Goal: Communication & Community: Answer question/provide support

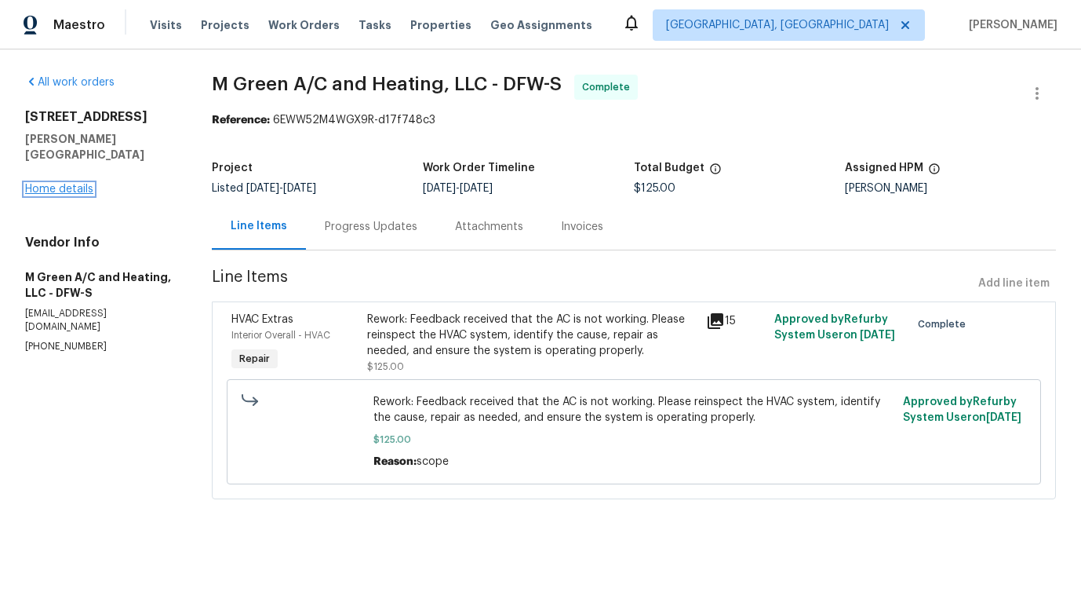
click at [49, 184] on link "Home details" at bounding box center [59, 189] width 68 height 11
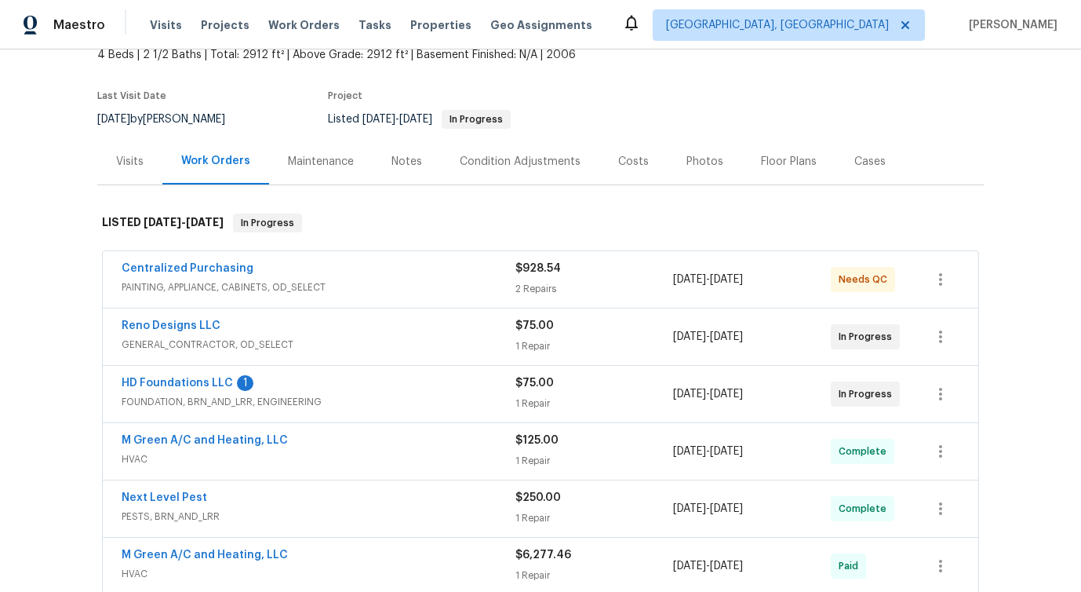
scroll to position [128, 0]
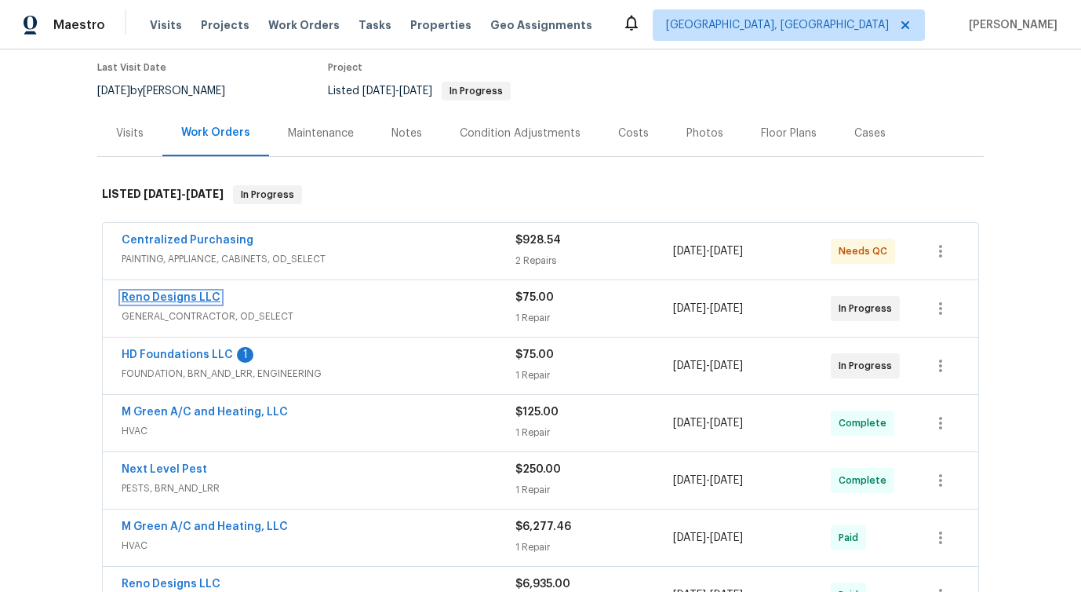
click at [177, 293] on link "Reno Designs LLC" at bounding box center [171, 297] width 99 height 11
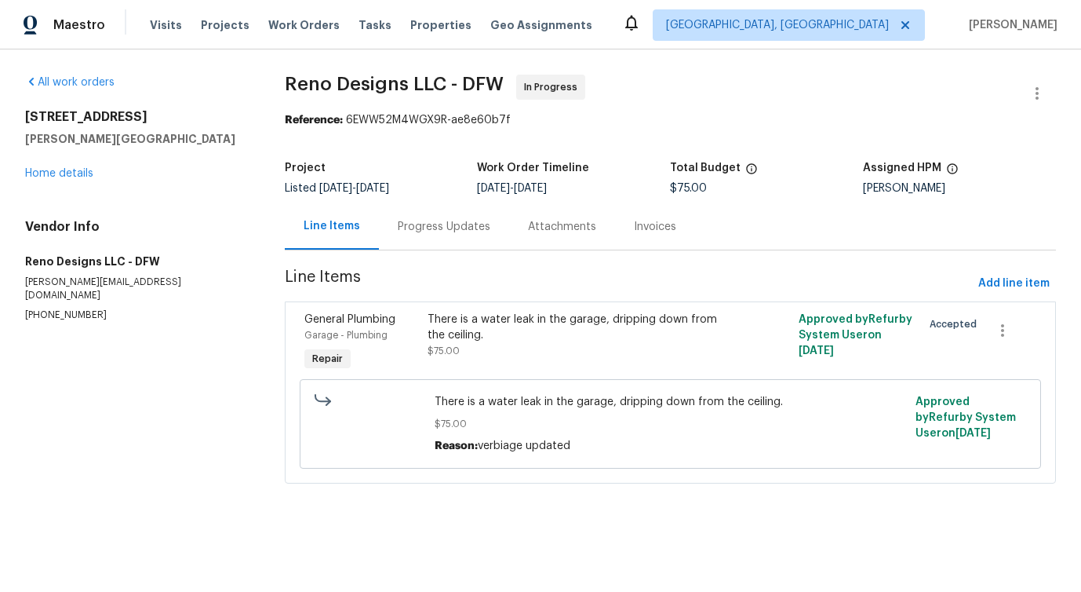
click at [424, 231] on div "Progress Updates" at bounding box center [444, 227] width 93 height 16
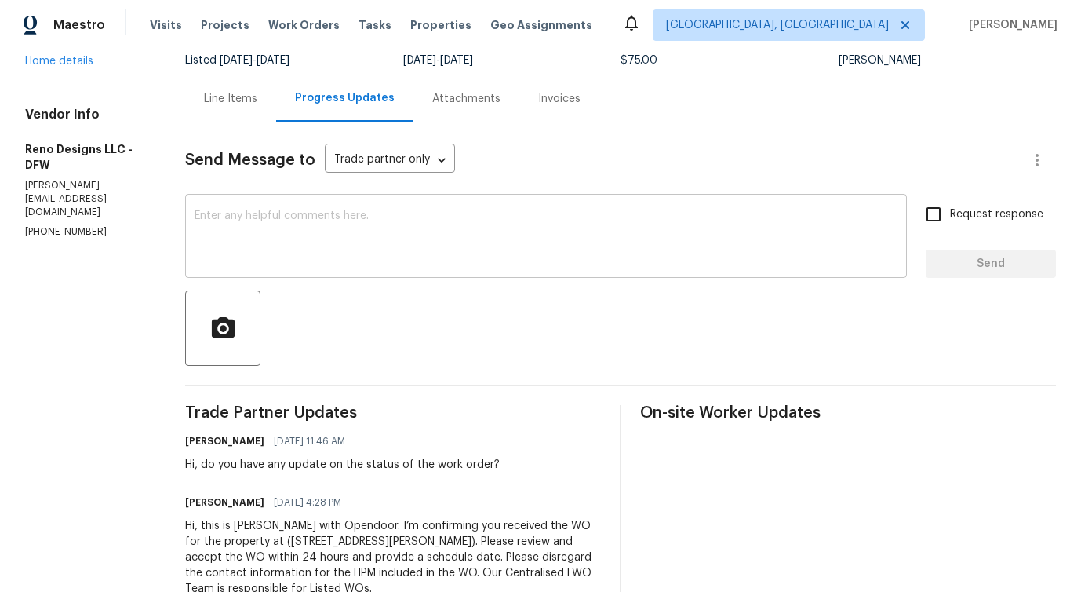
scroll to position [188, 0]
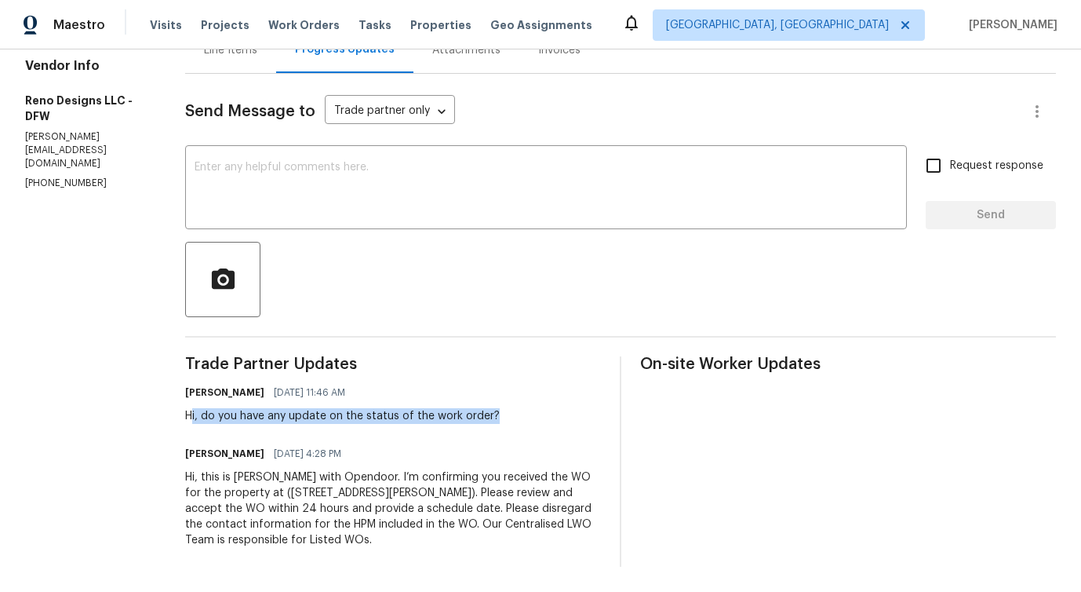
drag, startPoint x: 187, startPoint y: 399, endPoint x: 507, endPoint y: 413, distance: 320.4
click at [507, 413] on div "Trade Partner Updates Pavithra Sekar 09/08/2025 11:46 AM Hi, do you have any up…" at bounding box center [393, 461] width 416 height 210
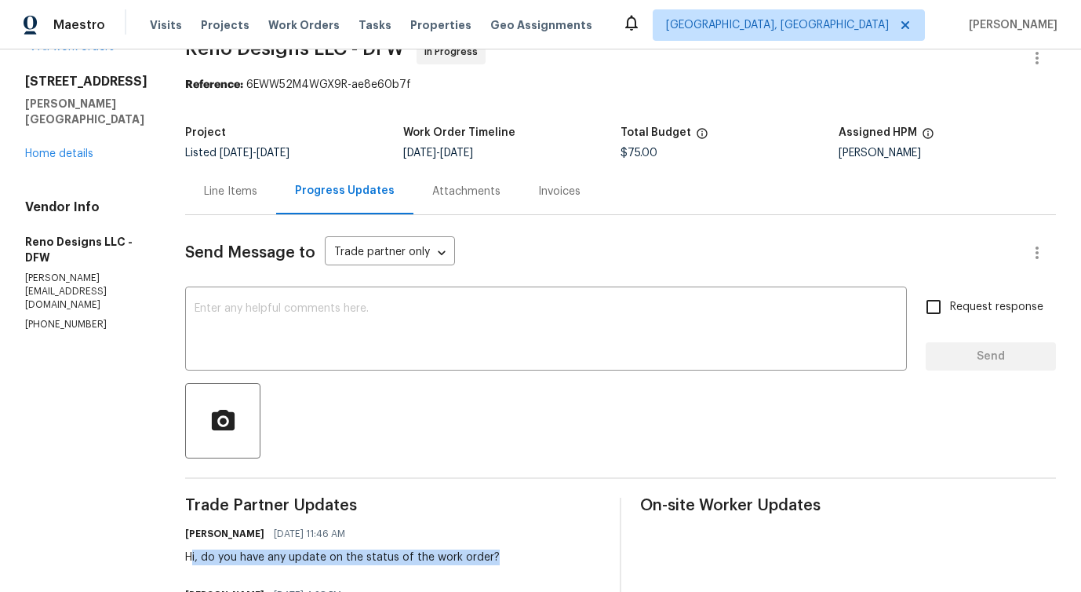
scroll to position [0, 0]
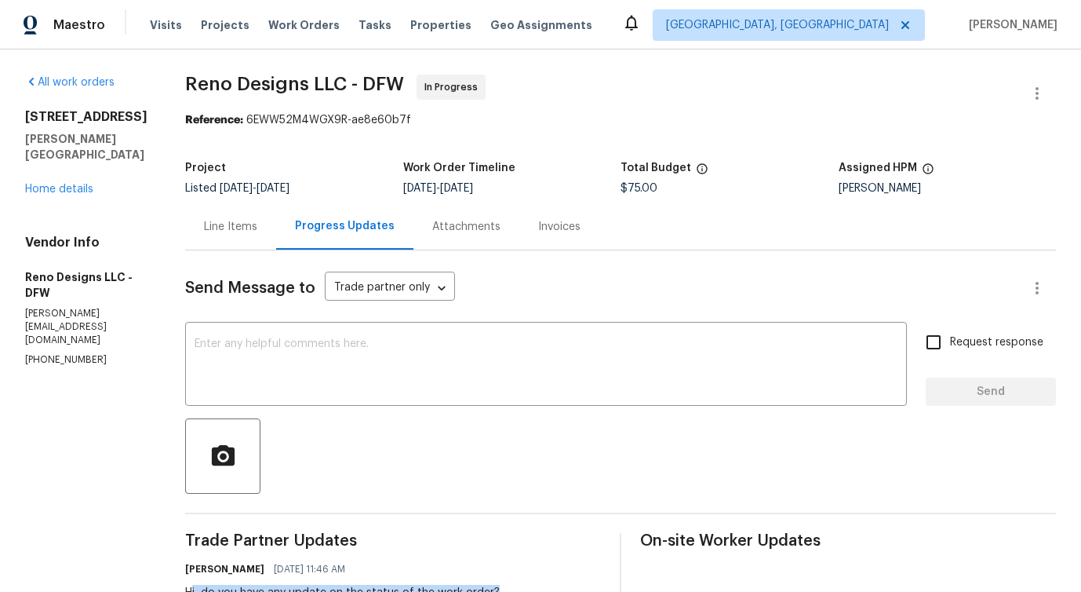
click at [51, 353] on p "(214) 208-8017" at bounding box center [86, 359] width 122 height 13
copy p "(214) 208-8017"
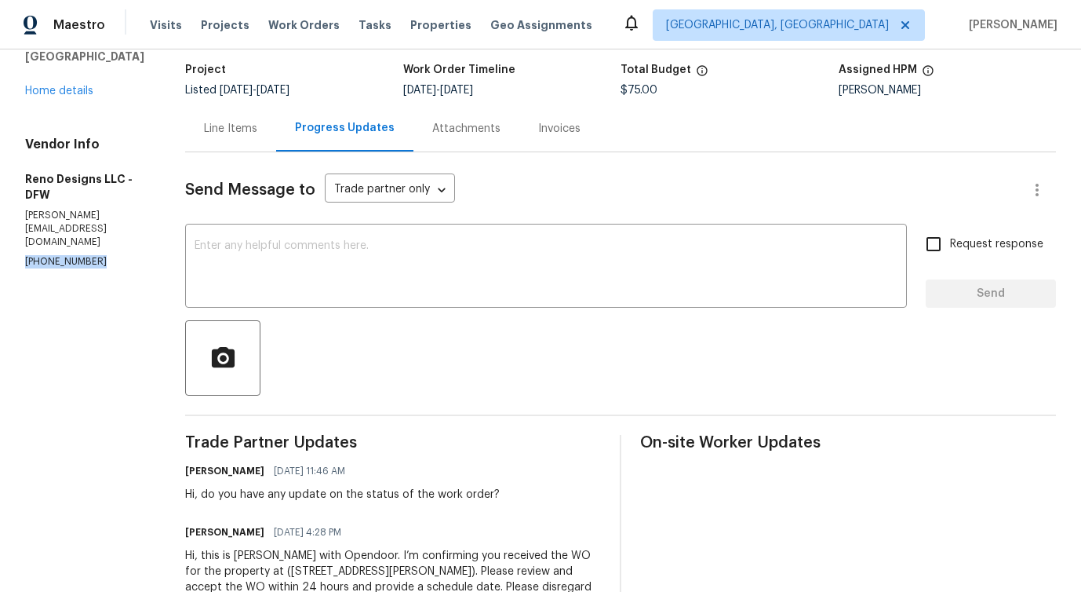
scroll to position [100, 0]
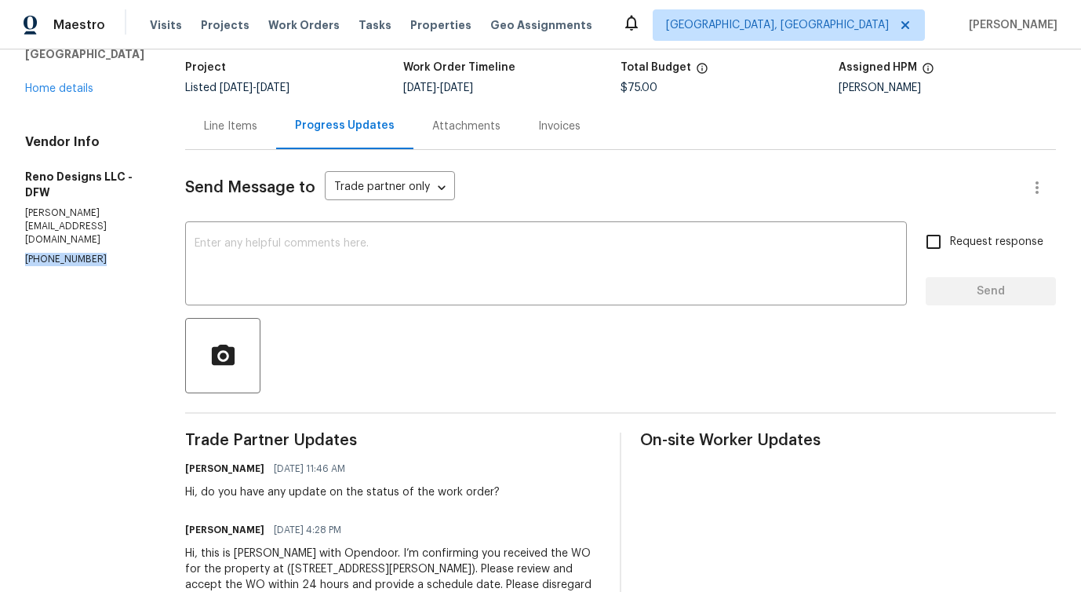
copy p "(214) 208-8017"
click at [286, 283] on textarea at bounding box center [546, 265] width 703 height 55
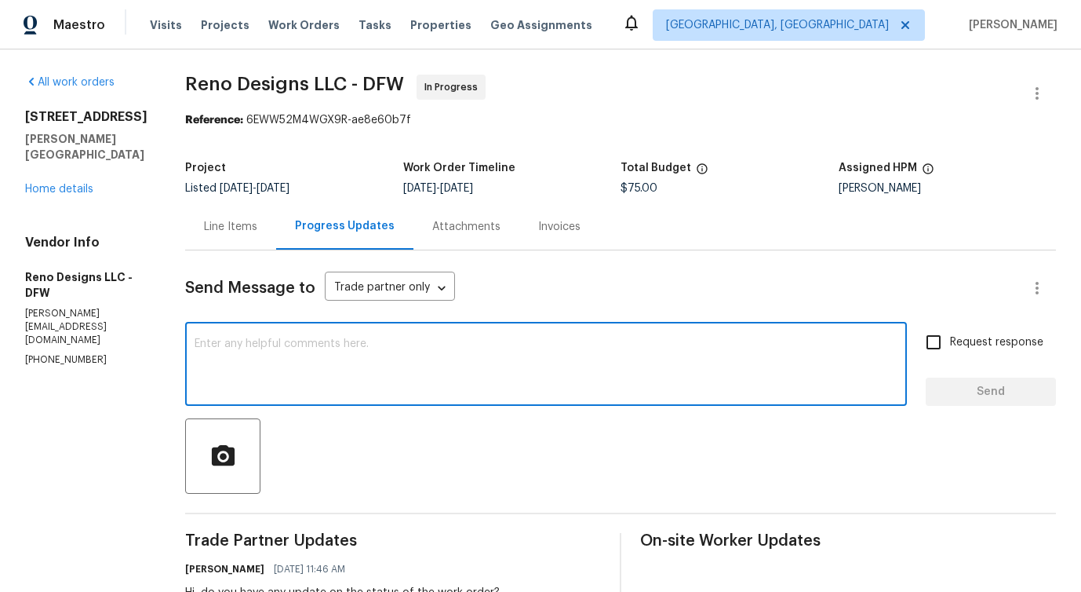
scroll to position [188, 0]
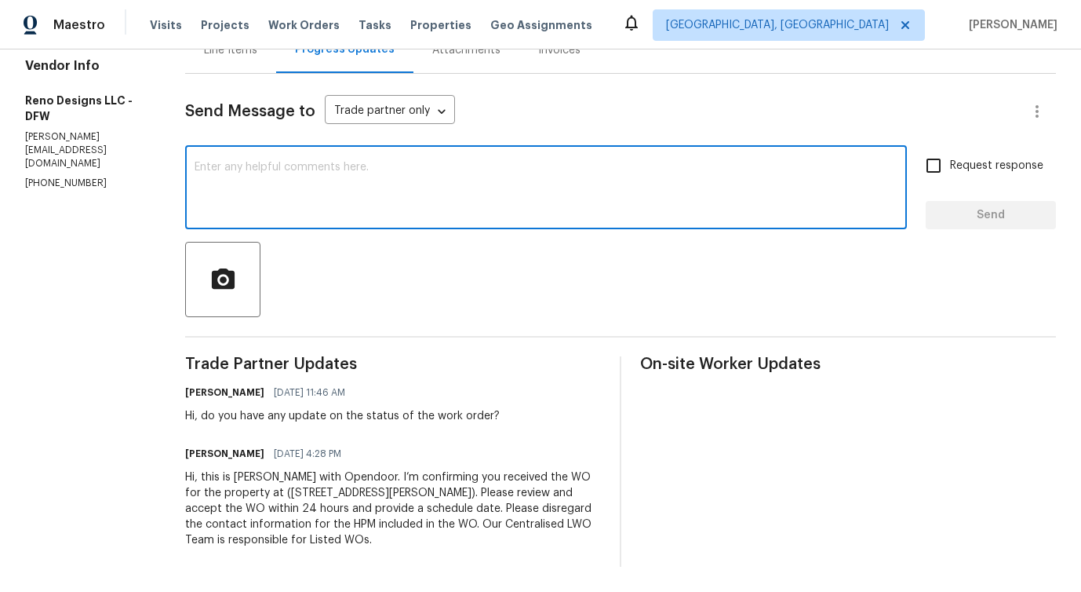
click at [235, 168] on textarea at bounding box center [546, 189] width 703 height 55
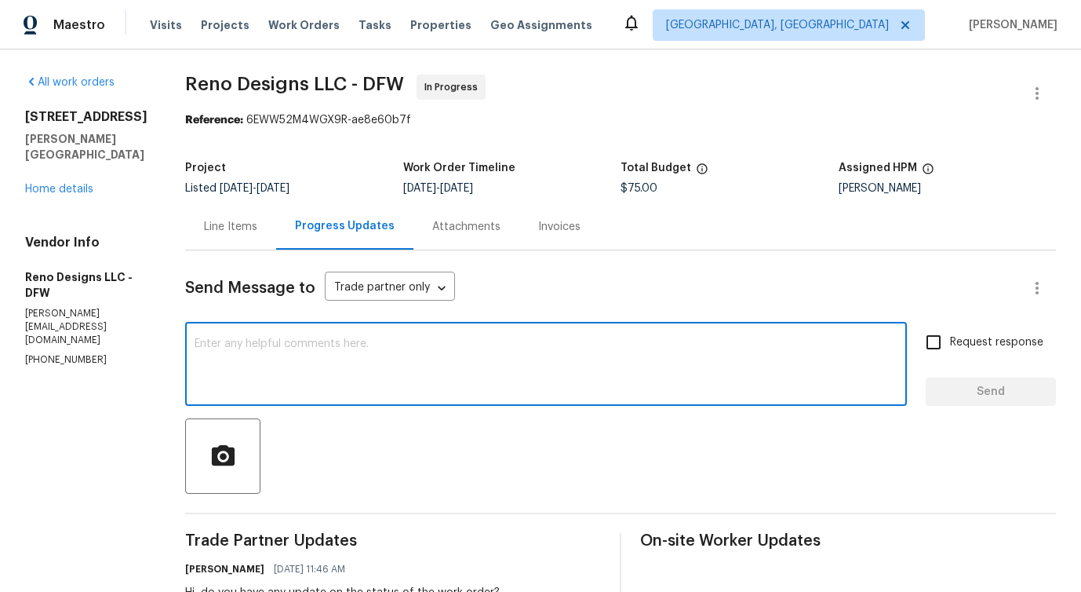
click at [379, 382] on textarea at bounding box center [546, 365] width 703 height 55
paste textarea "Although we were unable to reach you when we tried calling this number (404) 21…"
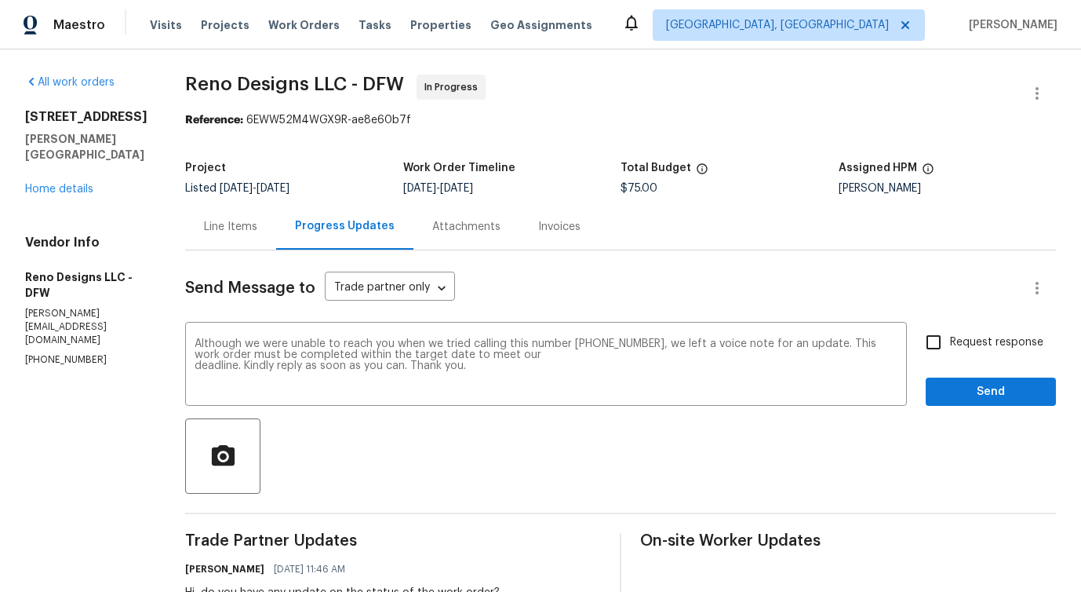
click at [56, 353] on p "(214) 208-8017" at bounding box center [86, 359] width 122 height 13
copy p "(214) 208-8017"
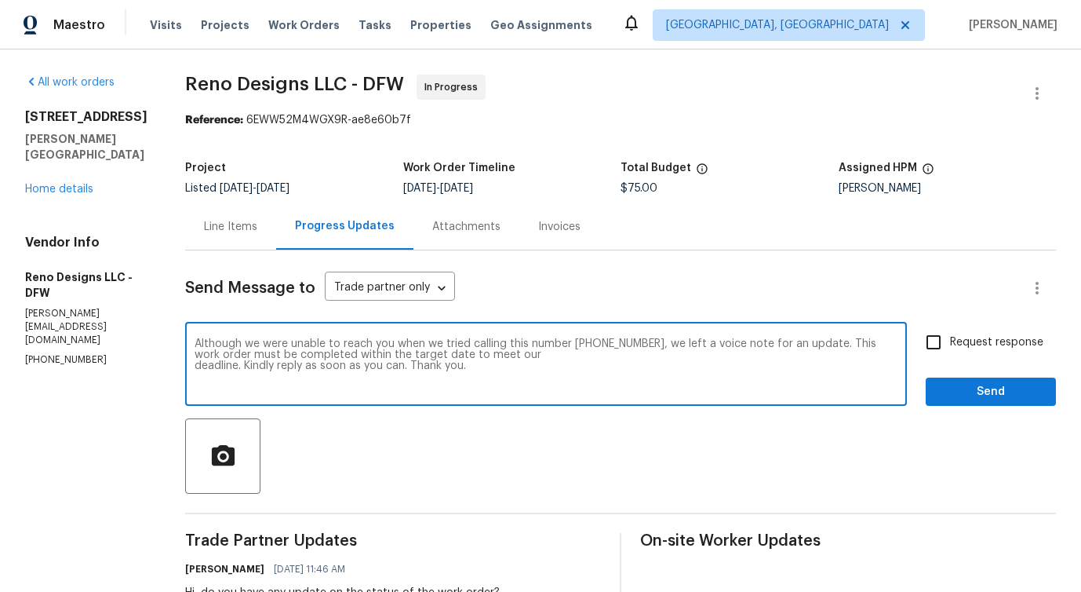
drag, startPoint x: 567, startPoint y: 344, endPoint x: 646, endPoint y: 340, distance: 78.6
click at [646, 340] on textarea "Although we were unable to reach you when we tried calling this number (404) 21…" at bounding box center [546, 365] width 703 height 55
click at [616, 403] on div "Although we were unable to reach you when we tried calling this number (404) 21…" at bounding box center [546, 366] width 722 height 80
click at [578, 342] on textarea "Although we were unable to reach you when we tried calling this number (404) 21…" at bounding box center [546, 365] width 703 height 55
drag, startPoint x: 567, startPoint y: 341, endPoint x: 642, endPoint y: 345, distance: 74.7
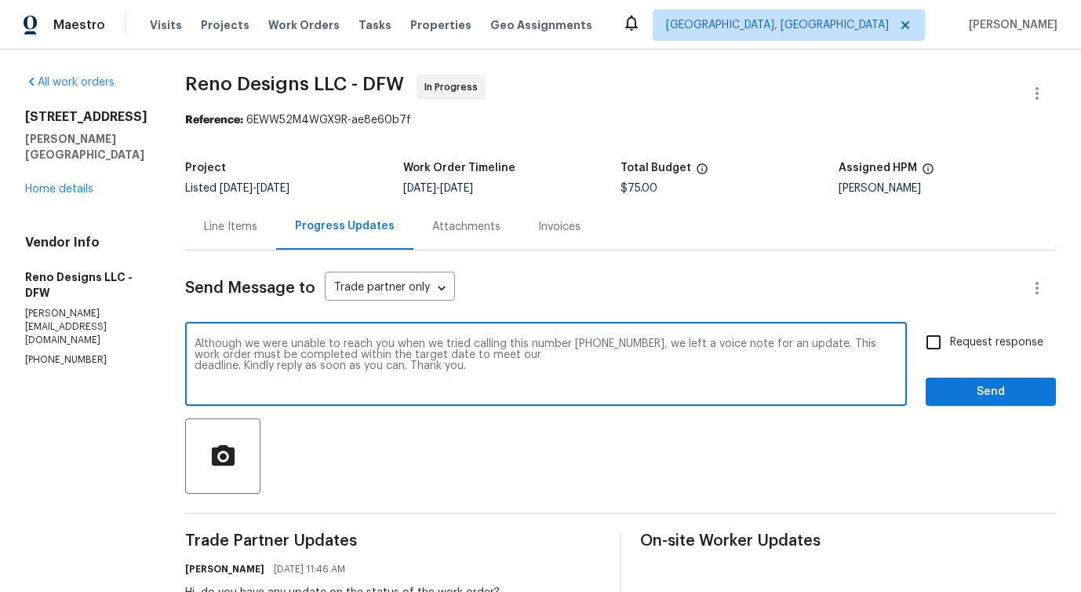
click at [642, 345] on textarea "Although we were unable to reach you when we tried calling this number (404) 21…" at bounding box center [546, 365] width 703 height 55
paste textarea "214) 208-8017"
type textarea "Although we were unable to reach you when we tried calling this number (214) 20…"
click at [925, 344] on input "Request response" at bounding box center [933, 342] width 33 height 33
checkbox input "true"
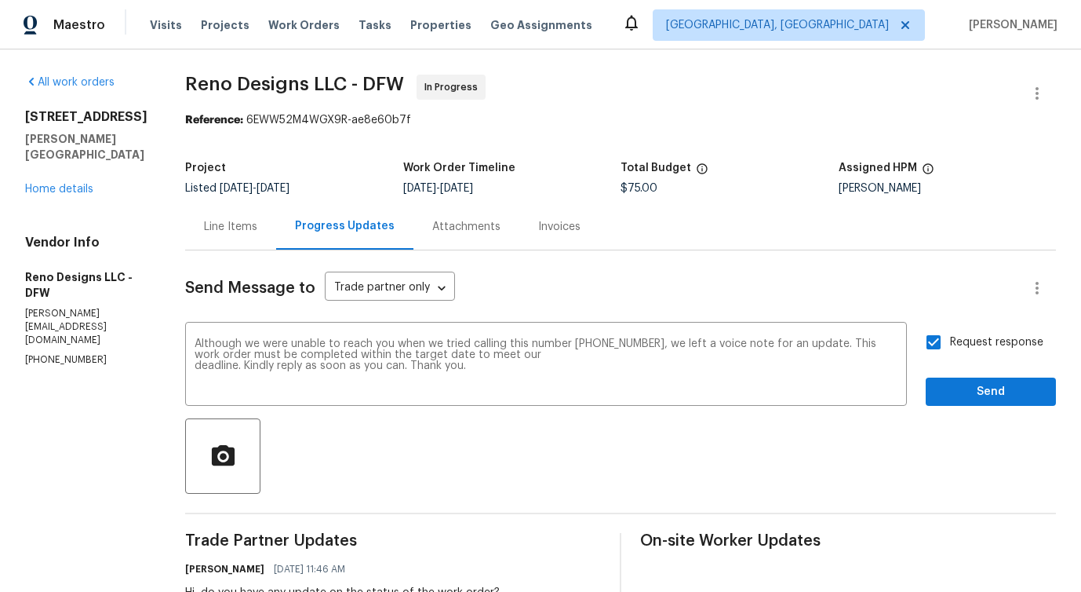
click at [953, 407] on div "Send Message to Trade partner only Trade partner only ​ Although we were unable…" at bounding box center [620, 496] width 871 height 493
click at [953, 389] on span "Send" at bounding box center [990, 392] width 105 height 20
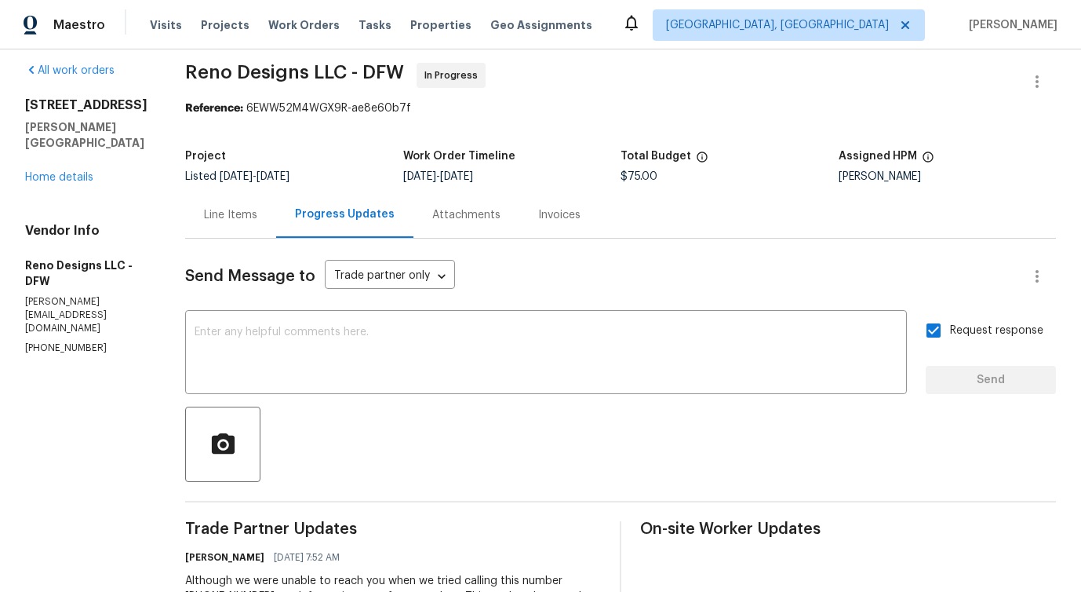
scroll to position [8, 0]
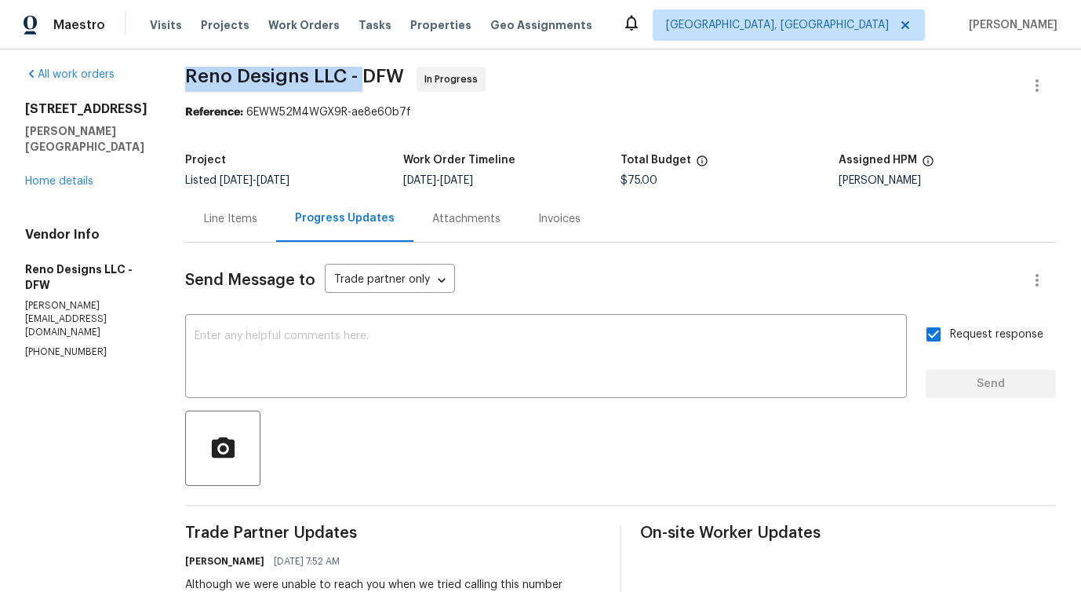
drag, startPoint x: 177, startPoint y: 70, endPoint x: 358, endPoint y: 74, distance: 180.5
click at [358, 74] on div "All work orders 101 Greenfield Trl Forney, TX 75126 Home details Vendor Info Re…" at bounding box center [540, 455] width 1081 height 827
copy span "Reno Designs LLC -"
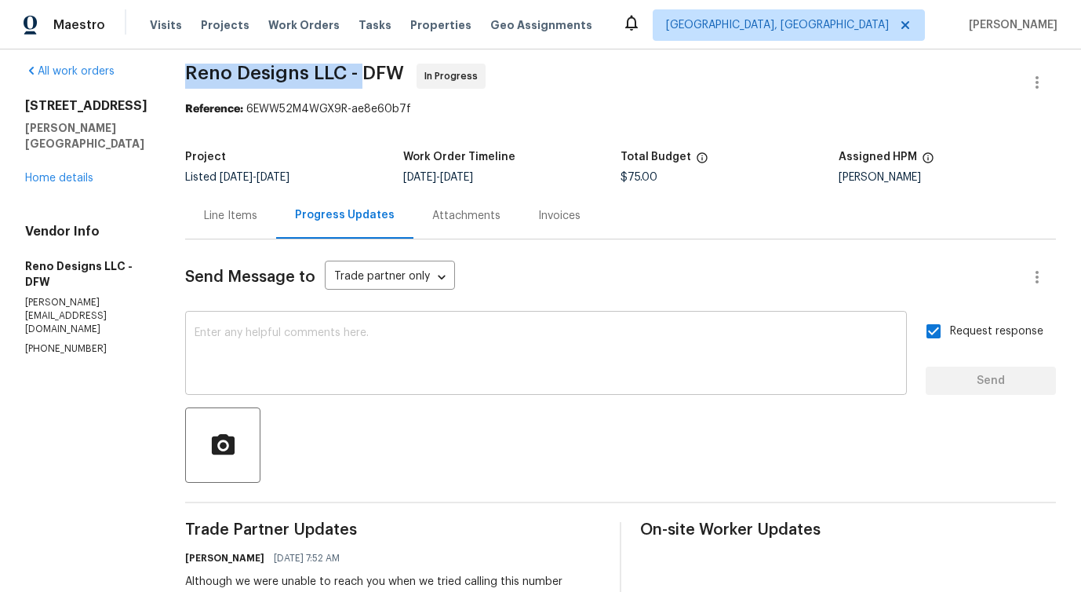
scroll to position [0, 0]
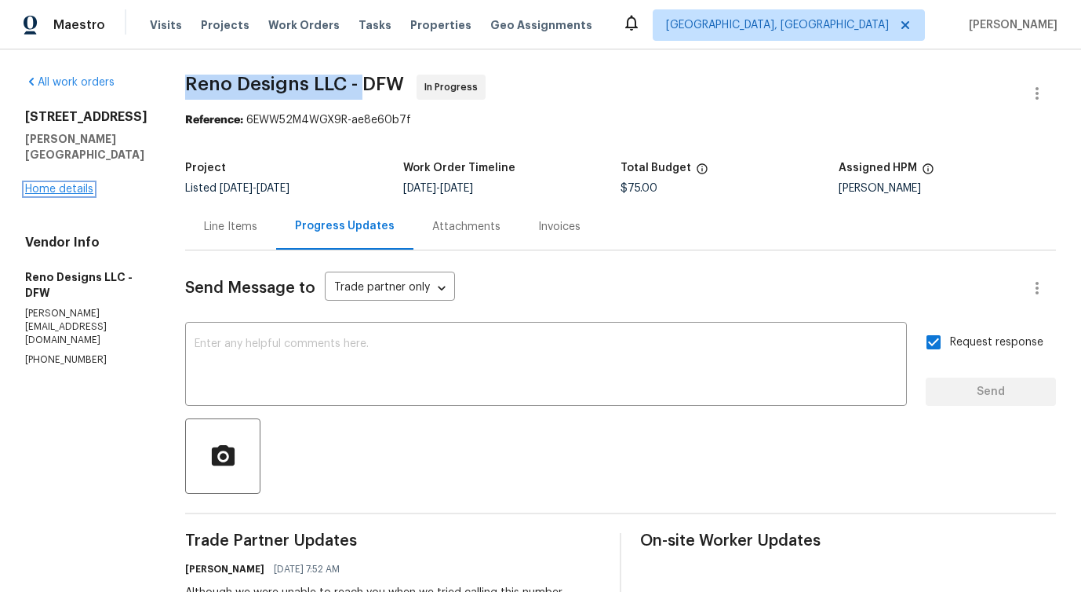
click at [35, 184] on link "Home details" at bounding box center [59, 189] width 68 height 11
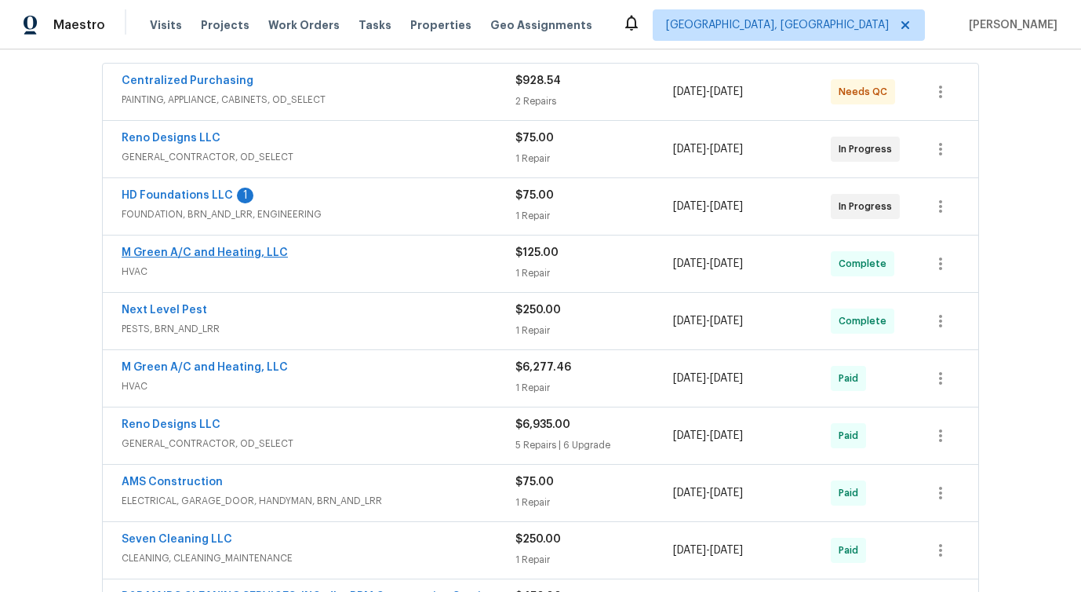
scroll to position [309, 0]
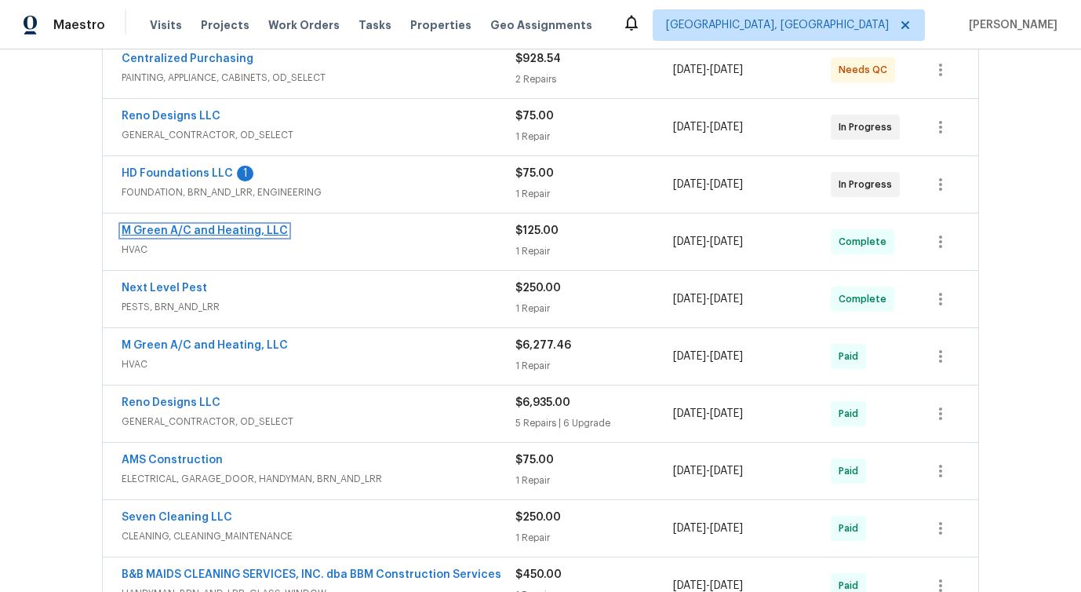
click at [215, 232] on link "M Green A/C and Heating, LLC" at bounding box center [205, 230] width 166 height 11
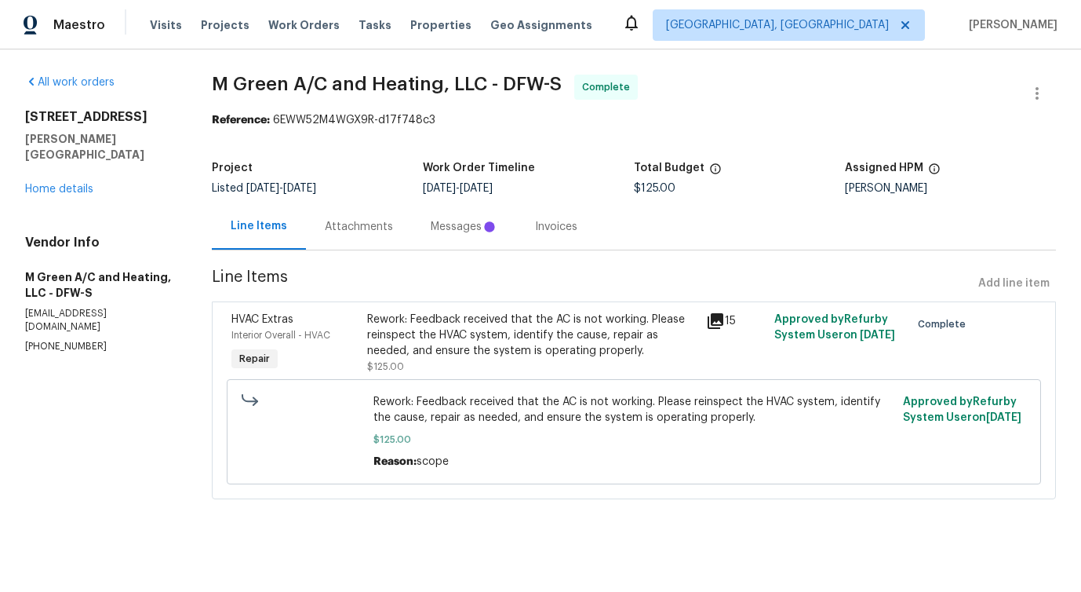
click at [384, 221] on div "Attachments" at bounding box center [359, 227] width 68 height 16
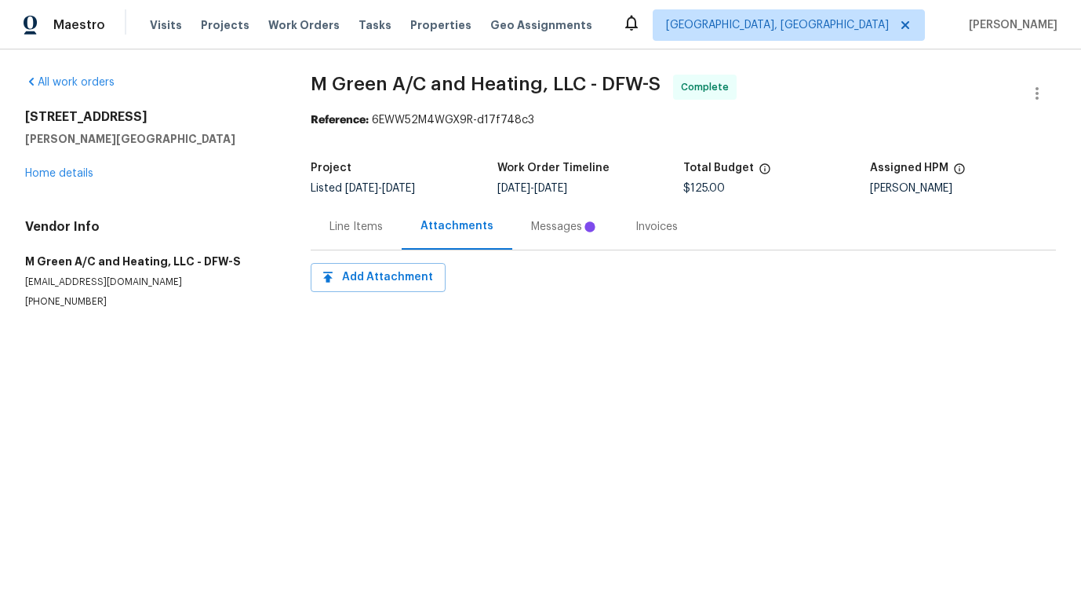
click at [501, 220] on div "Attachments" at bounding box center [457, 226] width 111 height 46
click at [521, 231] on div "Messages" at bounding box center [564, 226] width 104 height 46
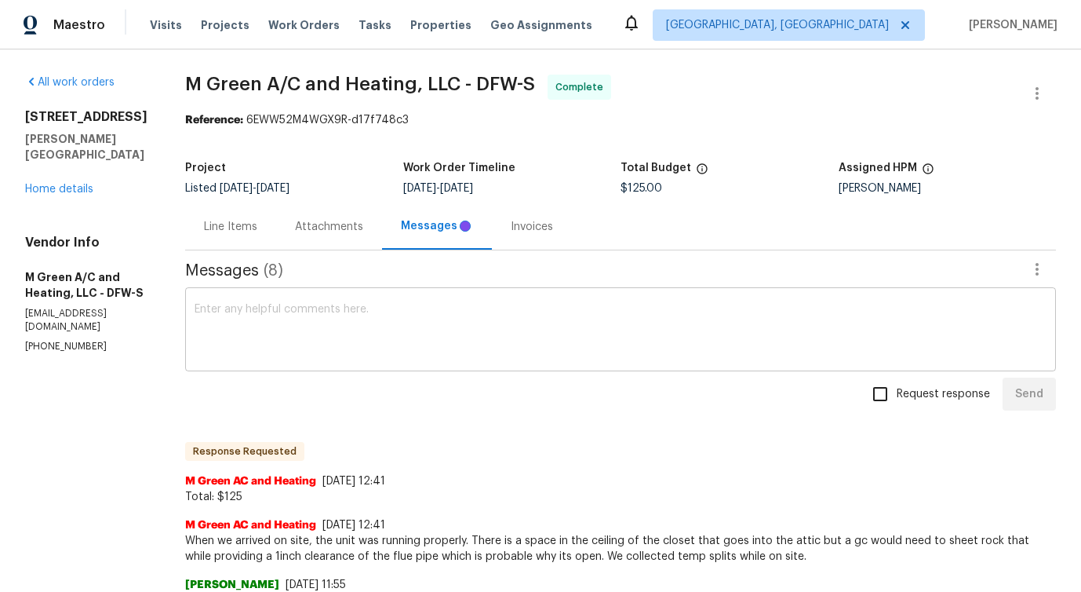
click at [461, 333] on textarea at bounding box center [621, 331] width 852 height 55
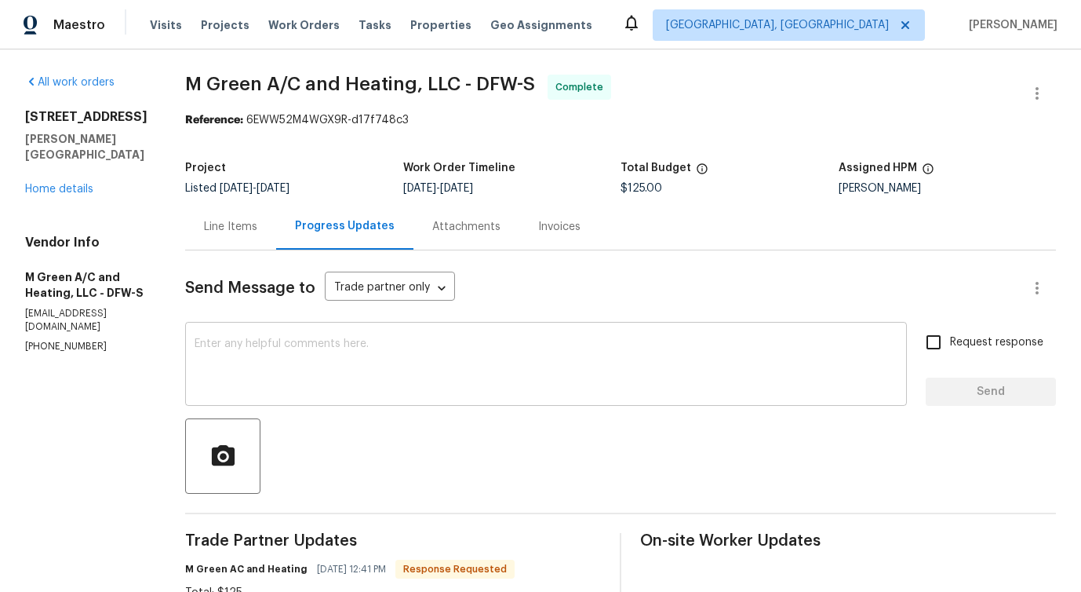
click at [361, 373] on textarea at bounding box center [546, 365] width 703 height 55
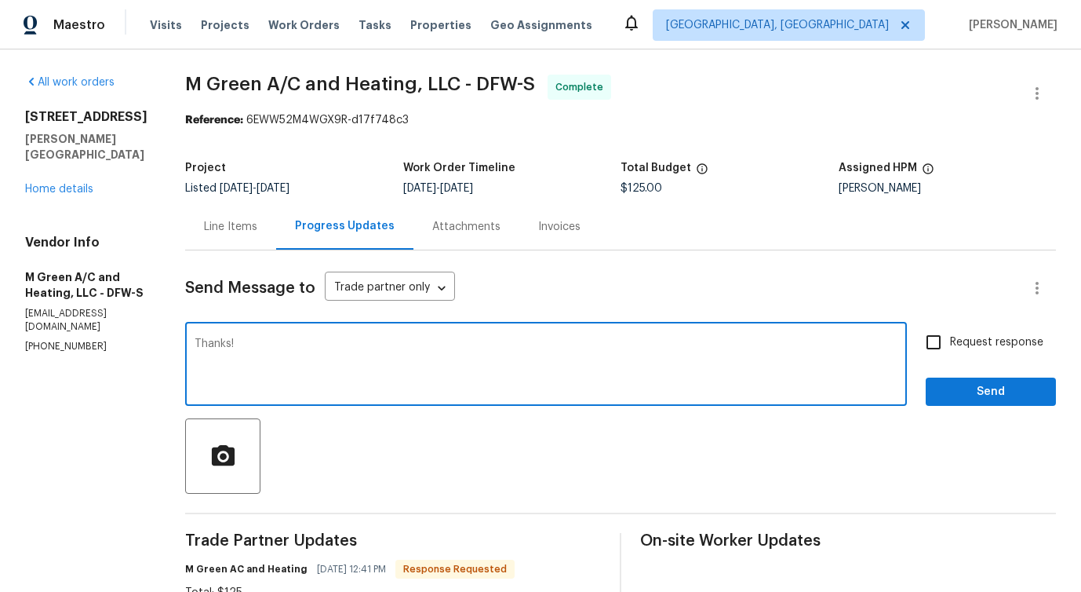
type textarea "Thanks!"
click at [980, 399] on span "Send" at bounding box center [990, 392] width 105 height 20
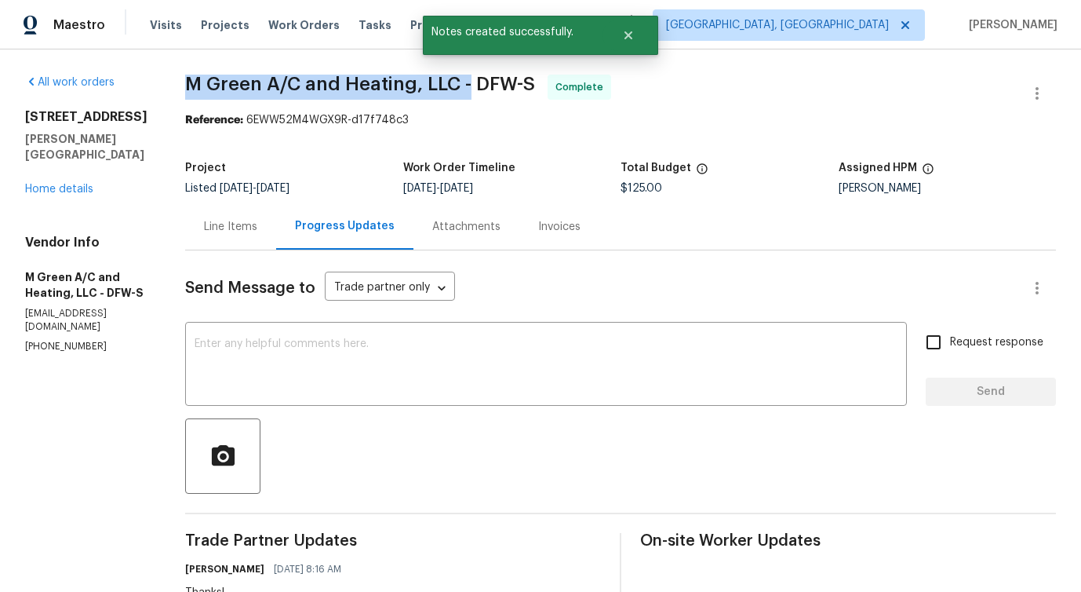
drag, startPoint x: 220, startPoint y: 83, endPoint x: 508, endPoint y: 87, distance: 287.2
copy span "M Green A/C and Heating, LLC -"
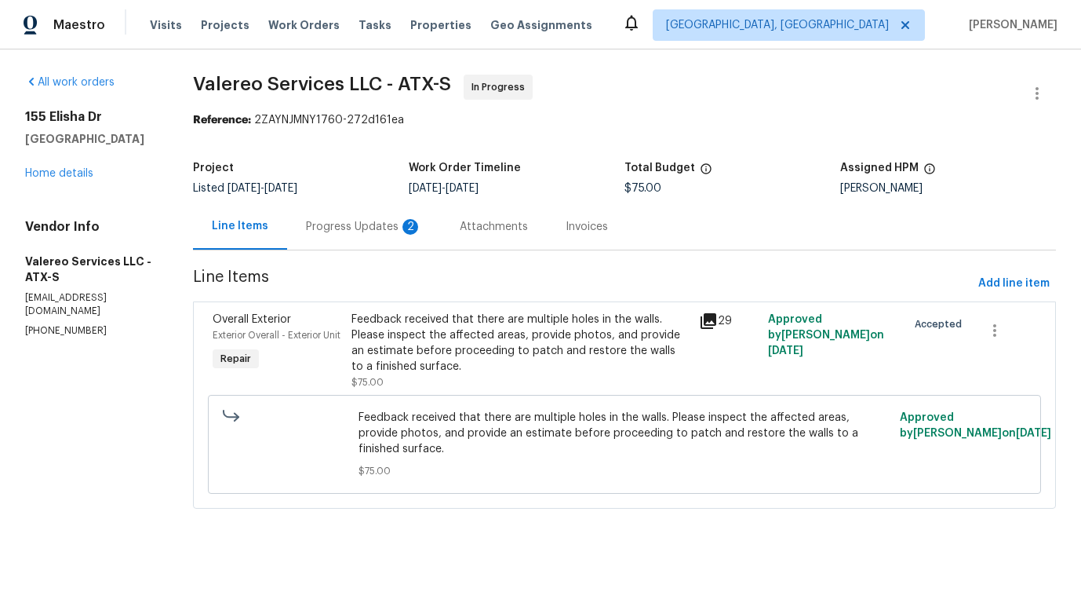
click at [394, 241] on div "Progress Updates 2" at bounding box center [364, 226] width 154 height 46
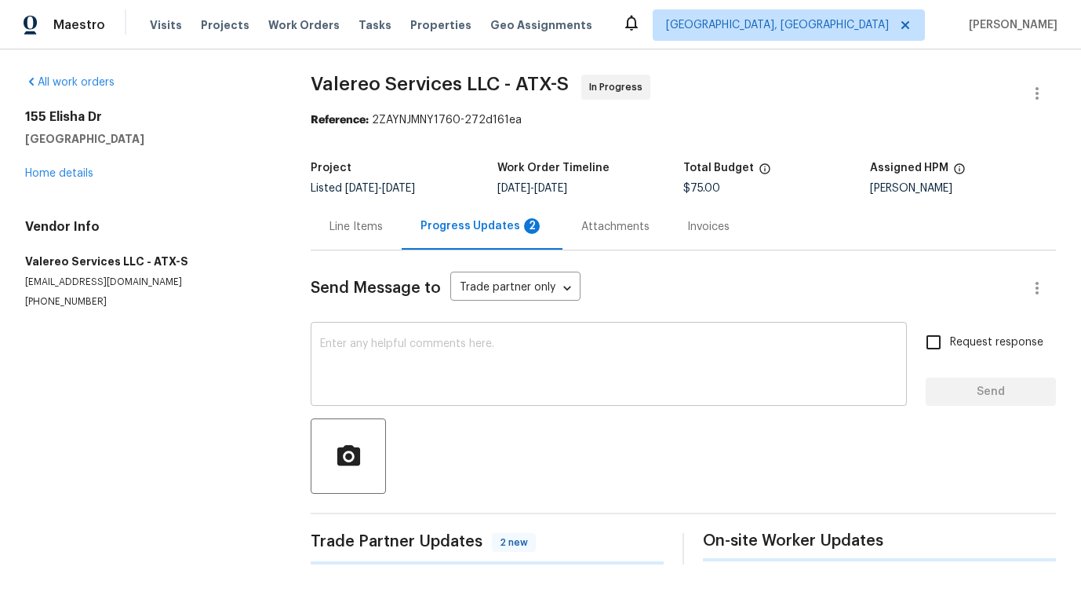
click at [396, 377] on textarea at bounding box center [608, 365] width 577 height 55
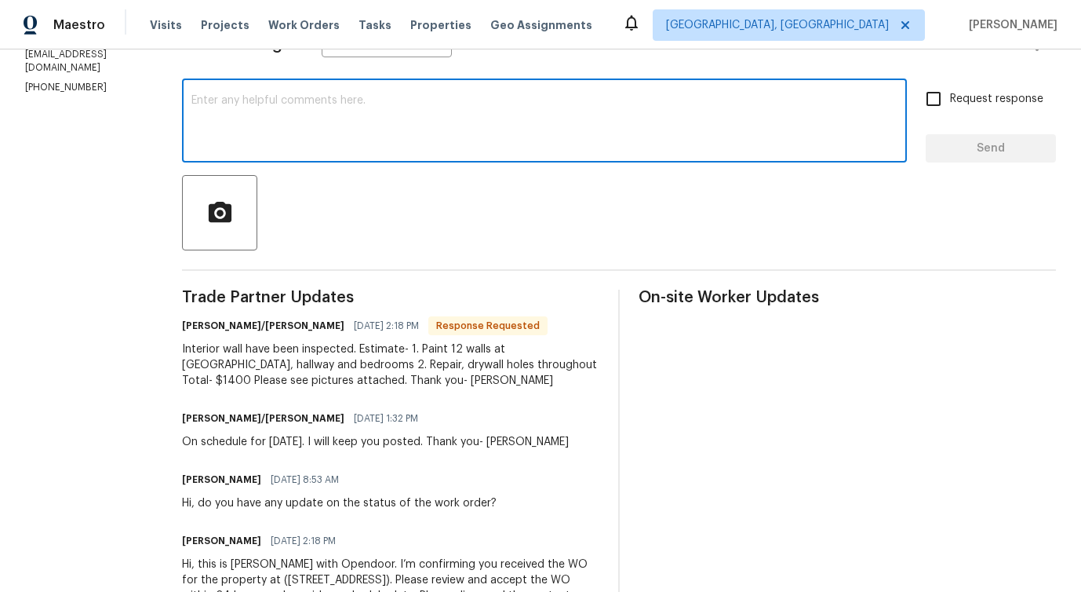
scroll to position [267, 0]
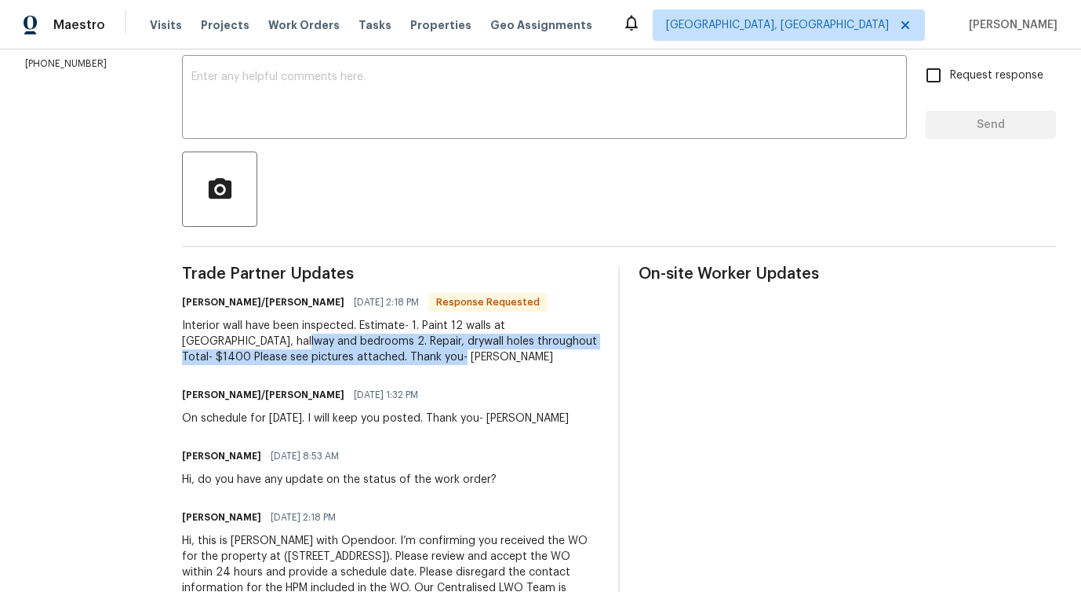
drag, startPoint x: 221, startPoint y: 344, endPoint x: 384, endPoint y: 350, distance: 162.5
click at [384, 350] on div "Interior wall have been inspected. Estimate- 1. Paint 12 walls at living room, …" at bounding box center [390, 341] width 417 height 47
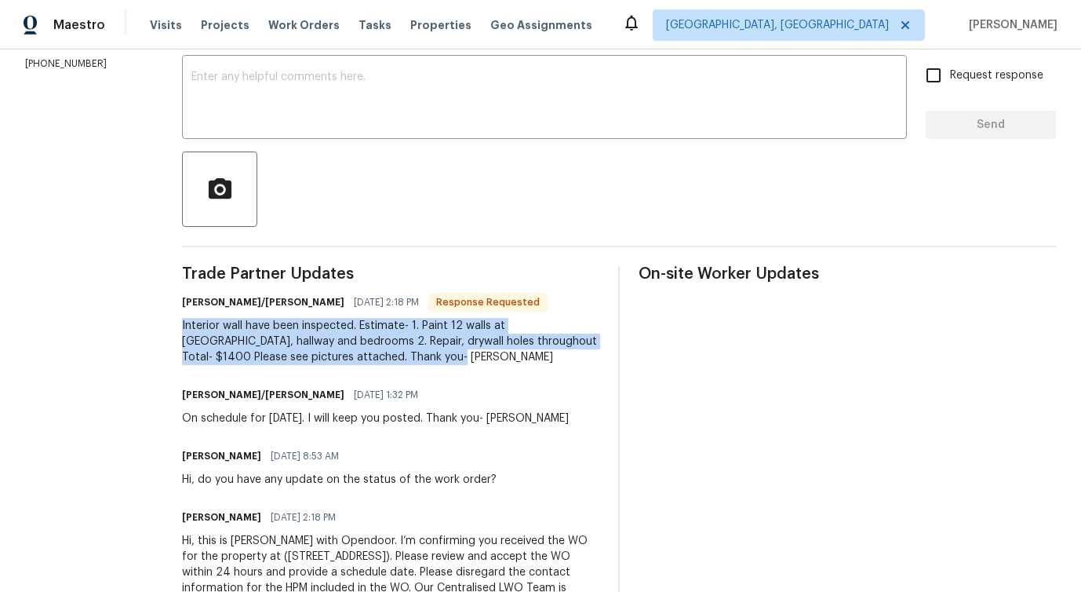
drag, startPoint x: 172, startPoint y: 326, endPoint x: 386, endPoint y: 366, distance: 217.9
click at [386, 366] on div "All work orders 155 Elisha Dr Liberty Hill, TX 78642 Home details Vendor Info V…" at bounding box center [540, 219] width 1081 height 872
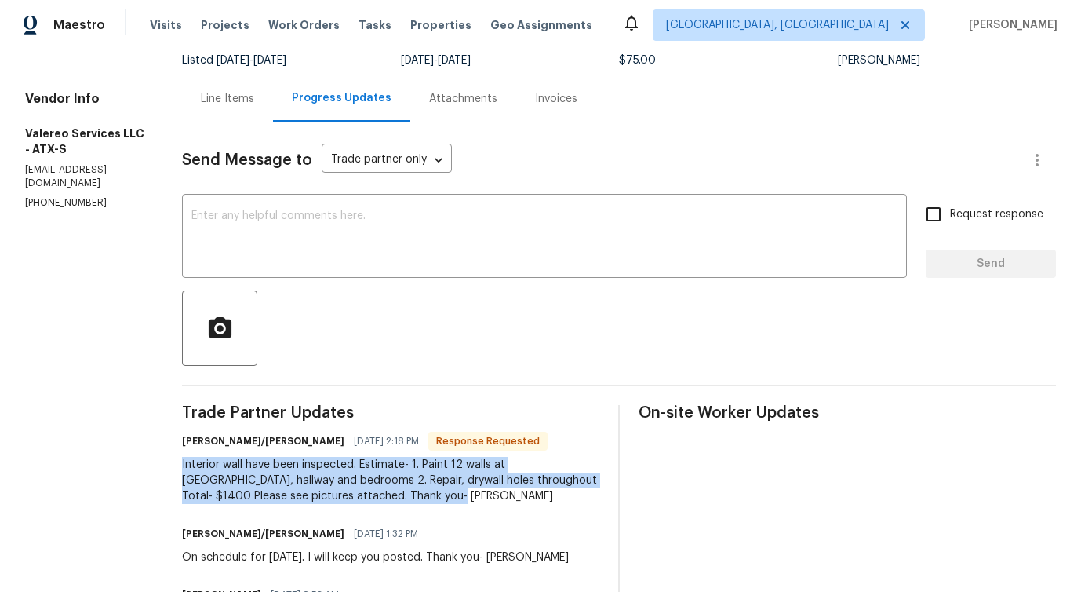
scroll to position [123, 0]
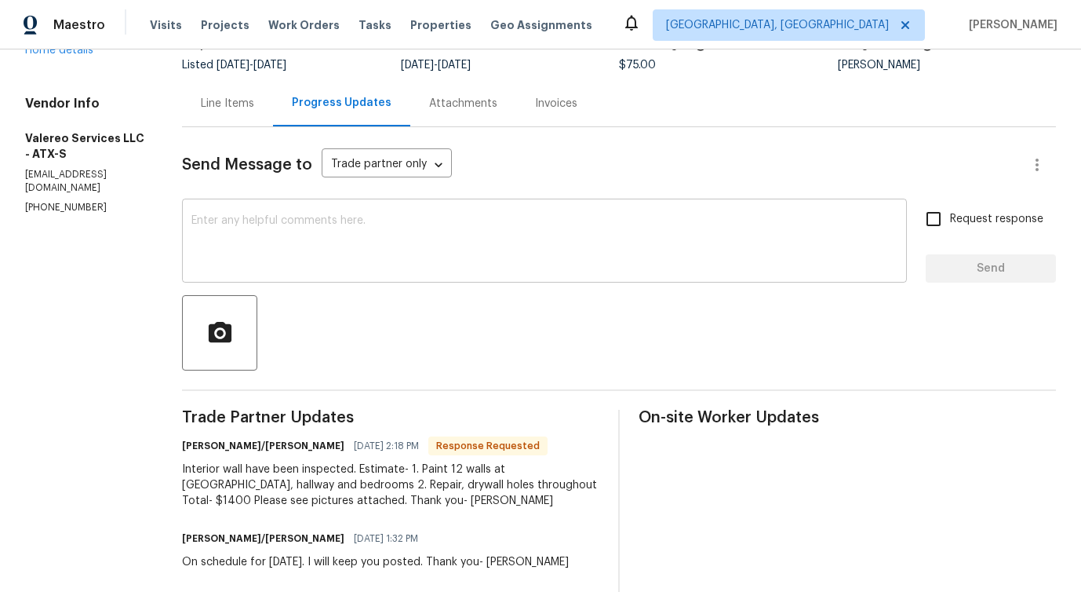
click at [319, 239] on textarea at bounding box center [544, 242] width 706 height 55
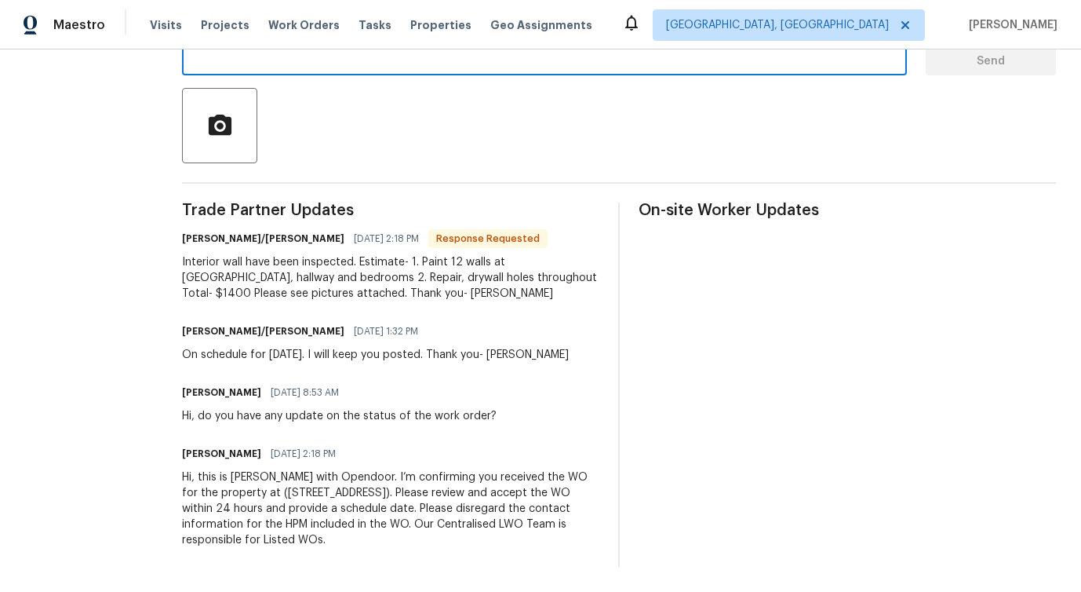
scroll to position [342, 0]
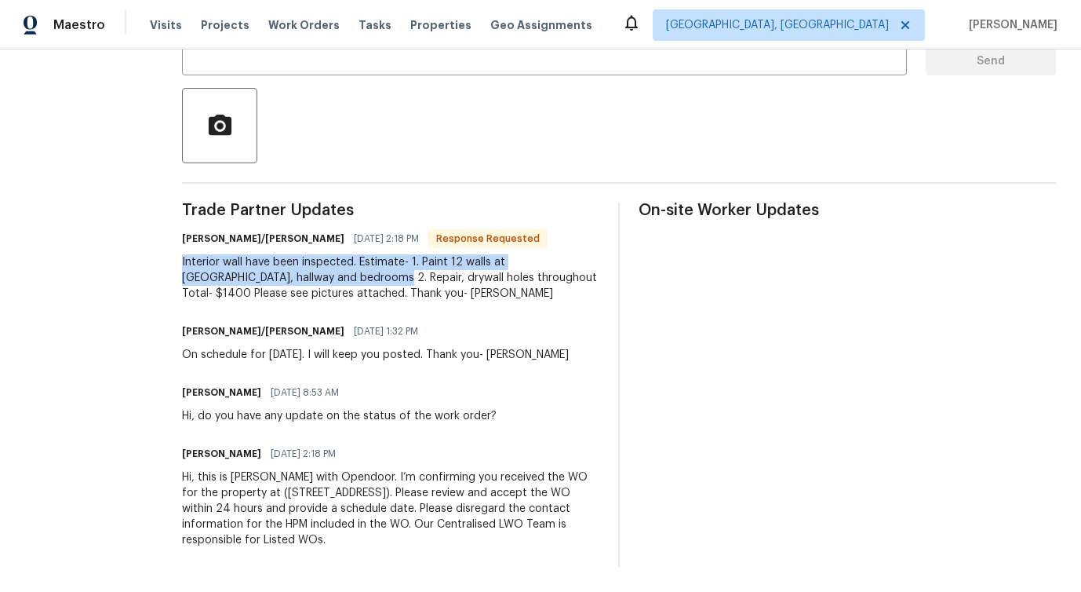
drag, startPoint x: 170, startPoint y: 250, endPoint x: 319, endPoint y: 270, distance: 150.5
click at [319, 270] on div "All work orders 155 Elisha Dr Liberty Hill, TX 78642 Home details Vendor Info V…" at bounding box center [540, 155] width 1081 height 872
click at [375, 297] on div "Trade Partner Updates Jeromy/Lori 09/08/2025 2:18 PM Response Requested Interio…" at bounding box center [390, 384] width 417 height 364
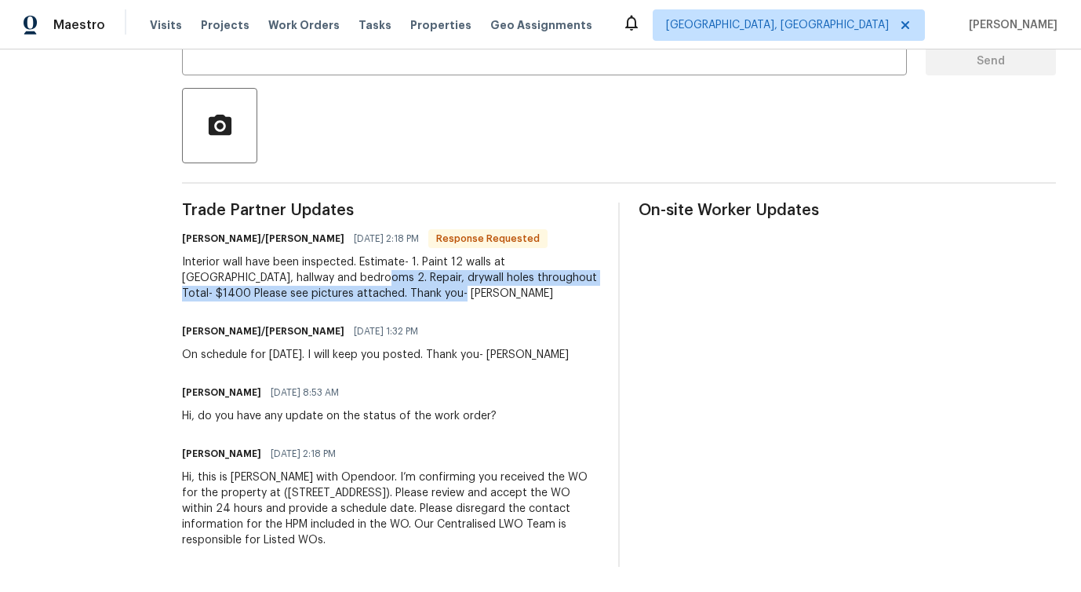
drag, startPoint x: 301, startPoint y: 266, endPoint x: 471, endPoint y: 272, distance: 170.4
click at [471, 272] on div "Interior wall have been inspected. Estimate- 1. Paint 12 walls at living room, …" at bounding box center [390, 277] width 417 height 47
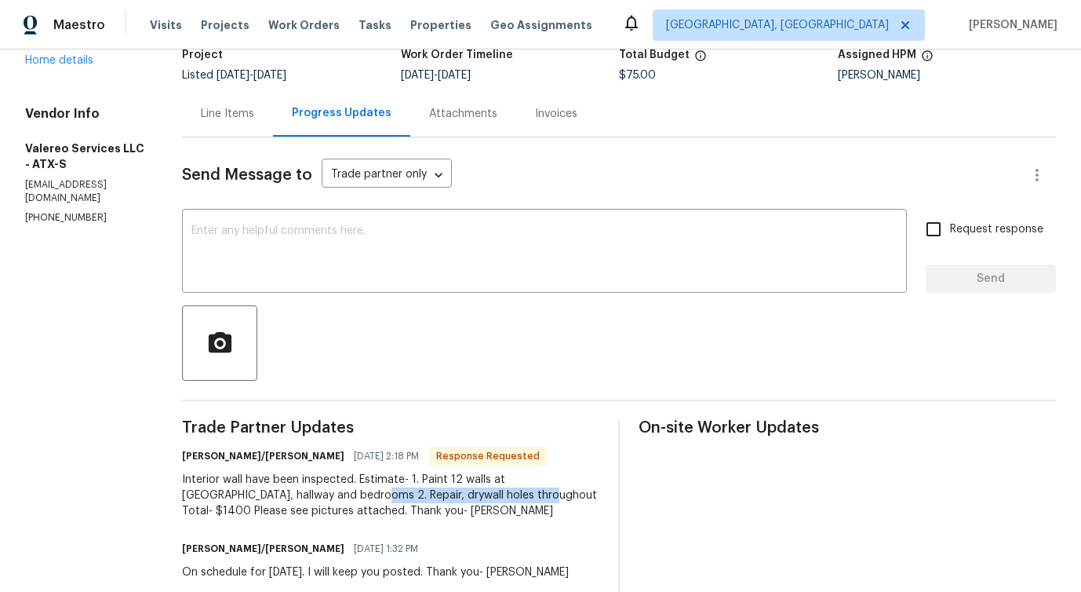
scroll to position [0, 0]
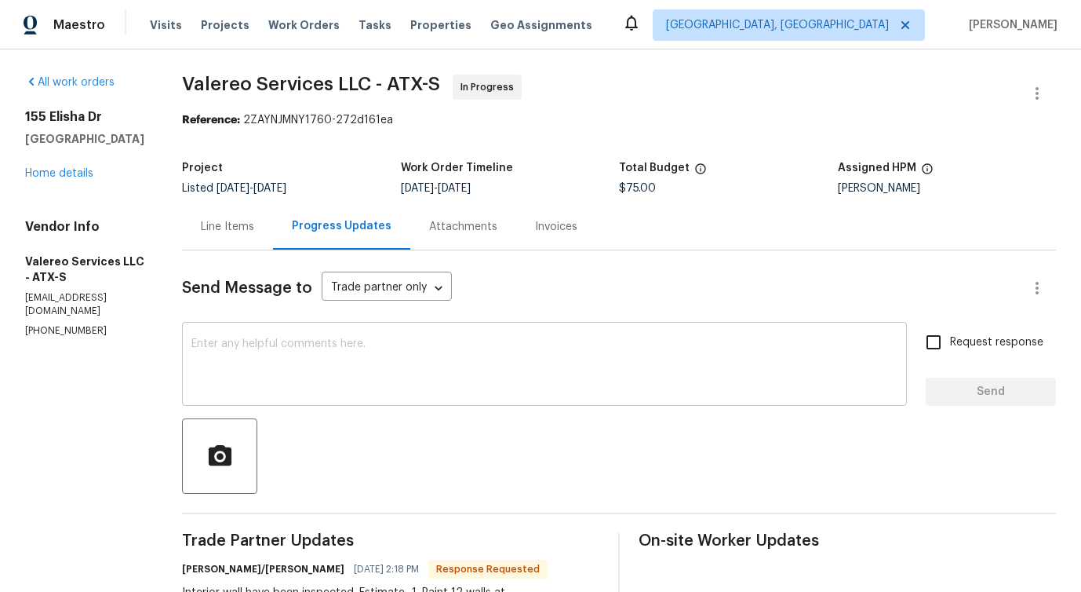
click at [366, 358] on textarea at bounding box center [544, 365] width 706 height 55
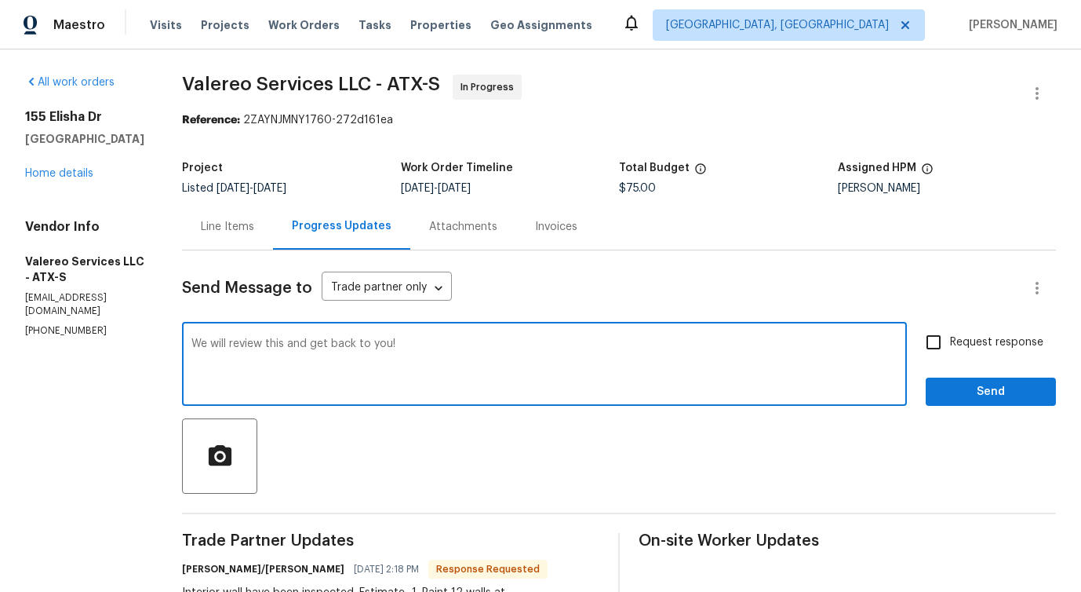
type textarea "We will review this and get back to you!"
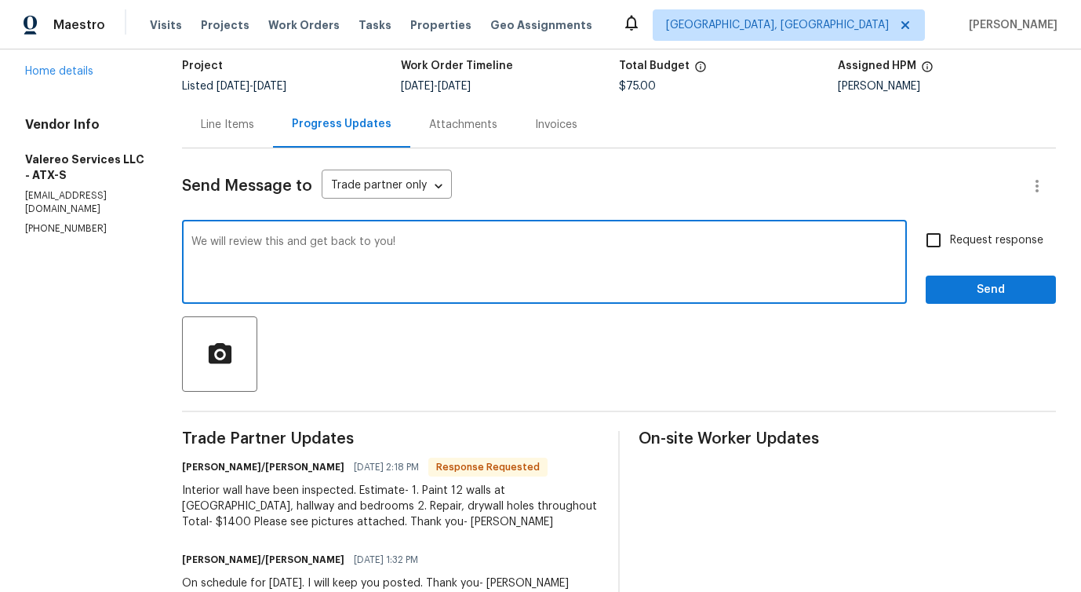
scroll to position [105, 0]
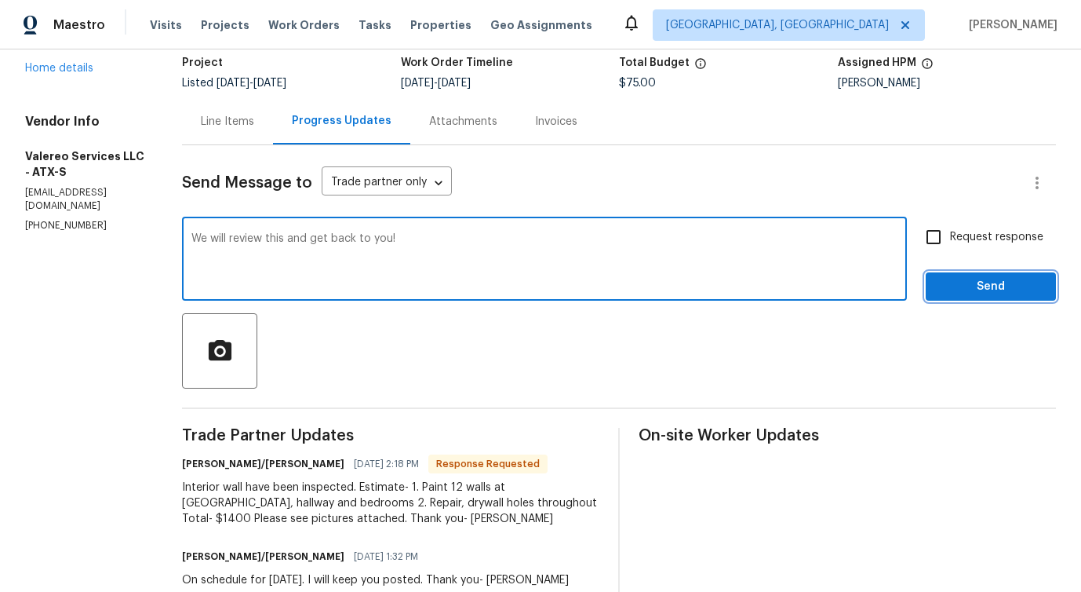
click at [983, 297] on button "Send" at bounding box center [991, 286] width 130 height 29
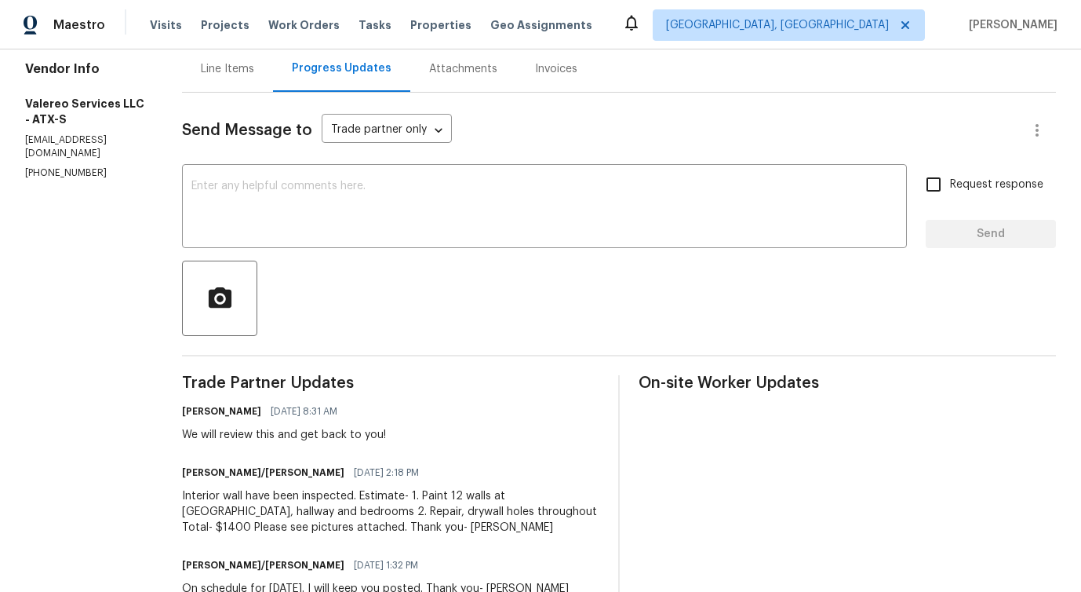
scroll to position [0, 0]
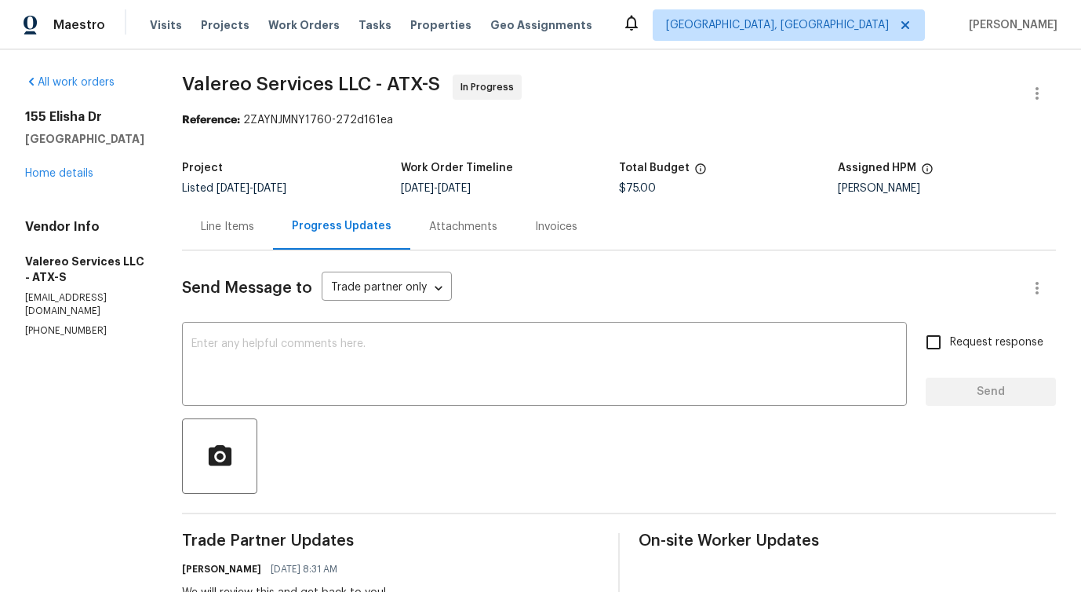
click at [220, 241] on div "Line Items" at bounding box center [227, 226] width 91 height 46
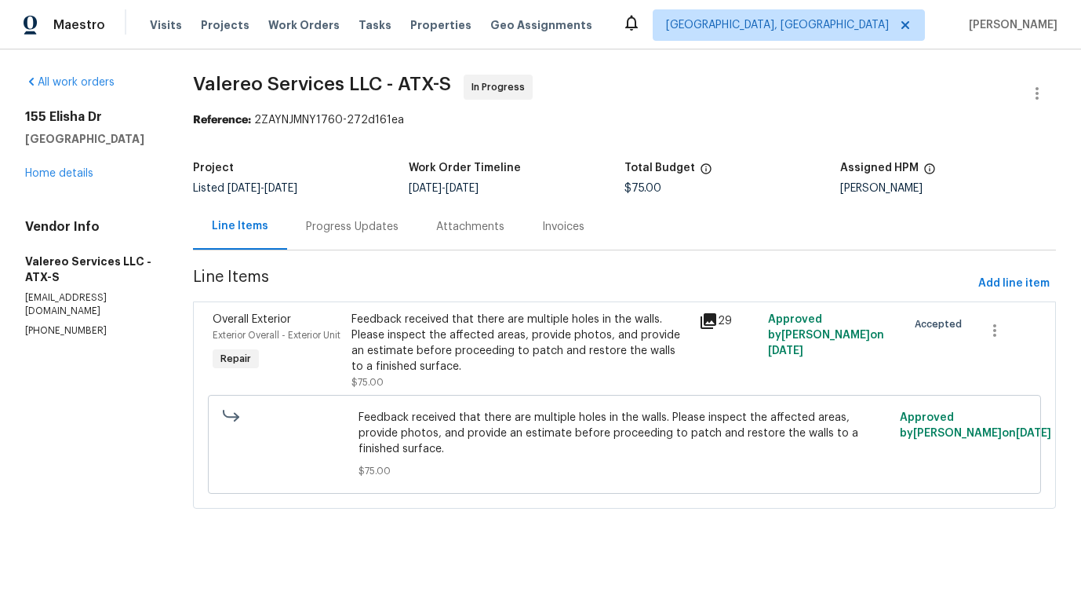
click at [478, 353] on div "Feedback received that there are multiple holes in the walls. Please inspect th…" at bounding box center [520, 342] width 337 height 63
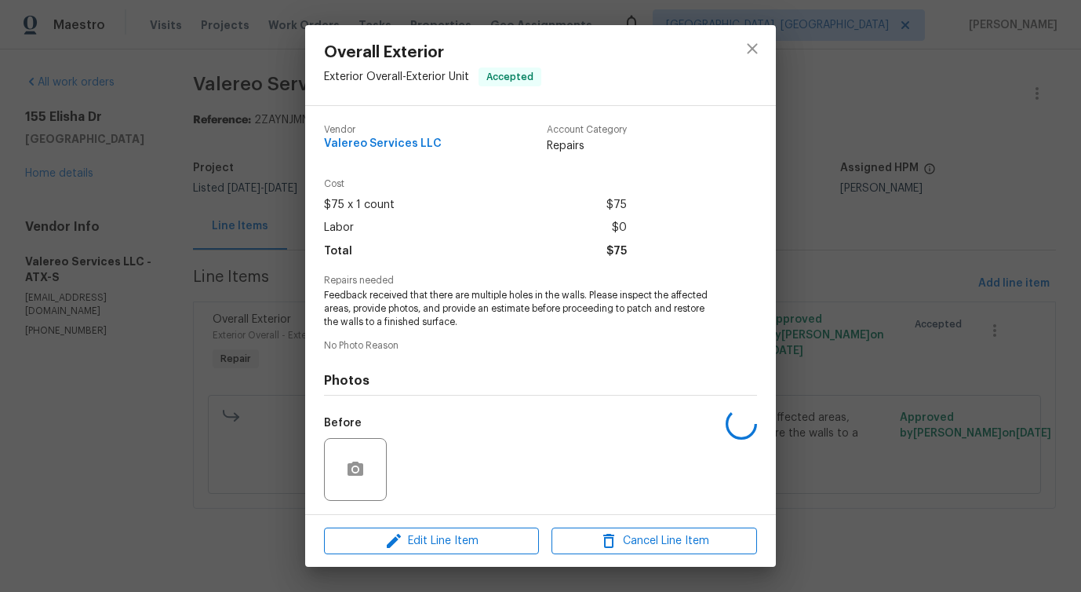
scroll to position [104, 0]
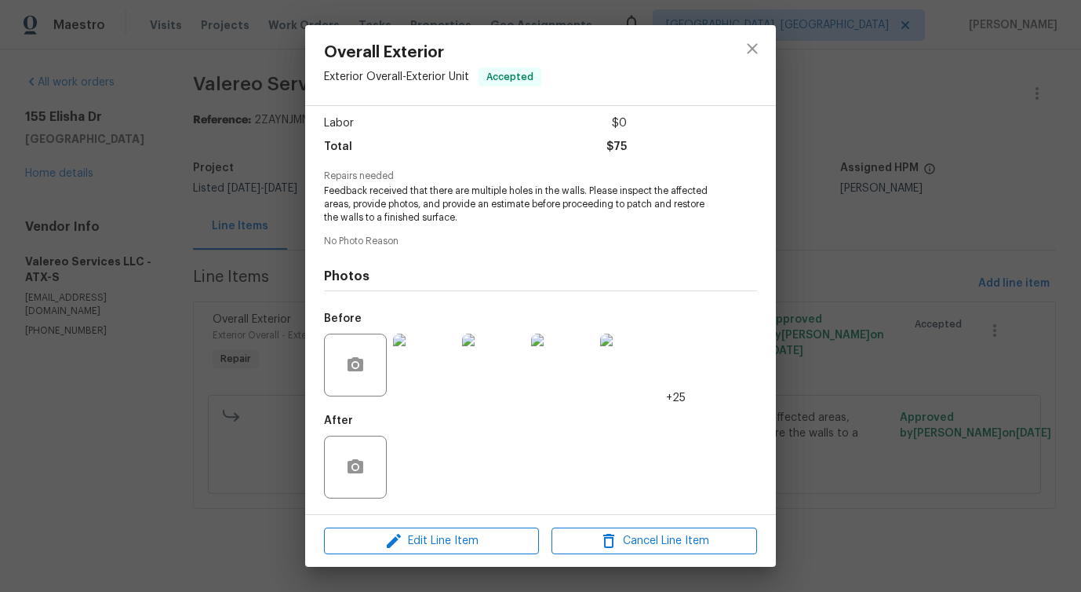
click at [427, 381] on img at bounding box center [424, 364] width 63 height 63
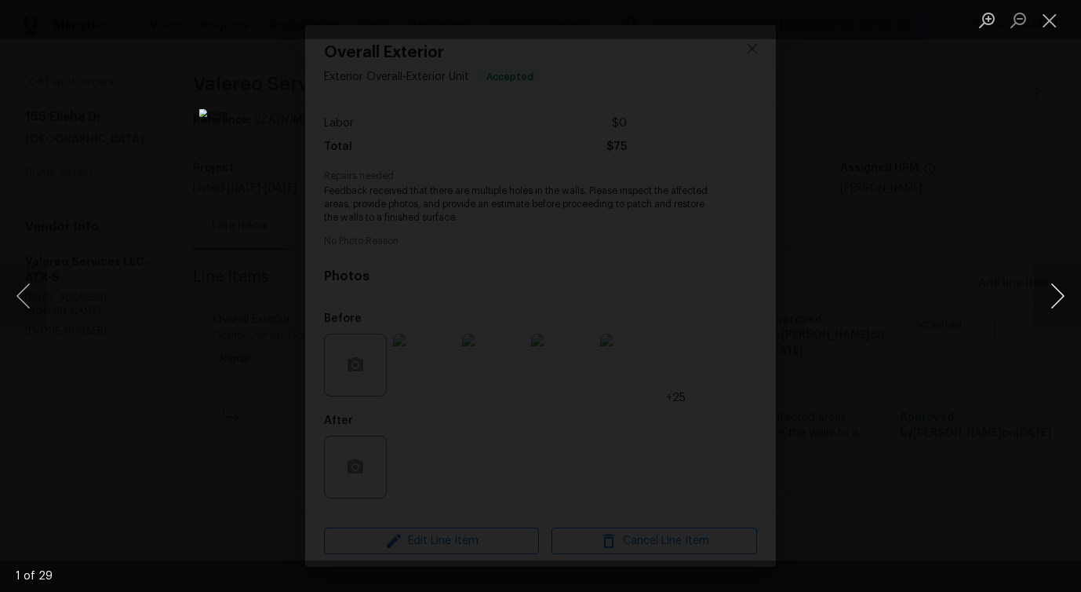
click at [1062, 296] on button "Next image" at bounding box center [1057, 295] width 47 height 63
click at [1060, 299] on button "Next image" at bounding box center [1057, 295] width 47 height 63
click at [1065, 300] on button "Next image" at bounding box center [1057, 295] width 47 height 63
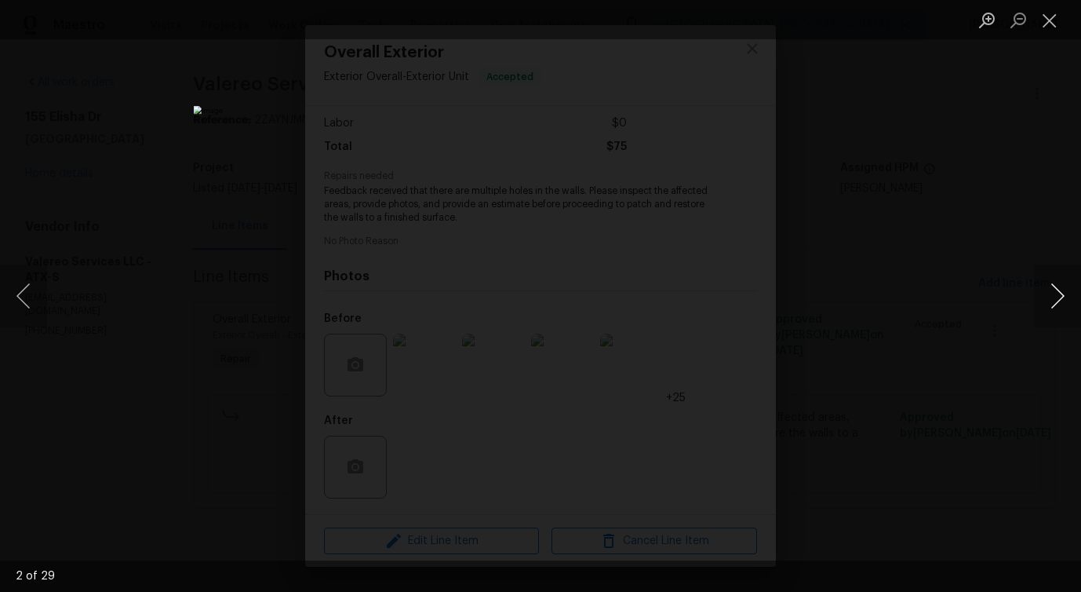
click at [1065, 300] on button "Next image" at bounding box center [1057, 295] width 47 height 63
click at [568, 278] on img "Lightbox" at bounding box center [540, 296] width 1081 height 592
click at [1063, 296] on button "Next image" at bounding box center [1057, 295] width 47 height 63
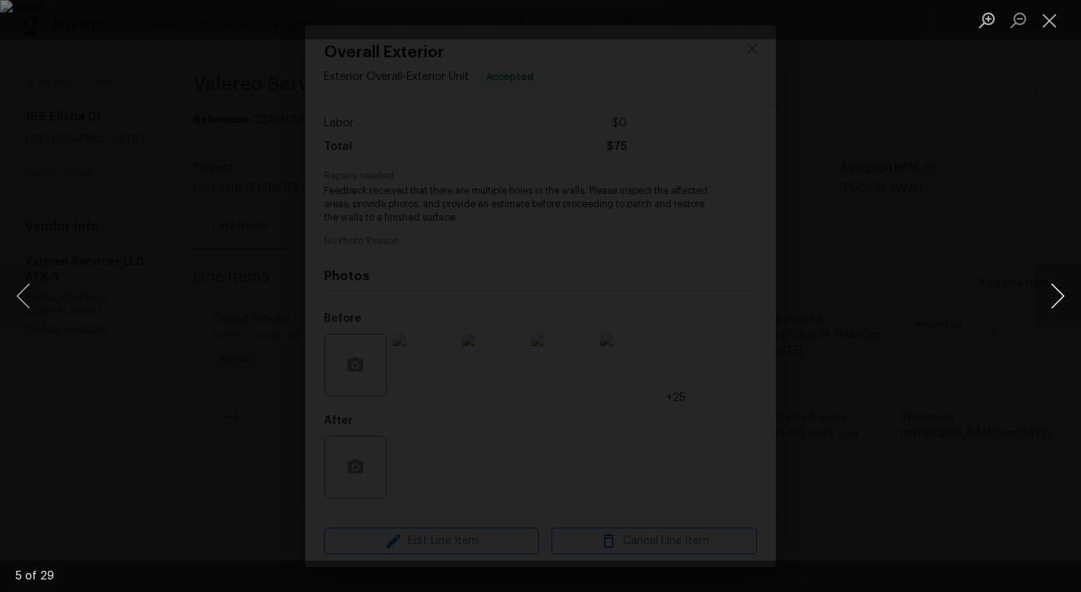
click at [1063, 296] on button "Next image" at bounding box center [1057, 295] width 47 height 63
click at [1060, 300] on button "Next image" at bounding box center [1057, 295] width 47 height 63
click at [1061, 294] on button "Next image" at bounding box center [1057, 295] width 47 height 63
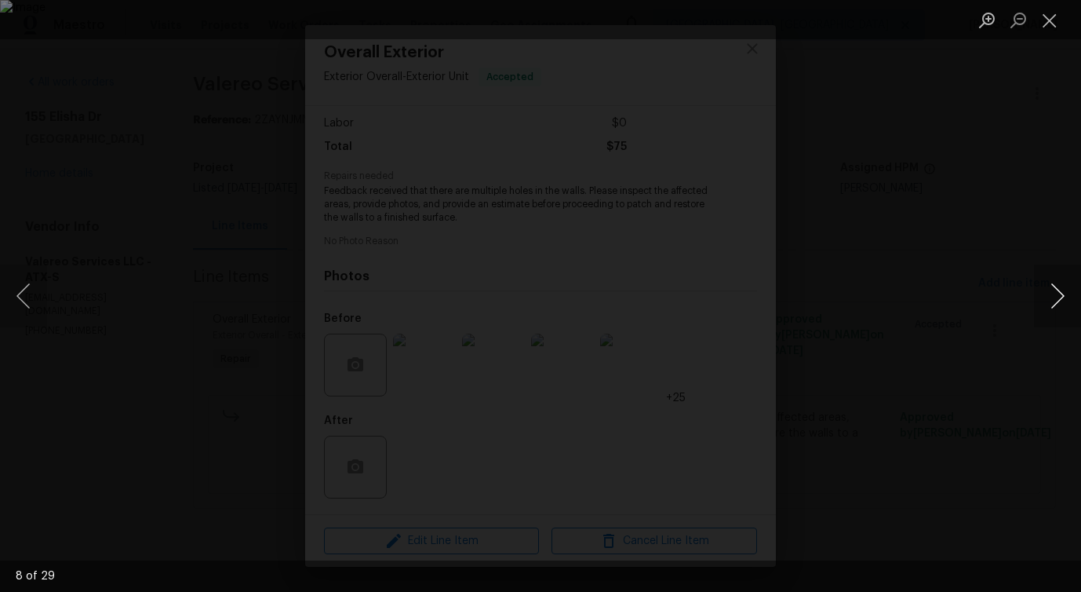
click at [1061, 294] on button "Next image" at bounding box center [1057, 295] width 47 height 63
click at [1065, 296] on button "Next image" at bounding box center [1057, 295] width 47 height 63
click at [549, 262] on img "Lightbox" at bounding box center [541, 295] width 670 height 366
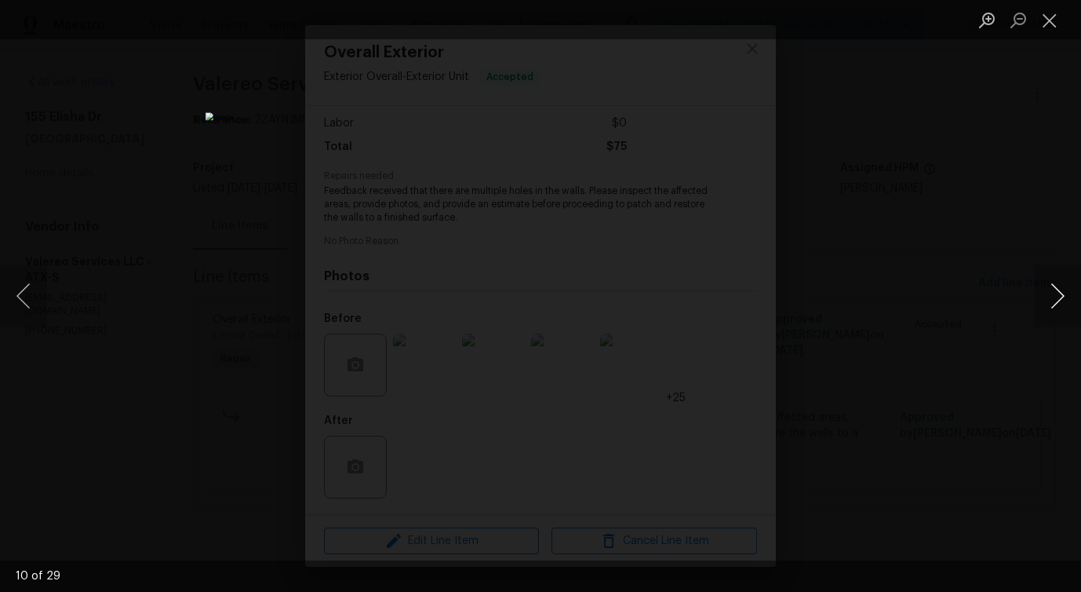
click at [1059, 301] on button "Next image" at bounding box center [1057, 295] width 47 height 63
click at [1064, 295] on button "Next image" at bounding box center [1057, 295] width 47 height 63
click at [1060, 296] on button "Next image" at bounding box center [1057, 295] width 47 height 63
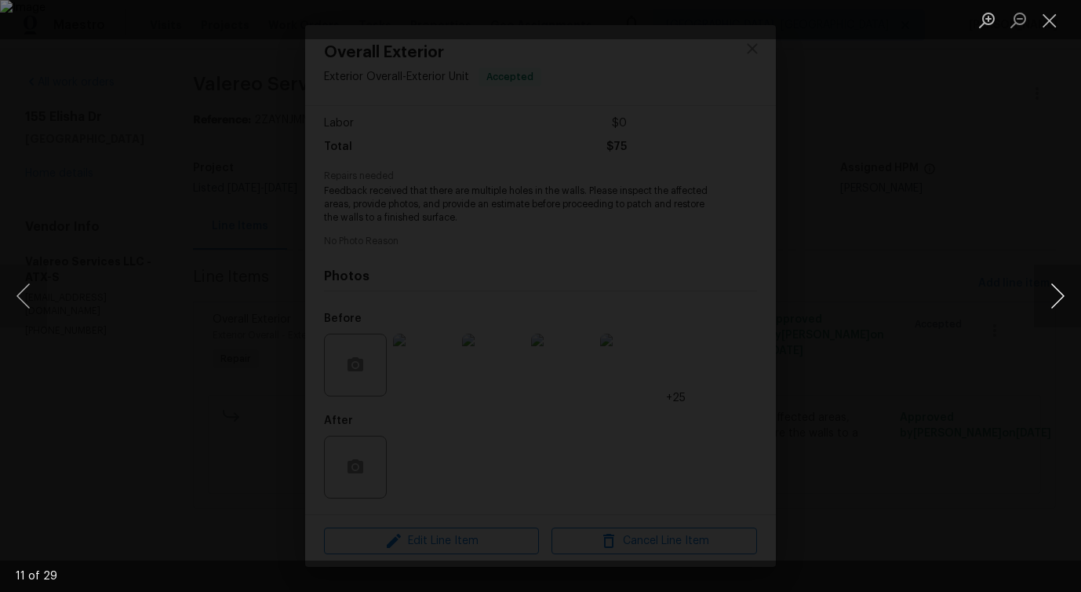
click at [1060, 296] on button "Next image" at bounding box center [1057, 295] width 47 height 63
click at [1060, 297] on button "Next image" at bounding box center [1057, 295] width 47 height 63
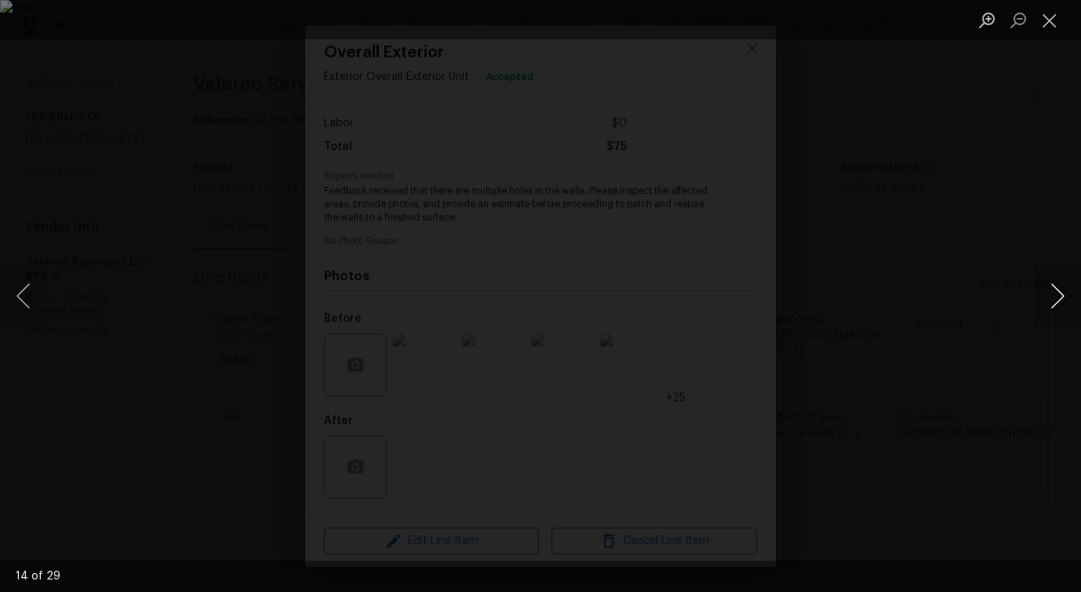
click at [1060, 297] on button "Next image" at bounding box center [1057, 295] width 47 height 63
click at [1062, 302] on button "Next image" at bounding box center [1057, 295] width 47 height 63
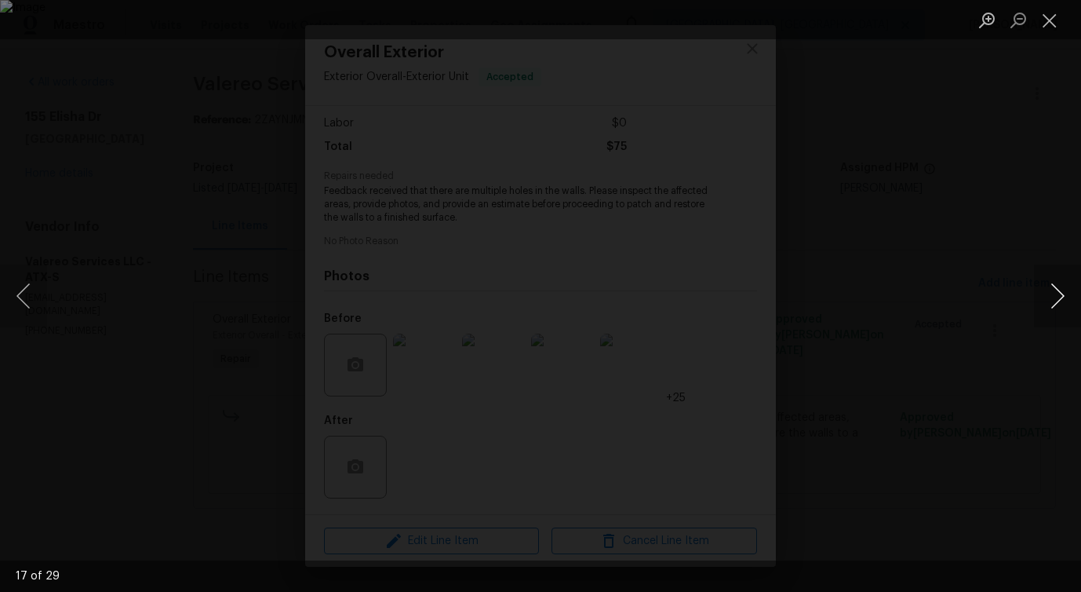
click at [1052, 301] on button "Next image" at bounding box center [1057, 295] width 47 height 63
click at [1065, 297] on button "Next image" at bounding box center [1057, 295] width 47 height 63
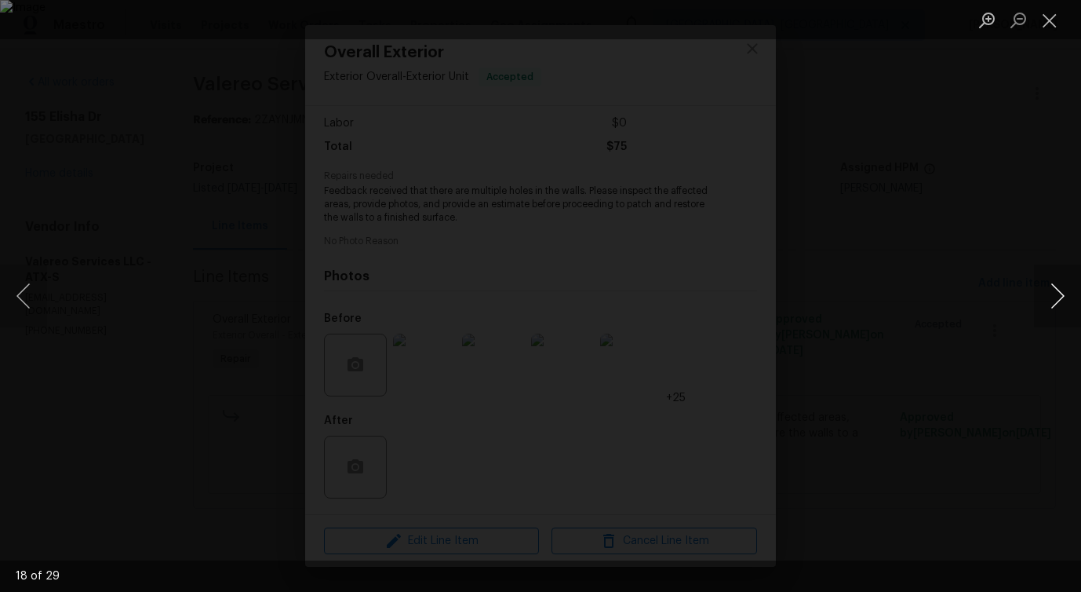
click at [1065, 297] on button "Next image" at bounding box center [1057, 295] width 47 height 63
click at [1055, 315] on button "Next image" at bounding box center [1057, 295] width 47 height 63
click at [1057, 304] on button "Next image" at bounding box center [1057, 295] width 47 height 63
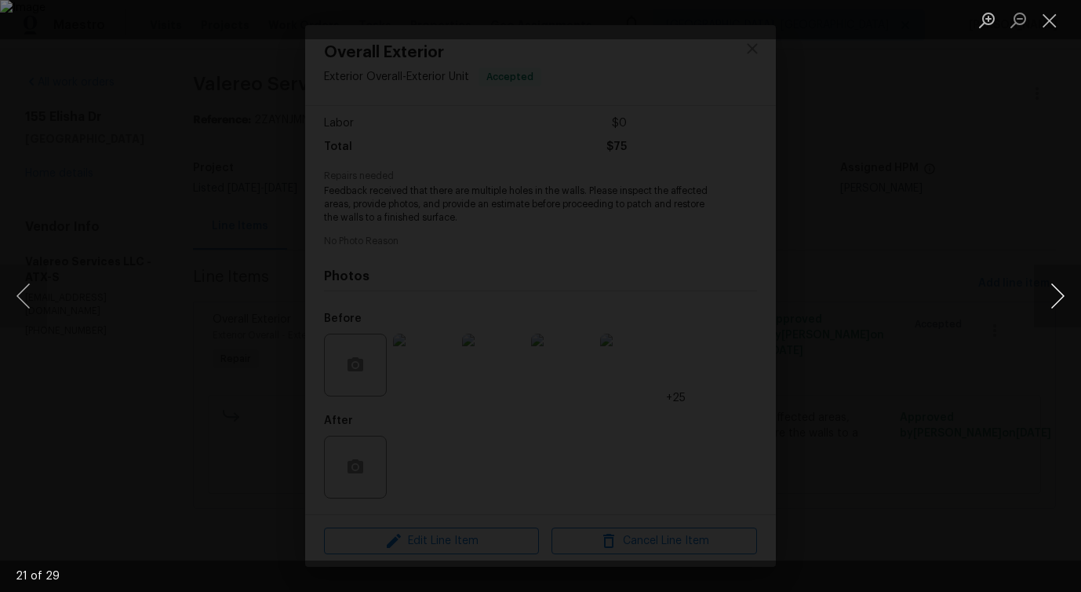
click at [1057, 304] on button "Next image" at bounding box center [1057, 295] width 47 height 63
click at [1029, 366] on div "Lightbox" at bounding box center [540, 296] width 1081 height 592
click at [1061, 301] on button "Next image" at bounding box center [1057, 295] width 47 height 63
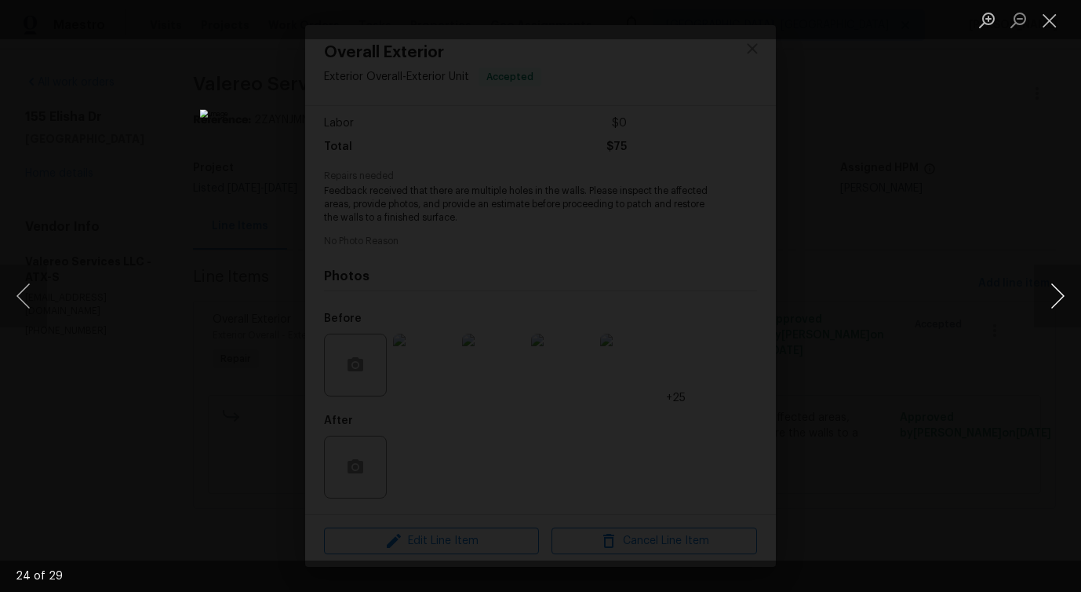
click at [1062, 297] on button "Next image" at bounding box center [1057, 295] width 47 height 63
click at [1062, 296] on button "Next image" at bounding box center [1057, 295] width 47 height 63
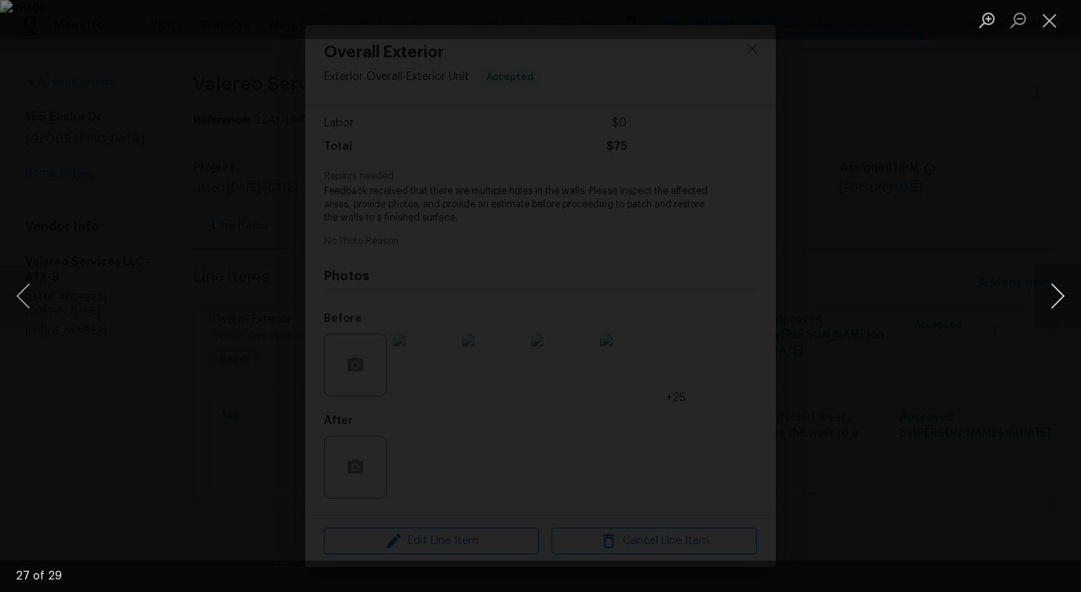
click at [1062, 296] on button "Next image" at bounding box center [1057, 295] width 47 height 63
click at [21, 299] on button "Previous image" at bounding box center [23, 295] width 47 height 63
click at [1062, 301] on button "Next image" at bounding box center [1057, 295] width 47 height 63
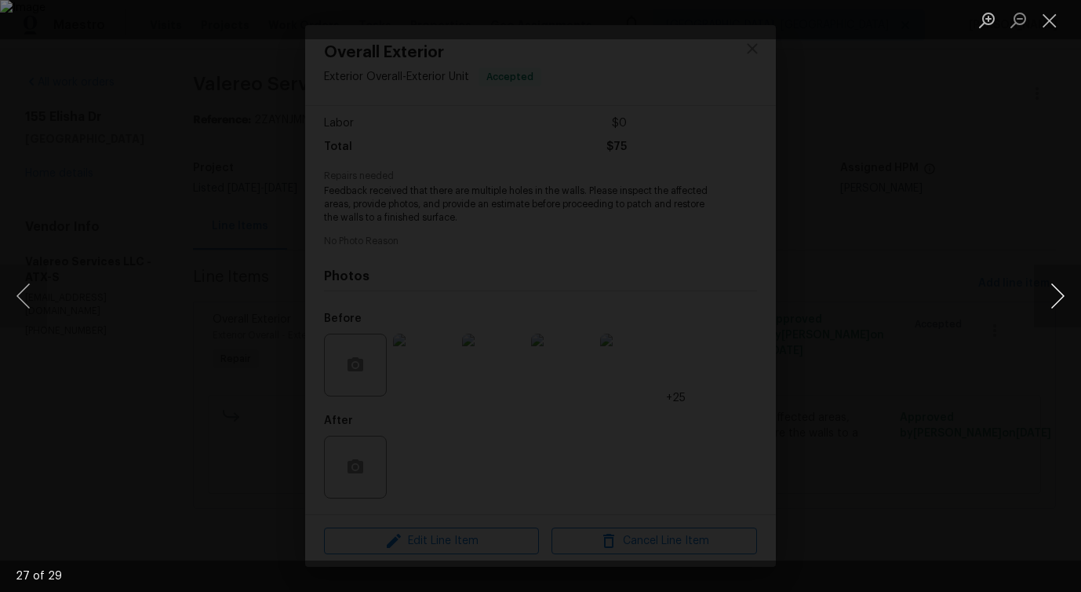
click at [1062, 301] on button "Next image" at bounding box center [1057, 295] width 47 height 63
click at [1050, 29] on button "Close lightbox" at bounding box center [1049, 19] width 31 height 27
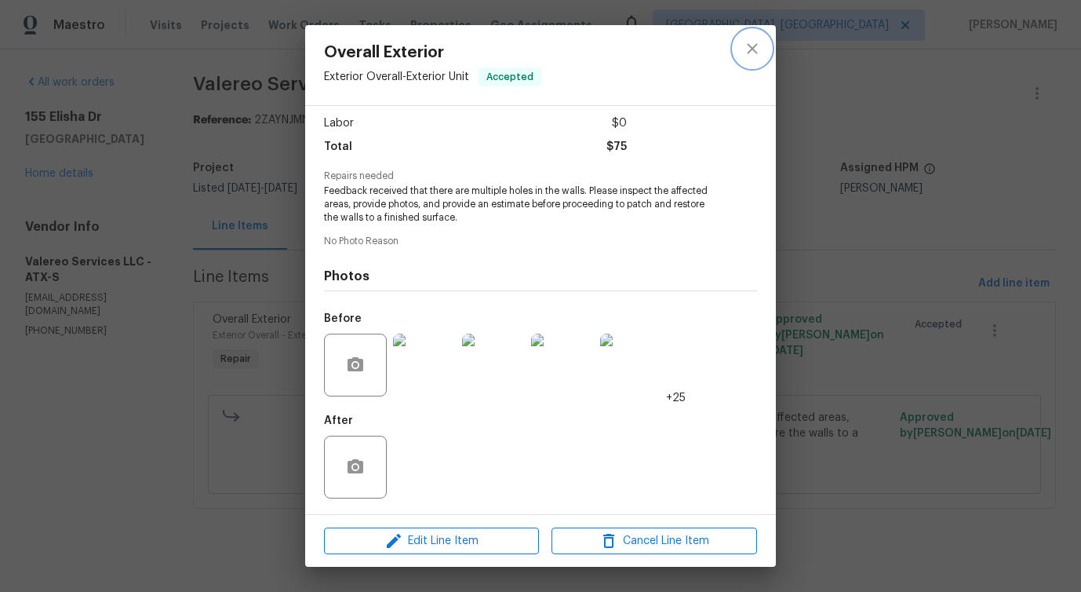
click at [741, 53] on button "close" at bounding box center [753, 49] width 38 height 38
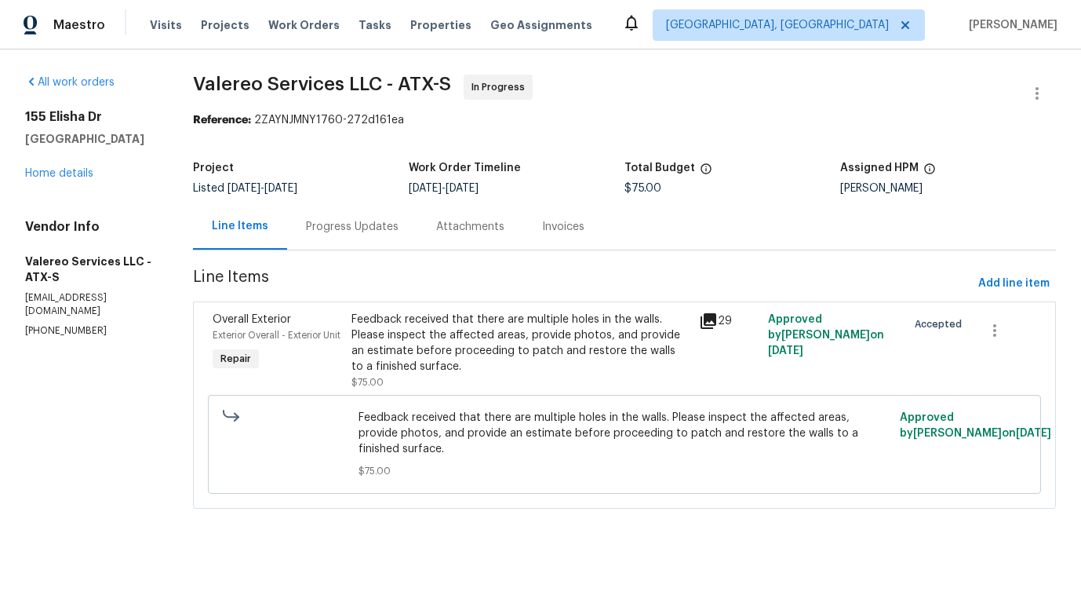
click at [344, 228] on div "Progress Updates" at bounding box center [352, 227] width 93 height 16
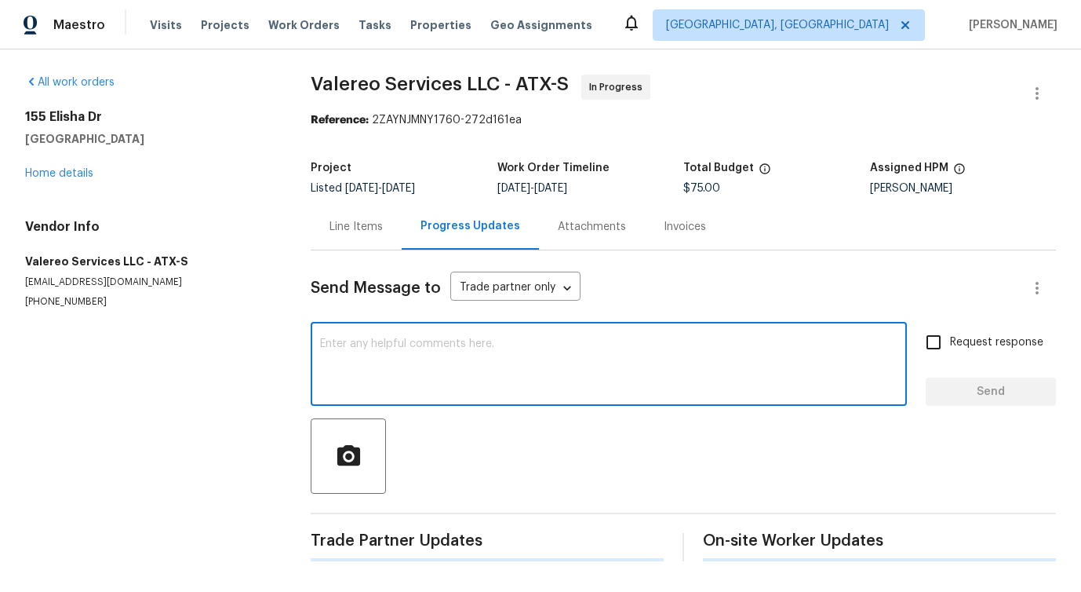
click at [365, 360] on textarea at bounding box center [608, 365] width 577 height 55
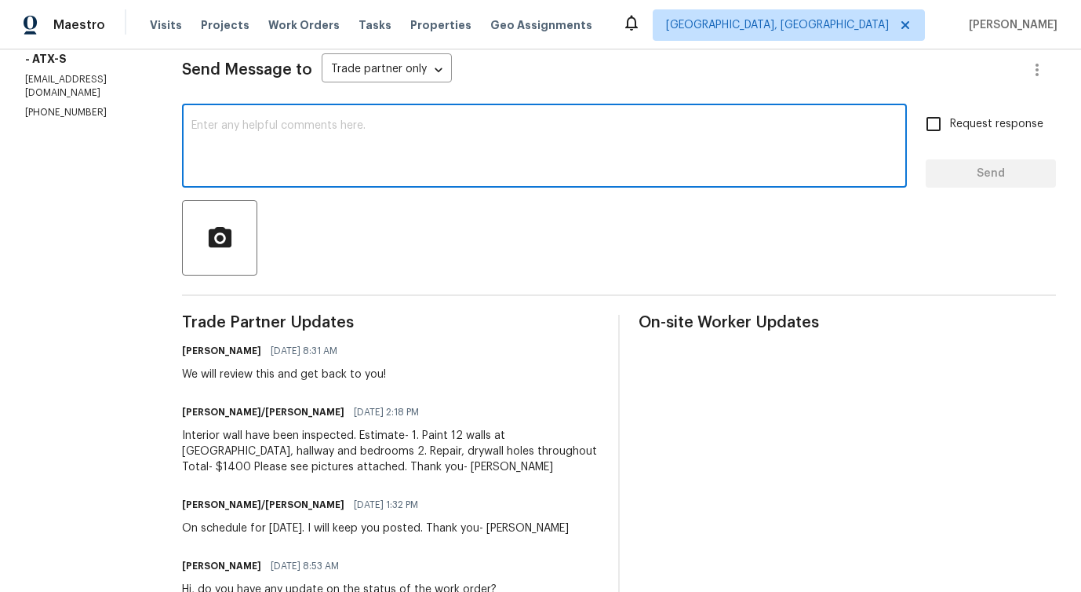
scroll to position [222, 0]
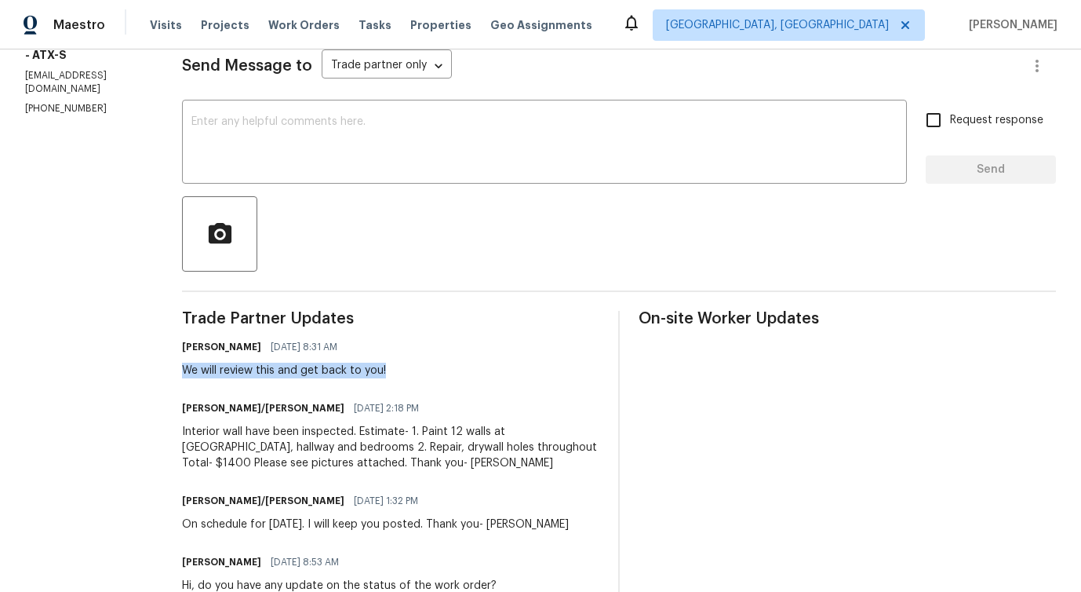
drag, startPoint x: 169, startPoint y: 369, endPoint x: 418, endPoint y: 372, distance: 249.5
click at [418, 372] on div "All work orders 155 Elisha Dr Liberty Hill, TX 78642 Home details Vendor Info V…" at bounding box center [540, 294] width 1081 height 934
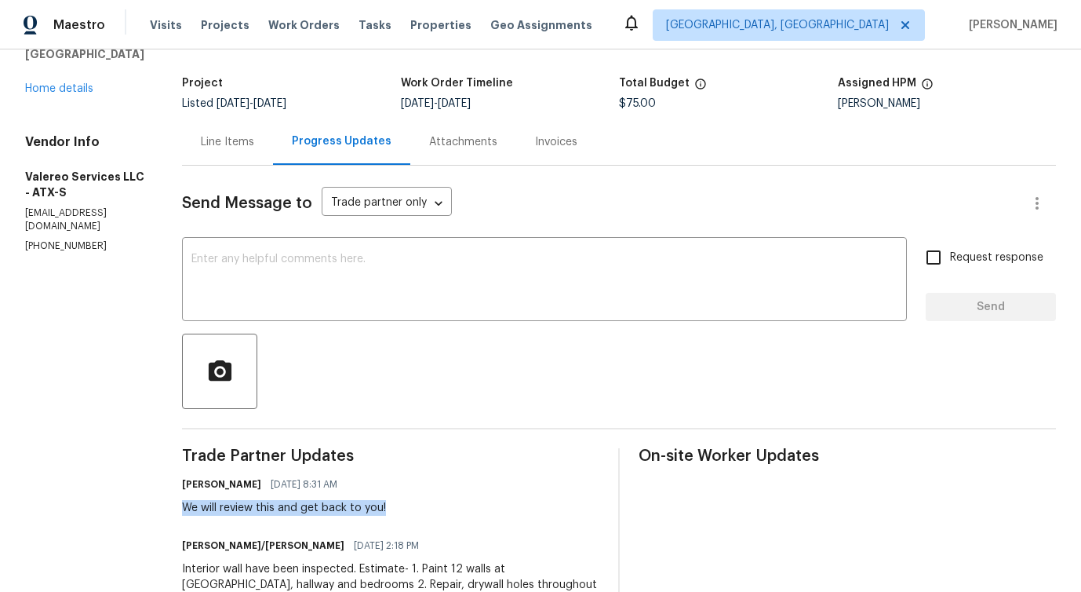
scroll to position [0, 0]
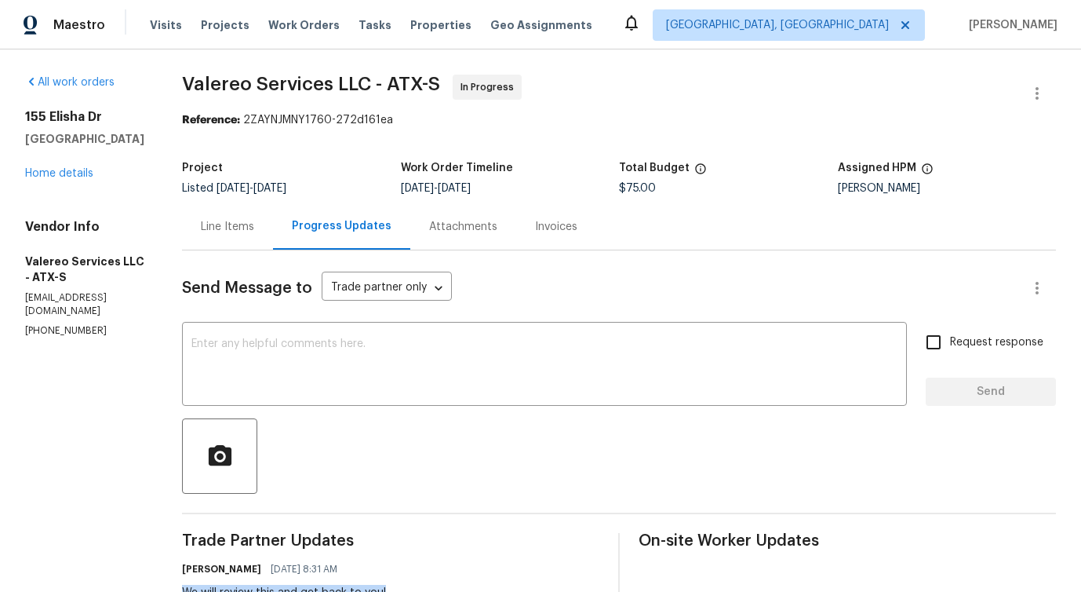
click at [213, 228] on div "Line Items" at bounding box center [227, 227] width 53 height 16
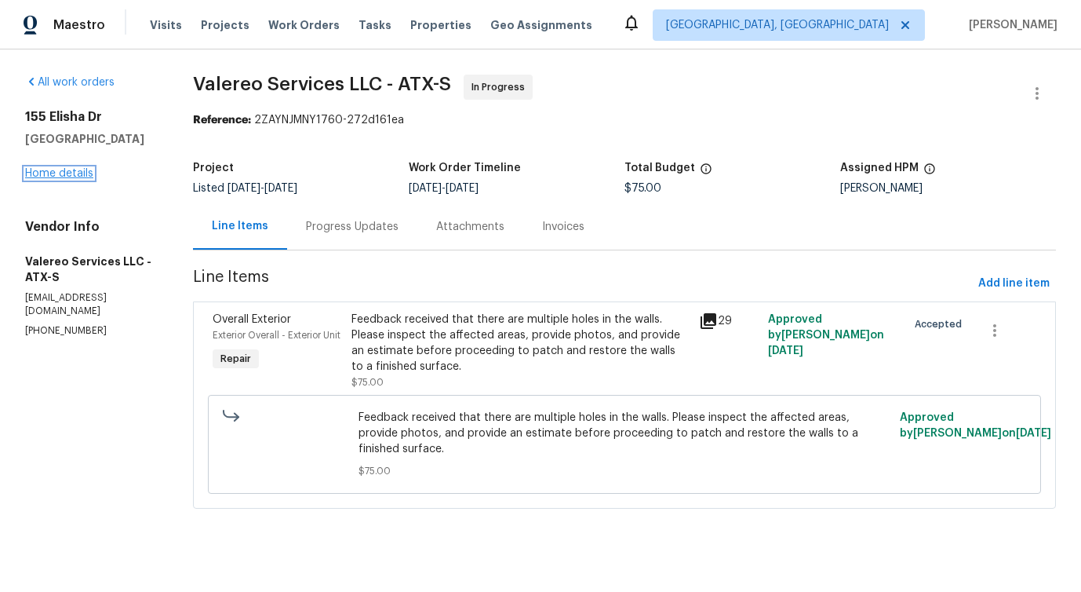
click at [66, 171] on link "Home details" at bounding box center [59, 173] width 68 height 11
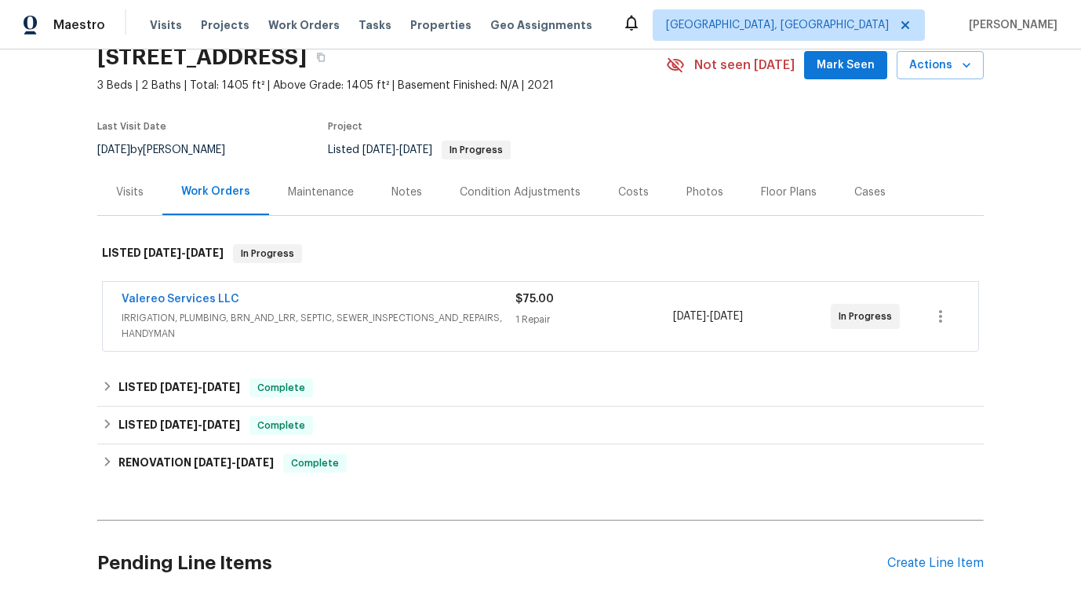
scroll to position [105, 0]
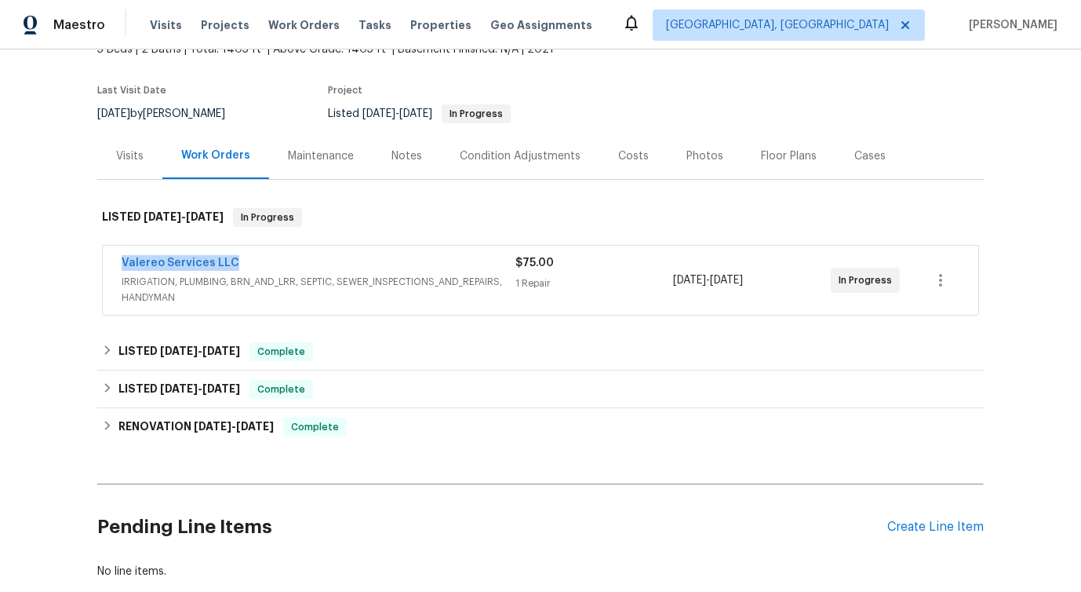
drag, startPoint x: 110, startPoint y: 259, endPoint x: 309, endPoint y: 257, distance: 199.3
click at [309, 257] on div "Valereo Services LLC IRRIGATION, PLUMBING, BRN_AND_LRR, SEPTIC, SEWER_INSPECTIO…" at bounding box center [541, 280] width 876 height 69
copy link "Valereo Services LLC"
click at [186, 270] on span "Valereo Services LLC" at bounding box center [181, 263] width 118 height 16
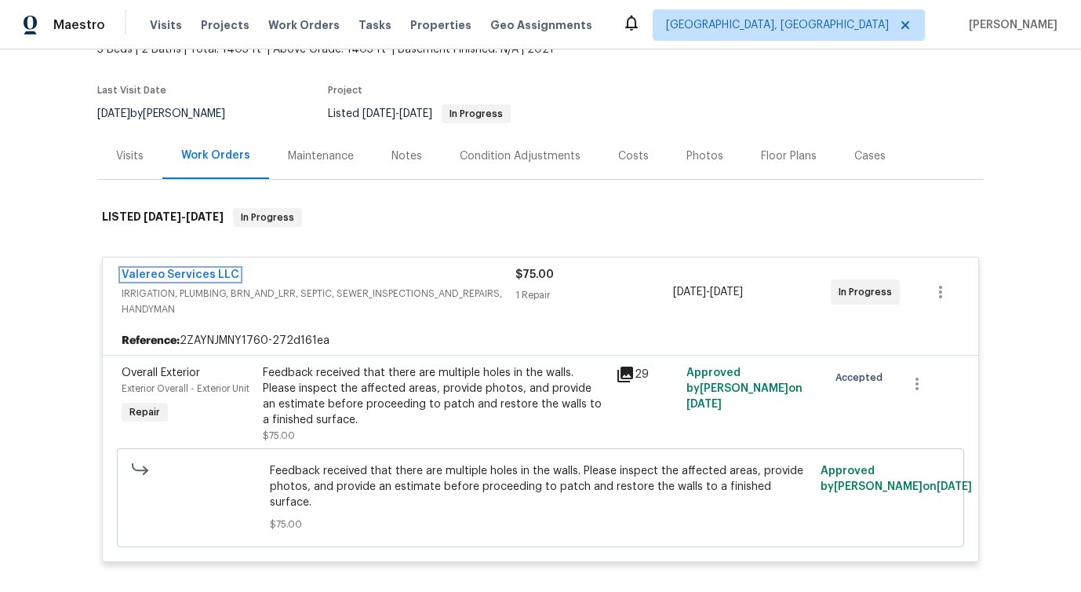
click at [186, 270] on link "Valereo Services LLC" at bounding box center [181, 274] width 118 height 11
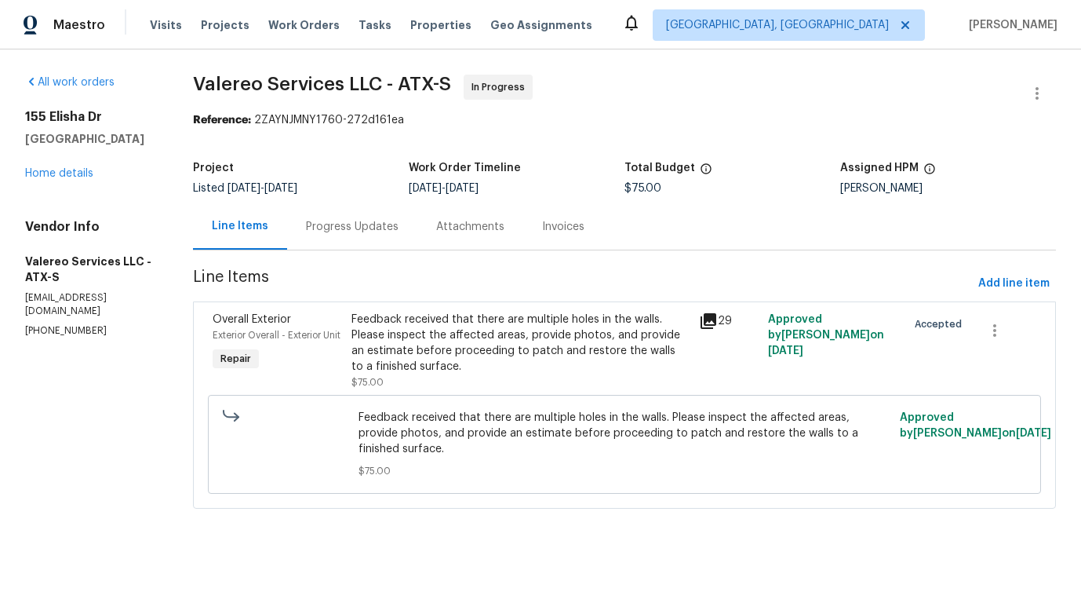
click at [348, 242] on div "Progress Updates" at bounding box center [352, 226] width 130 height 46
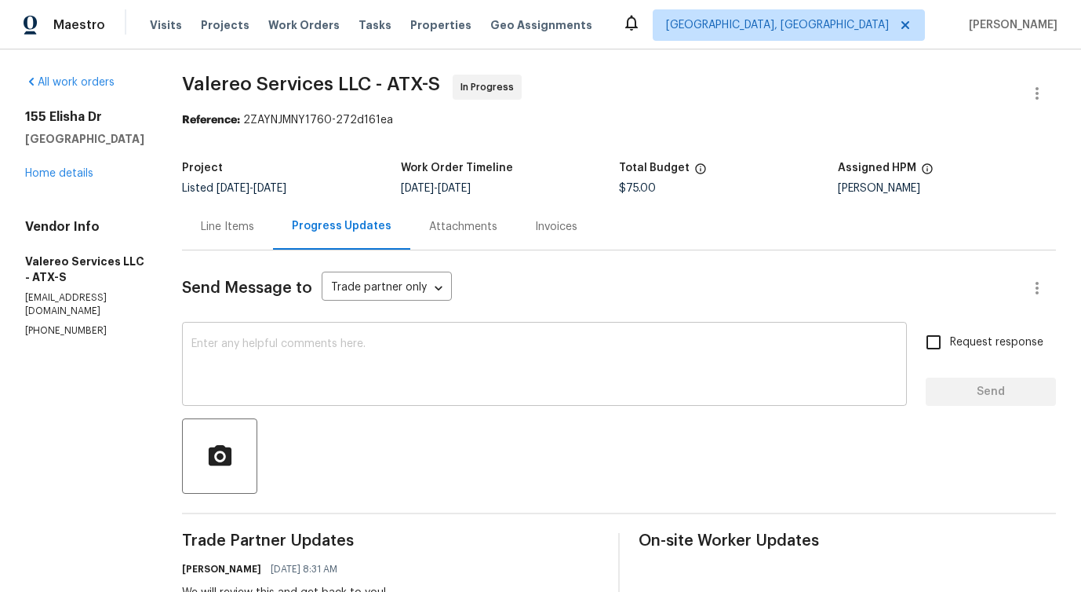
click at [387, 359] on textarea at bounding box center [544, 365] width 706 height 55
drag, startPoint x: 173, startPoint y: 75, endPoint x: 363, endPoint y: 75, distance: 190.7
click at [363, 75] on span "Valereo Services LLC - ATX-S" at bounding box center [311, 84] width 258 height 19
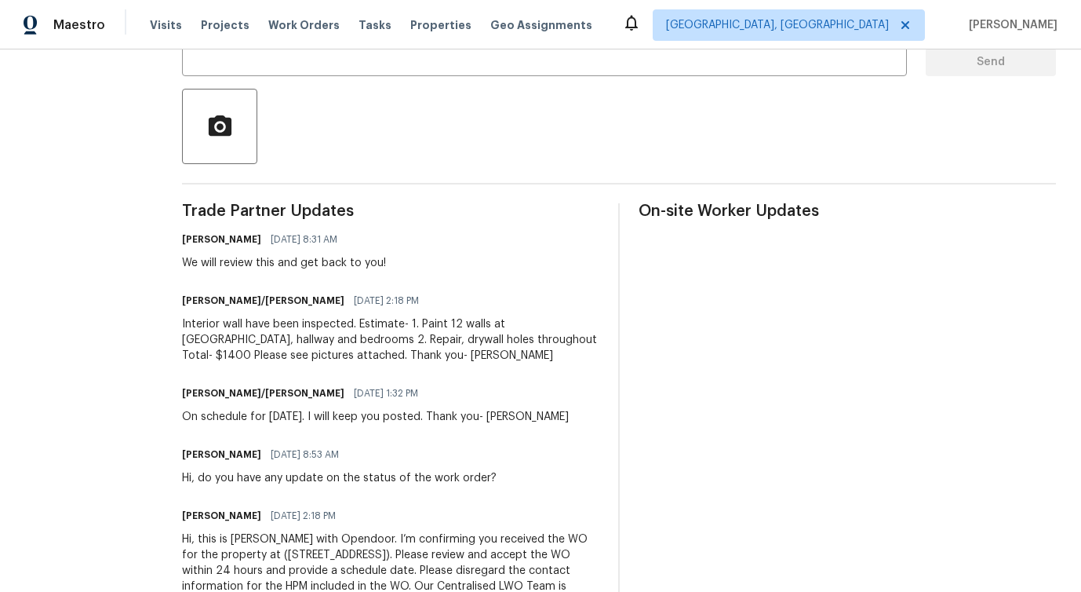
scroll to position [403, 0]
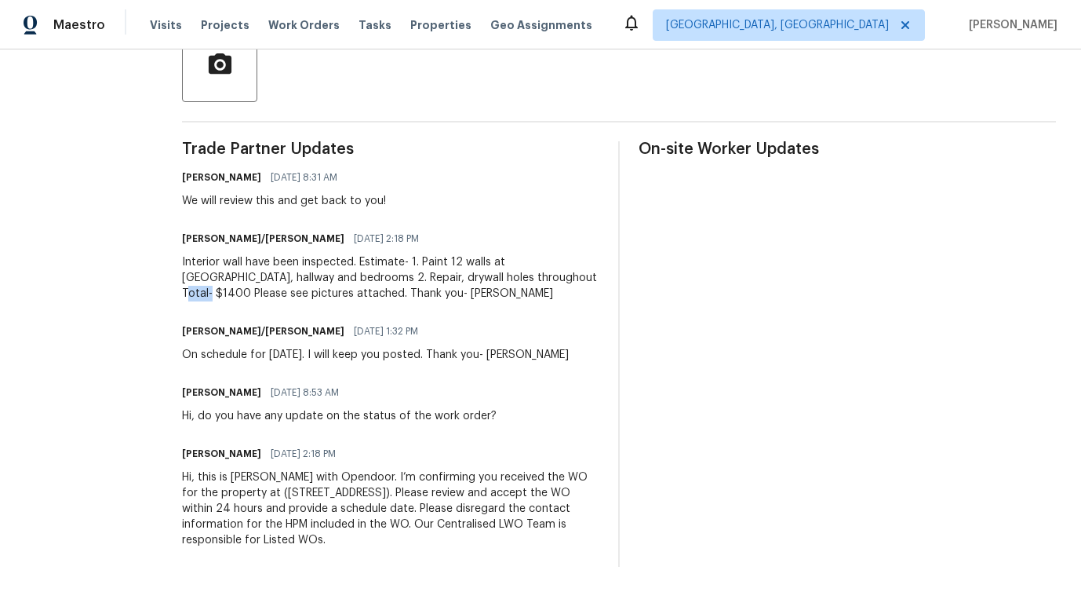
drag, startPoint x: 506, startPoint y: 262, endPoint x: 537, endPoint y: 269, distance: 32.2
click at [537, 269] on div "Interior wall have been inspected. Estimate- 1. Paint 12 walls at living room, …" at bounding box center [390, 277] width 417 height 47
copy div "$1400"
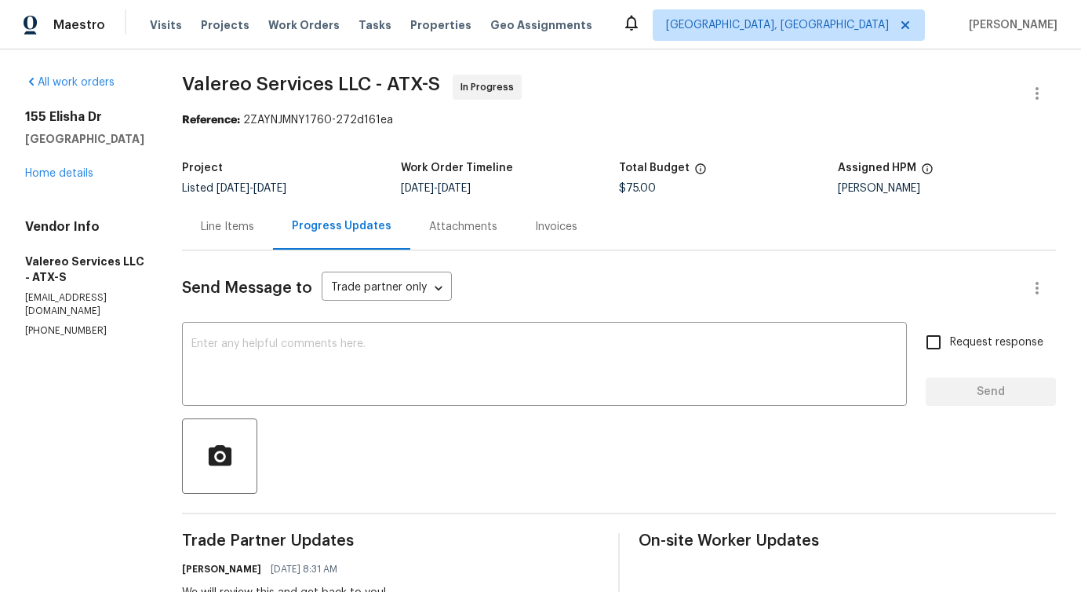
click at [226, 231] on div "Line Items" at bounding box center [227, 227] width 53 height 16
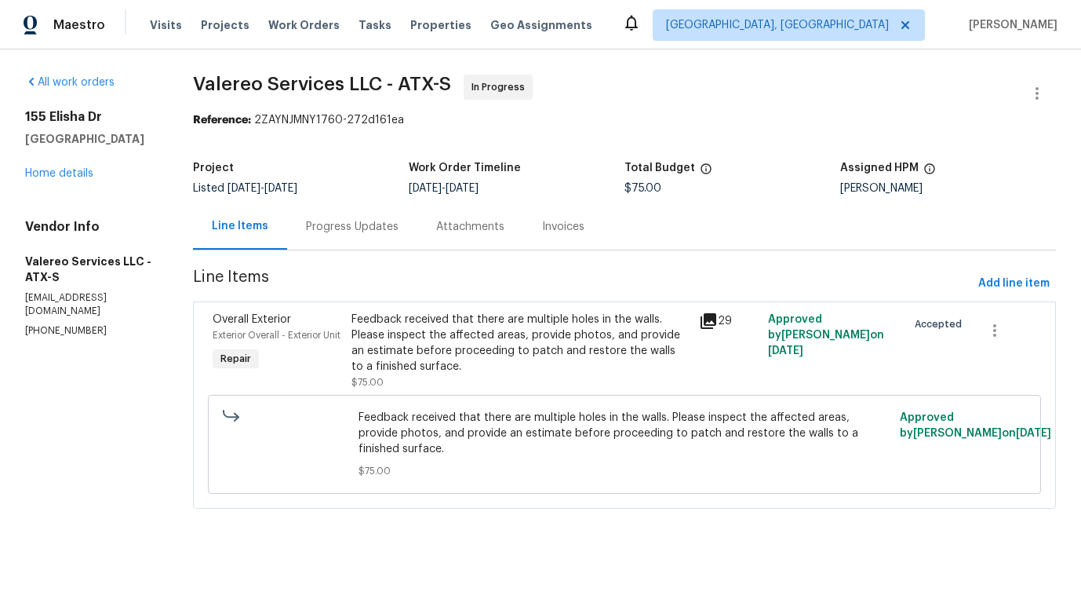
click at [460, 442] on span "Feedback received that there are multiple holes in the walls. Please inspect th…" at bounding box center [625, 433] width 533 height 47
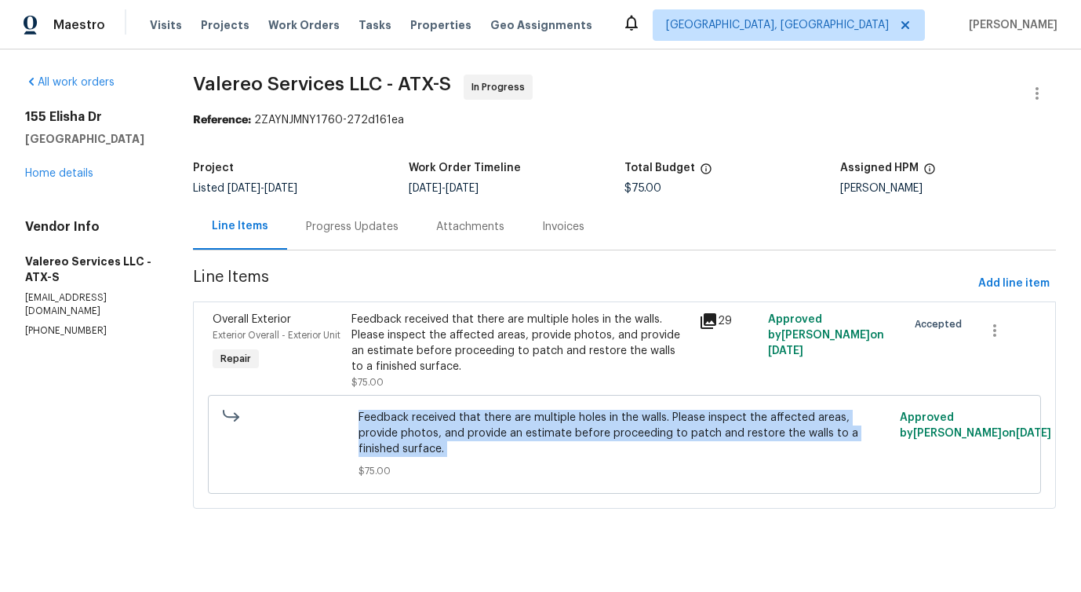
copy span "Feedback received that there are multiple holes in the walls. Please inspect th…"
click at [367, 210] on div "Progress Updates" at bounding box center [352, 226] width 130 height 46
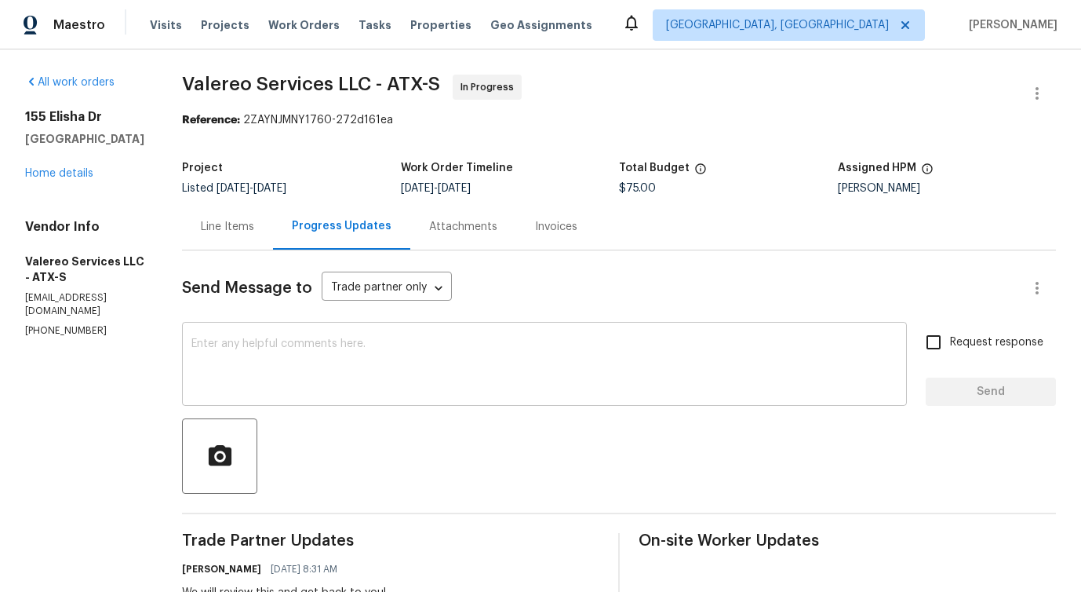
click at [410, 341] on textarea at bounding box center [544, 365] width 706 height 55
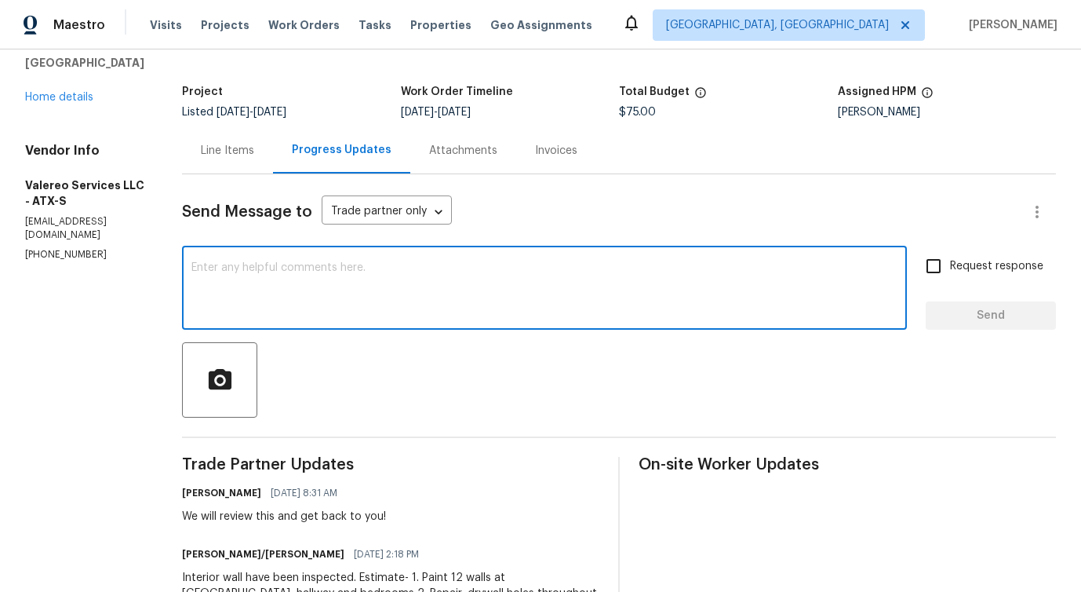
scroll to position [201, 0]
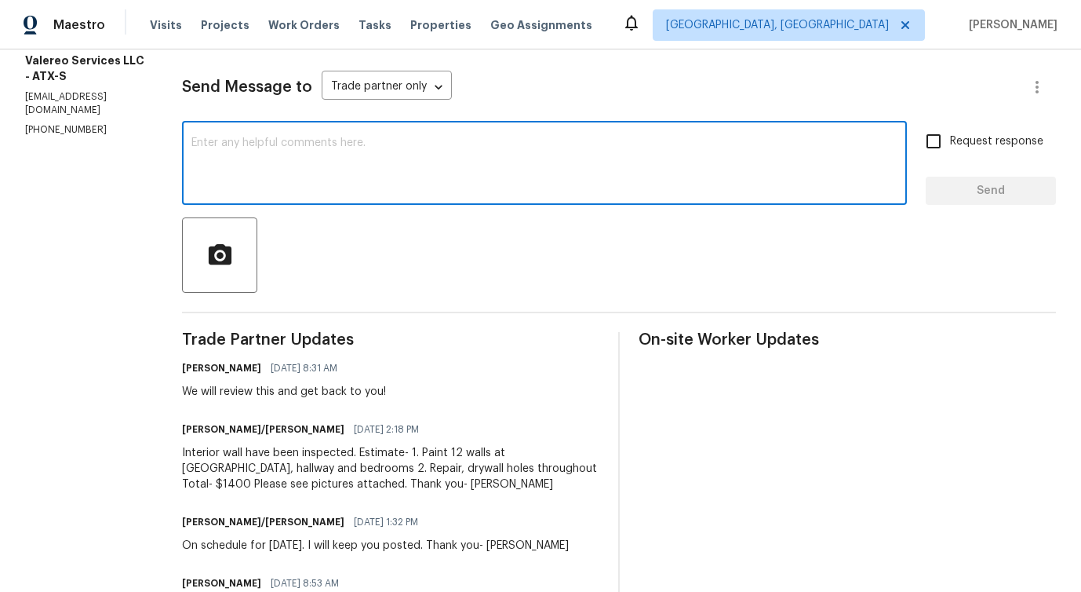
click at [275, 466] on div "Interior wall have been inspected. Estimate- 1. Paint 12 walls at living room, …" at bounding box center [390, 468] width 417 height 47
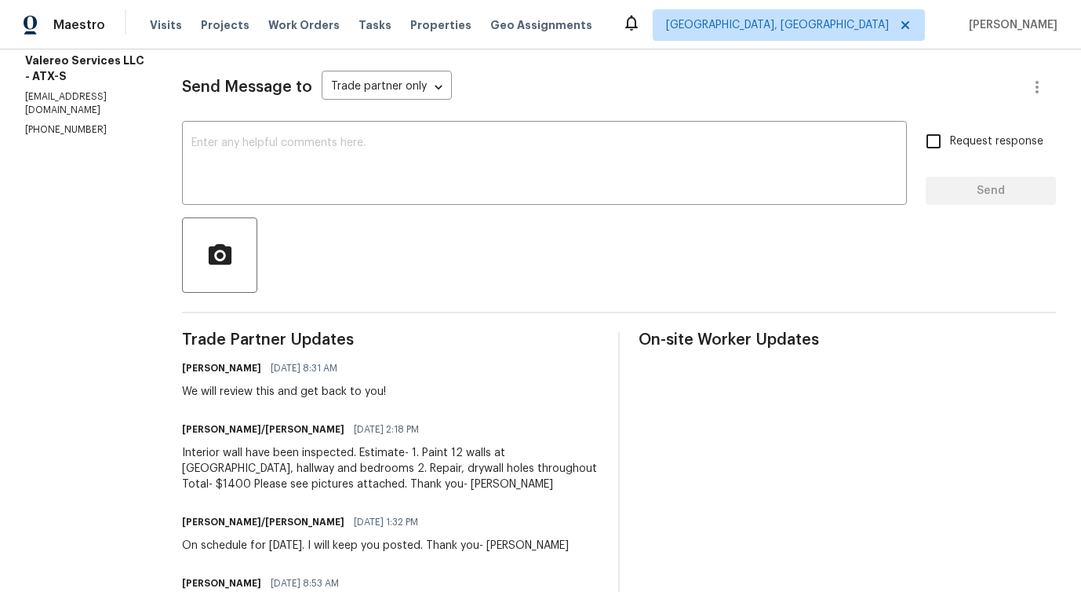
click at [275, 466] on div "Interior wall have been inspected. Estimate- 1. Paint 12 walls at living room, …" at bounding box center [390, 468] width 417 height 47
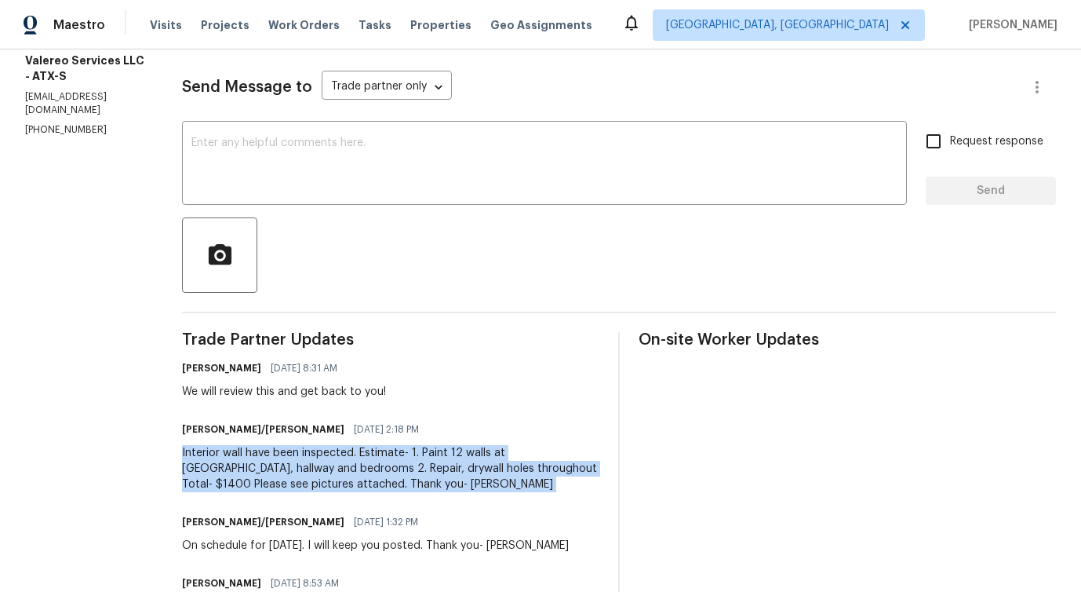
copy div "Interior wall have been inspected. Estimate- 1. Paint 12 walls at living room, …"
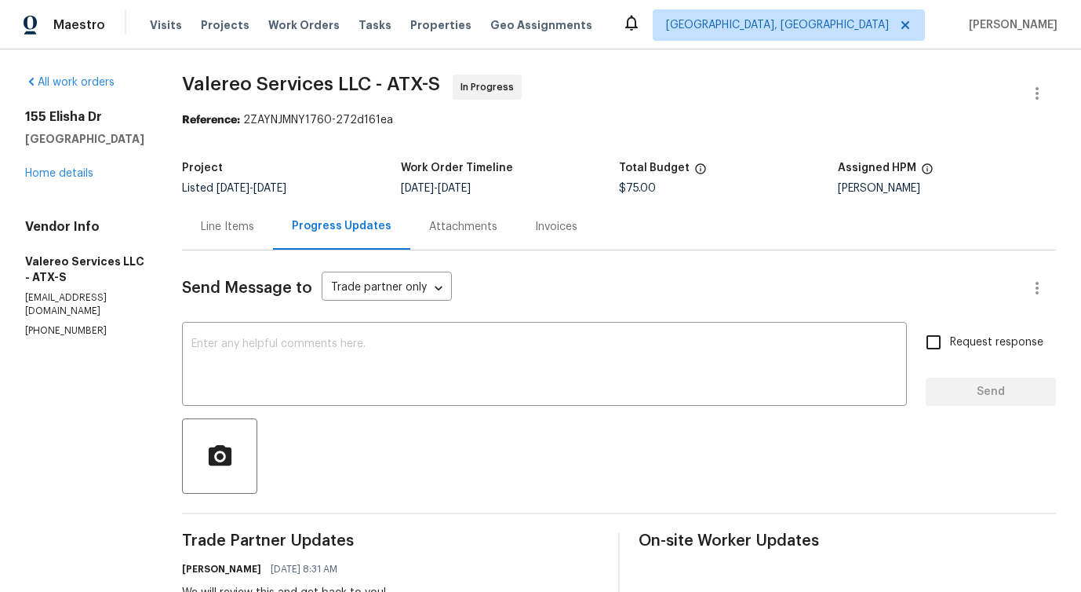
click at [621, 182] on div "Total Budget" at bounding box center [728, 172] width 219 height 20
click at [619, 188] on span "$75.00" at bounding box center [637, 188] width 37 height 11
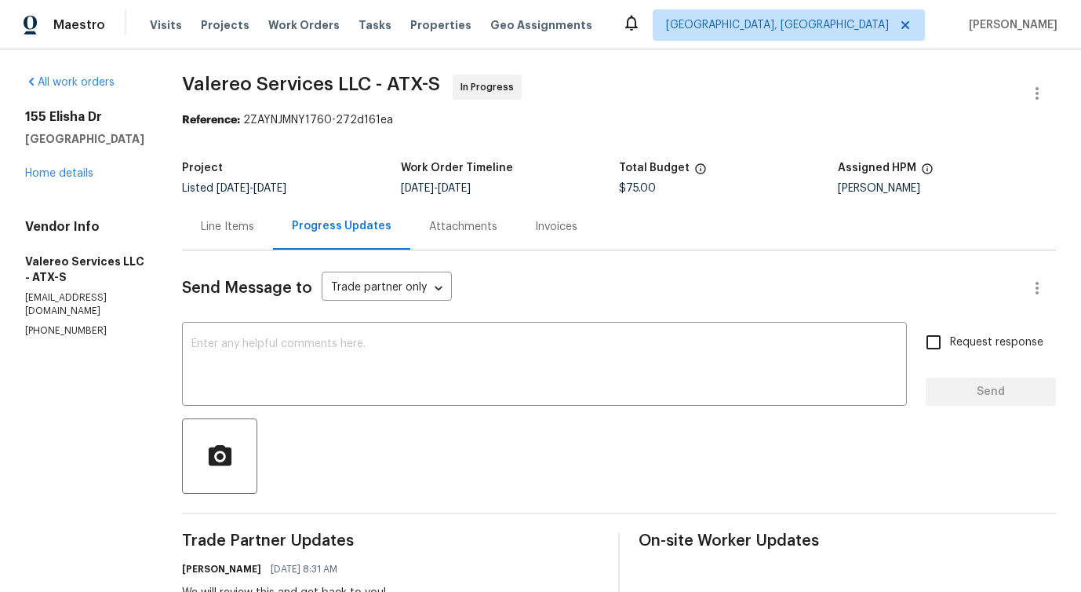
click at [619, 188] on span "$75.00" at bounding box center [637, 188] width 37 height 11
click at [87, 179] on link "Home details" at bounding box center [59, 173] width 68 height 11
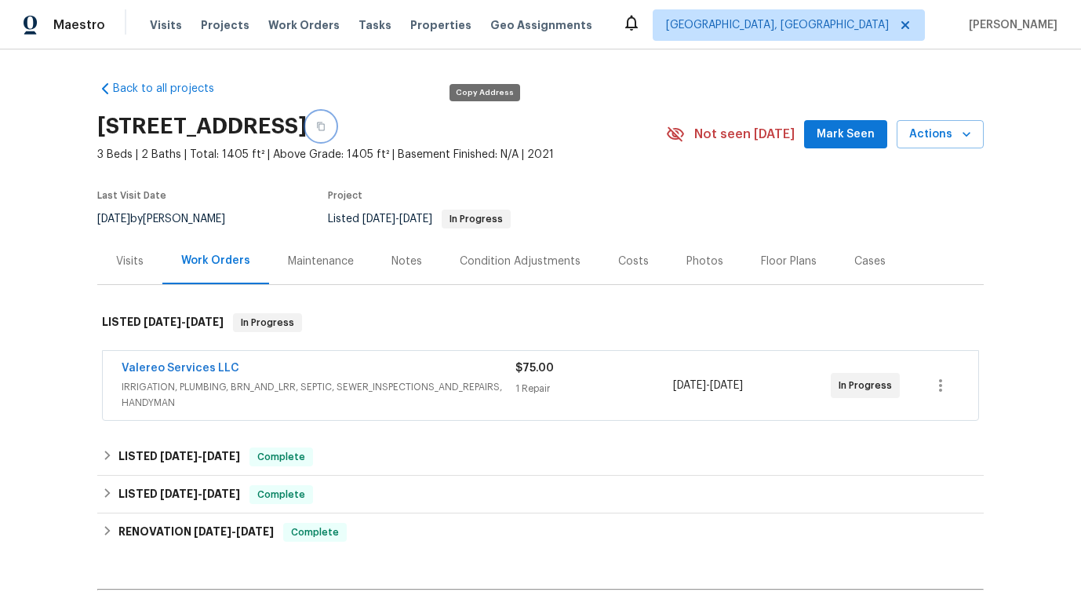
click at [335, 131] on button "button" at bounding box center [321, 126] width 28 height 28
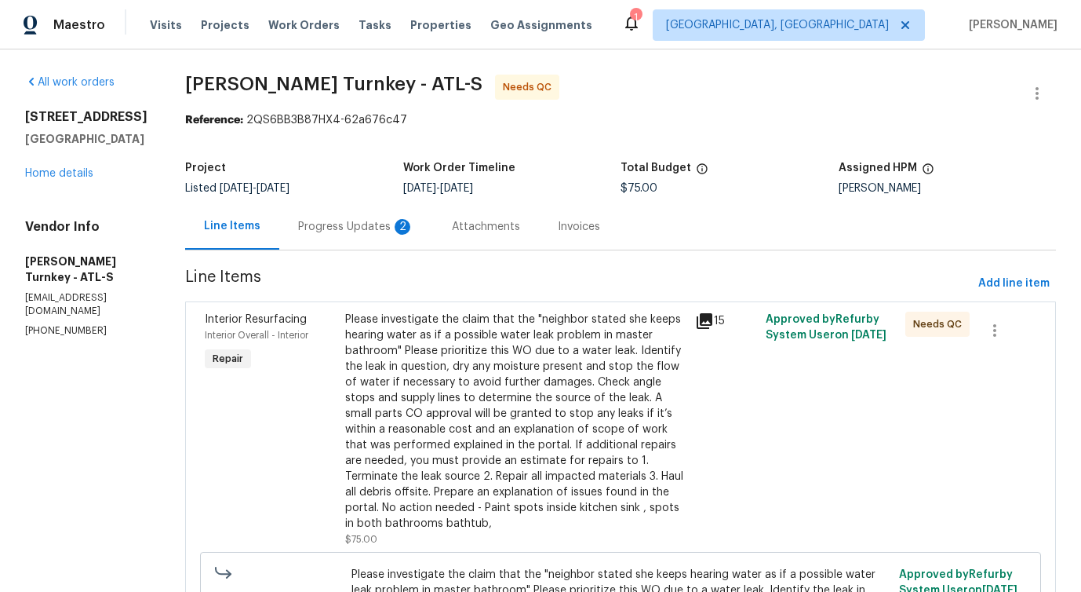
click at [330, 216] on div "Progress Updates 2" at bounding box center [356, 226] width 154 height 46
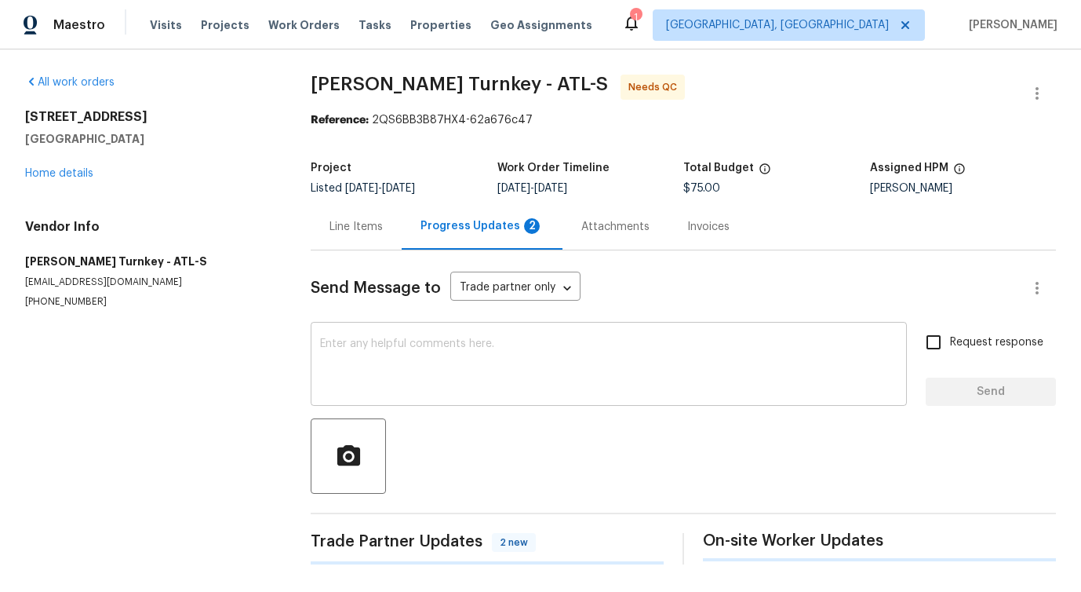
click at [383, 336] on div "x ​" at bounding box center [609, 366] width 596 height 80
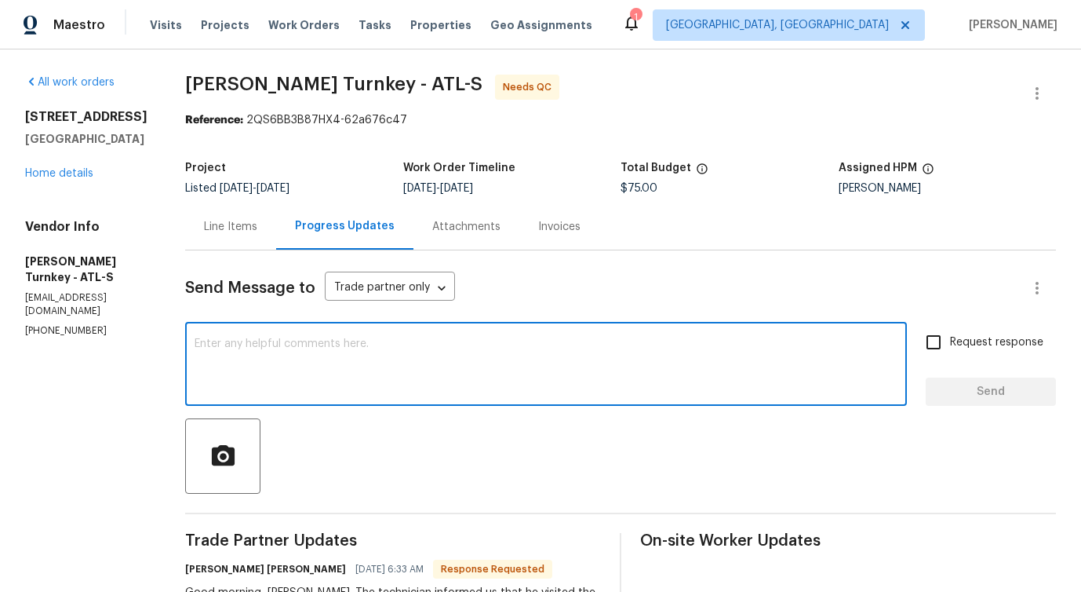
click at [199, 242] on div "Line Items" at bounding box center [230, 226] width 91 height 46
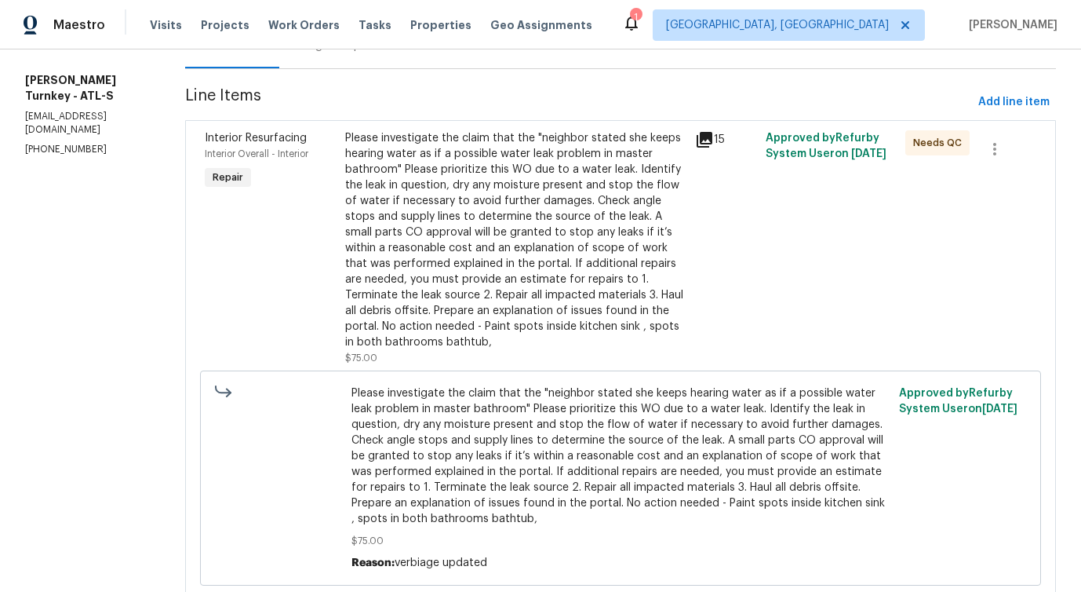
scroll to position [235, 0]
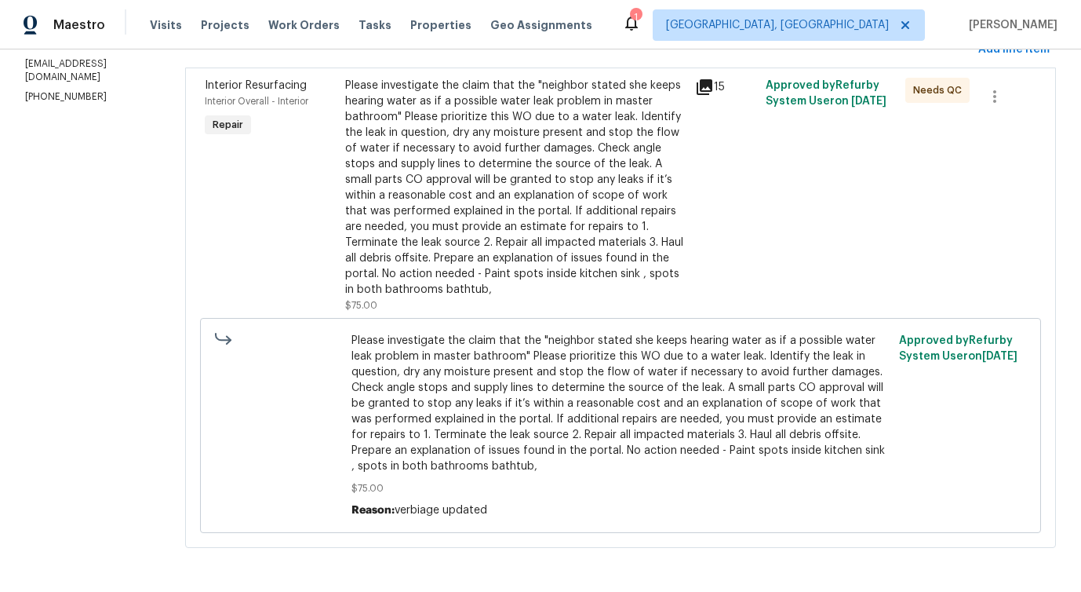
click at [490, 268] on div "Please investigate the claim that the "neighbor stated she keeps hearing water …" at bounding box center [515, 188] width 341 height 220
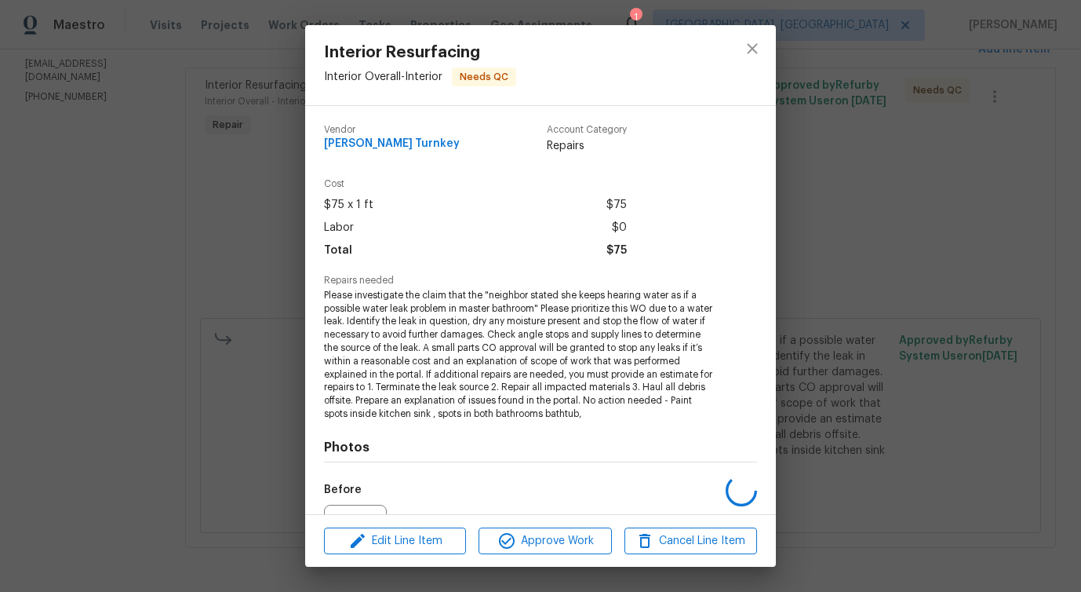
scroll to position [171, 0]
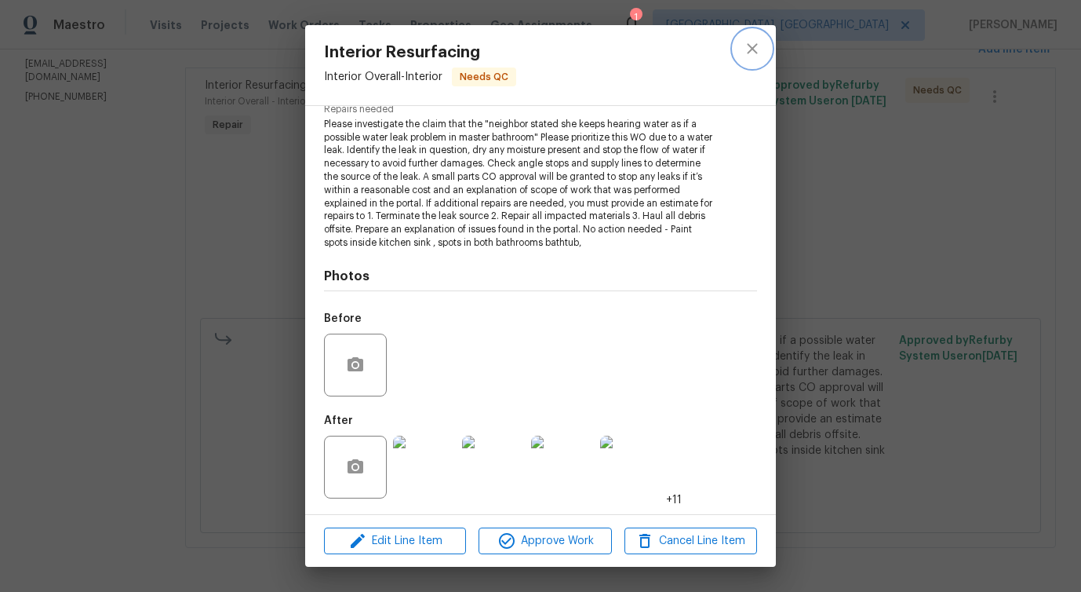
click at [749, 51] on icon "close" at bounding box center [752, 48] width 10 height 10
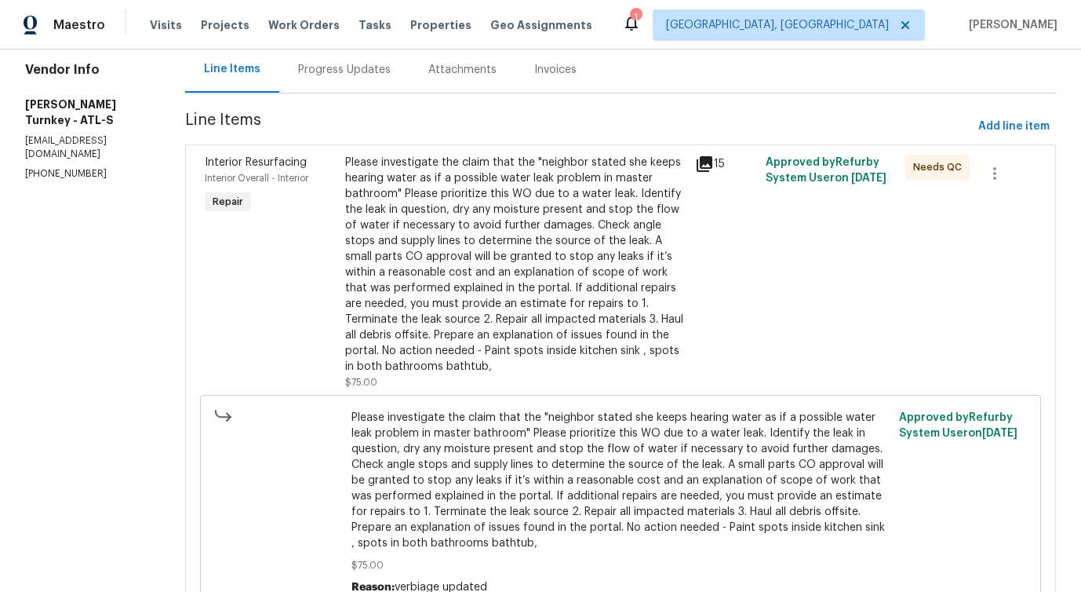
scroll to position [0, 0]
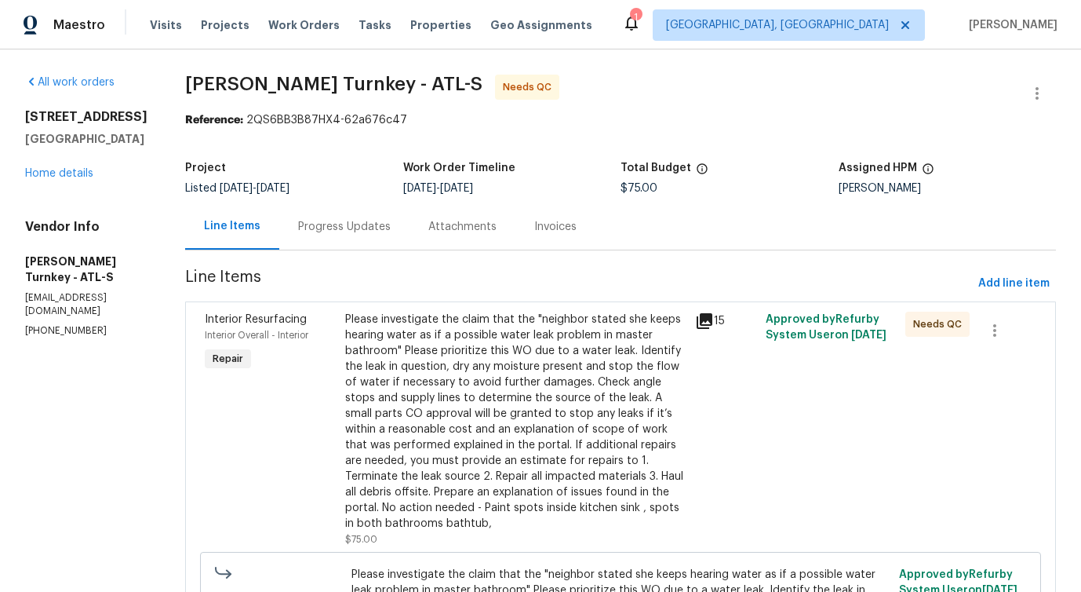
click at [344, 239] on div "Progress Updates" at bounding box center [344, 226] width 130 height 46
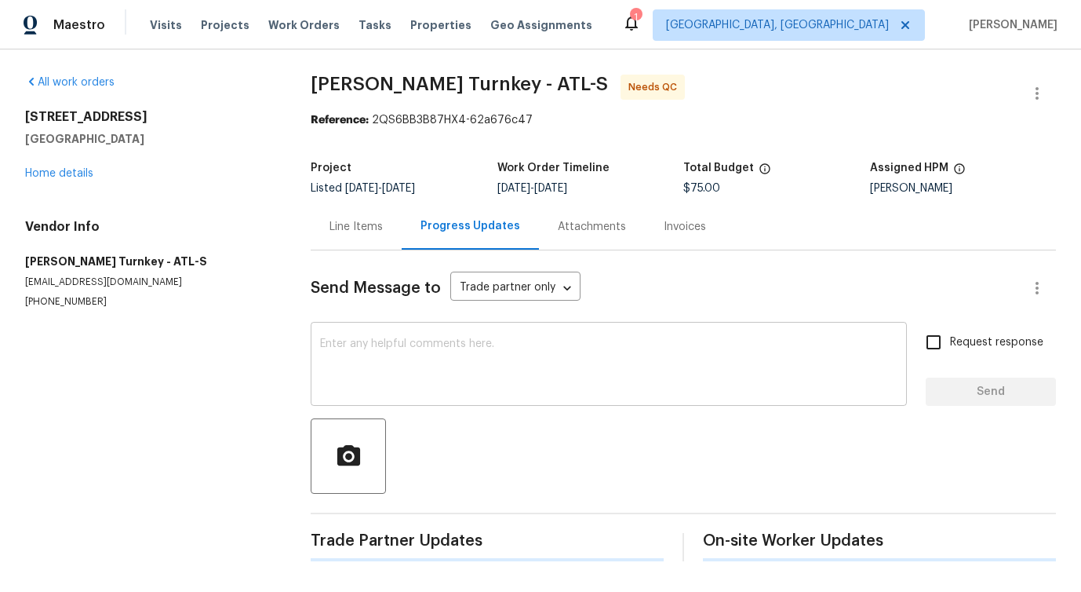
click at [384, 383] on textarea at bounding box center [608, 365] width 577 height 55
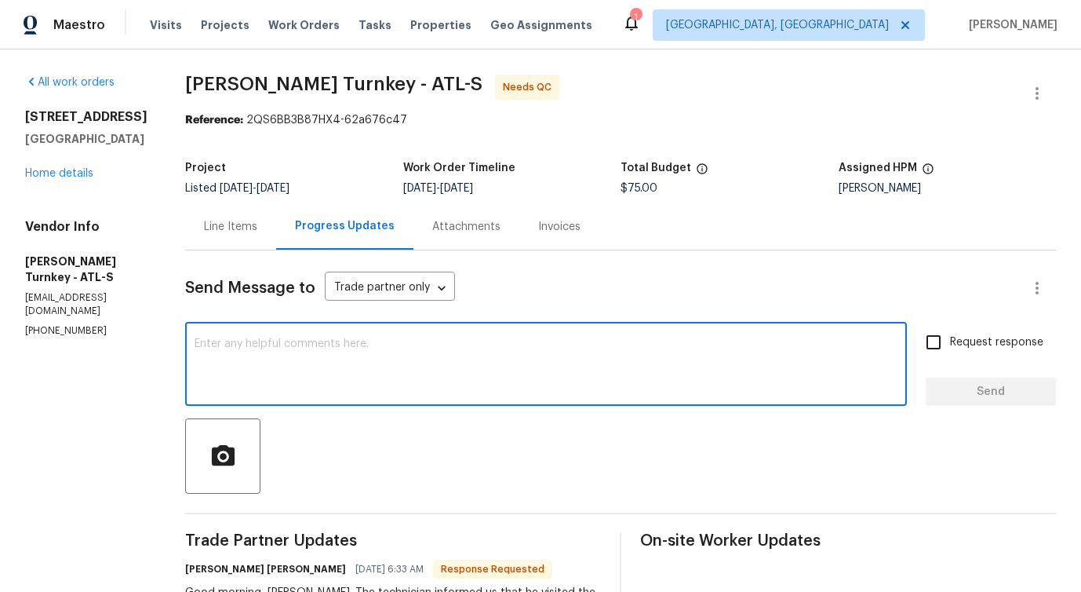
click at [185, 225] on div "Line Items" at bounding box center [230, 226] width 91 height 46
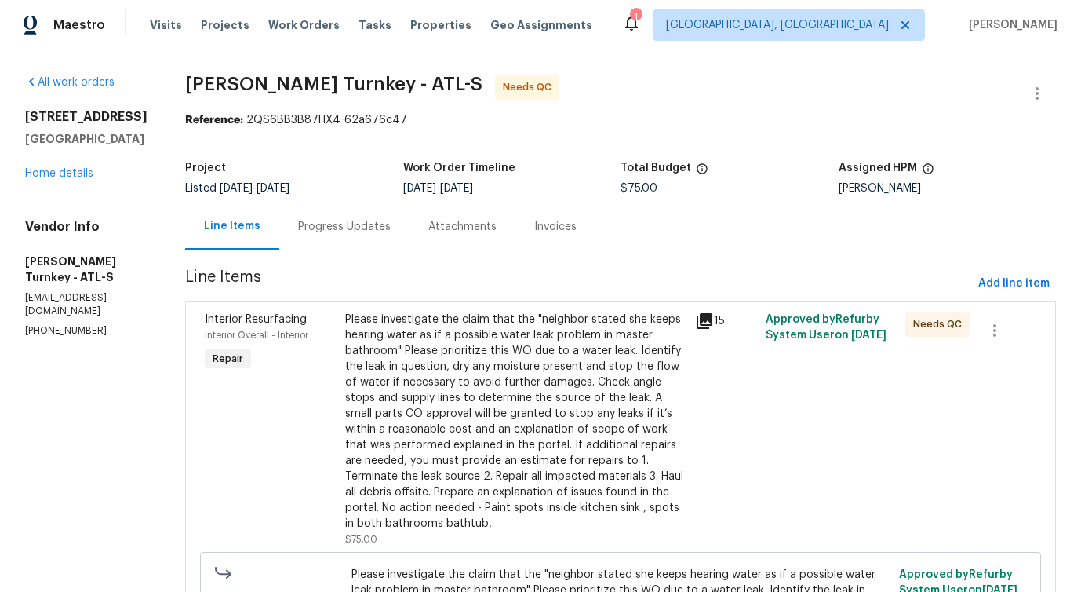
click at [339, 210] on div "Progress Updates" at bounding box center [344, 226] width 130 height 46
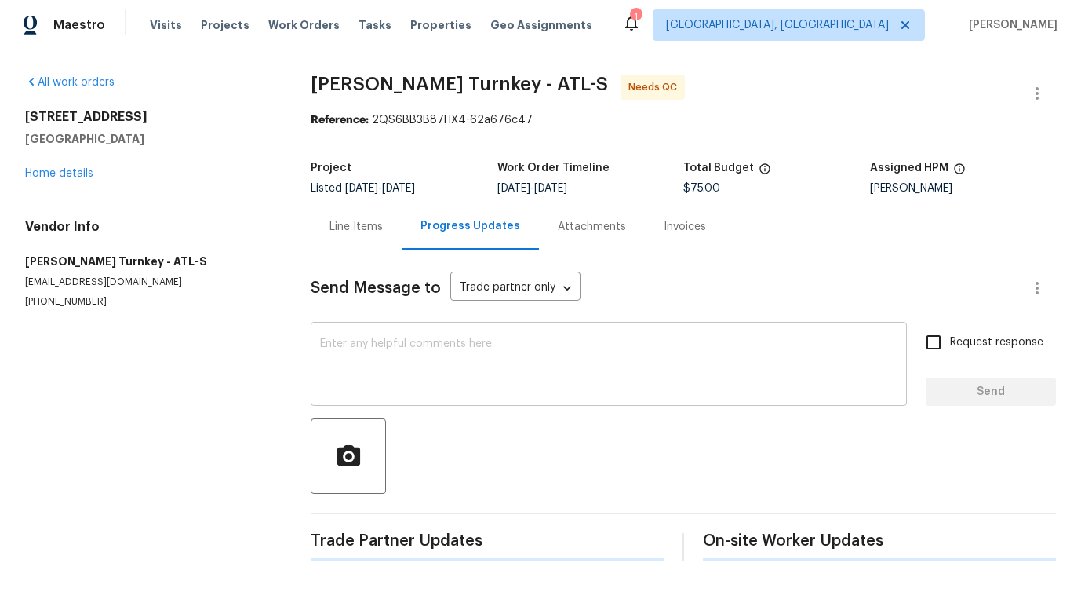
click at [381, 375] on textarea at bounding box center [608, 365] width 577 height 55
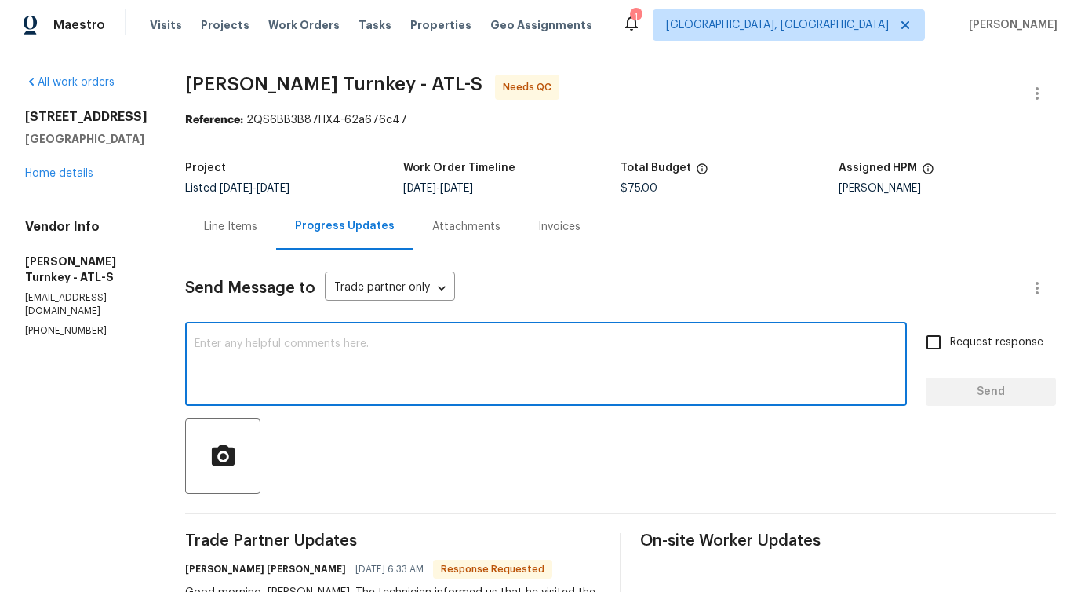
scroll to position [279, 0]
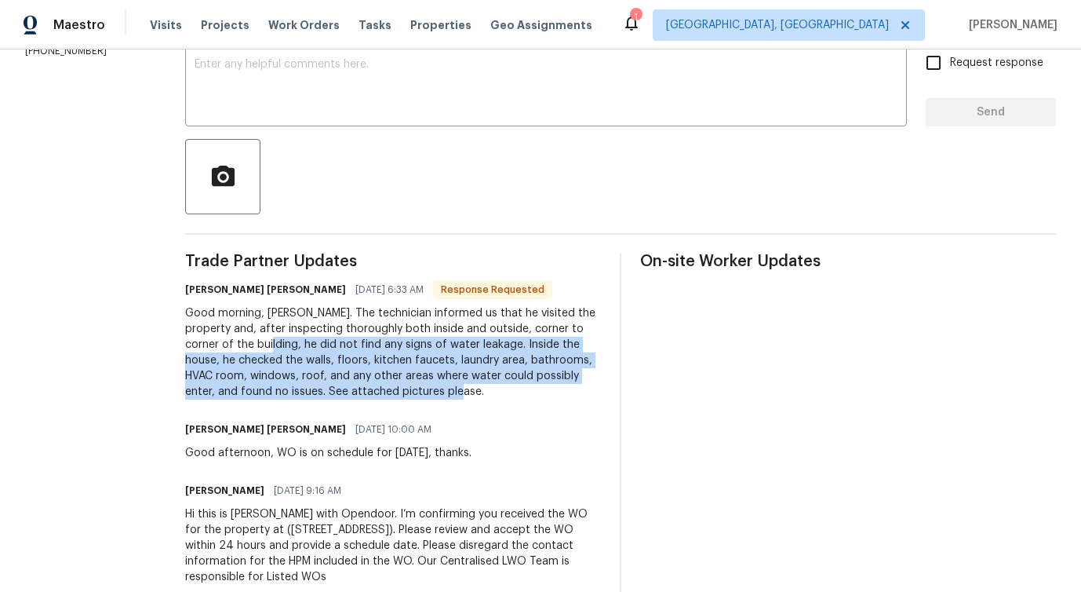
drag, startPoint x: 205, startPoint y: 337, endPoint x: 417, endPoint y: 392, distance: 219.4
click at [417, 392] on div "Good morning, Ms. Sekar. The technician informed us that he visited the propert…" at bounding box center [393, 352] width 416 height 94
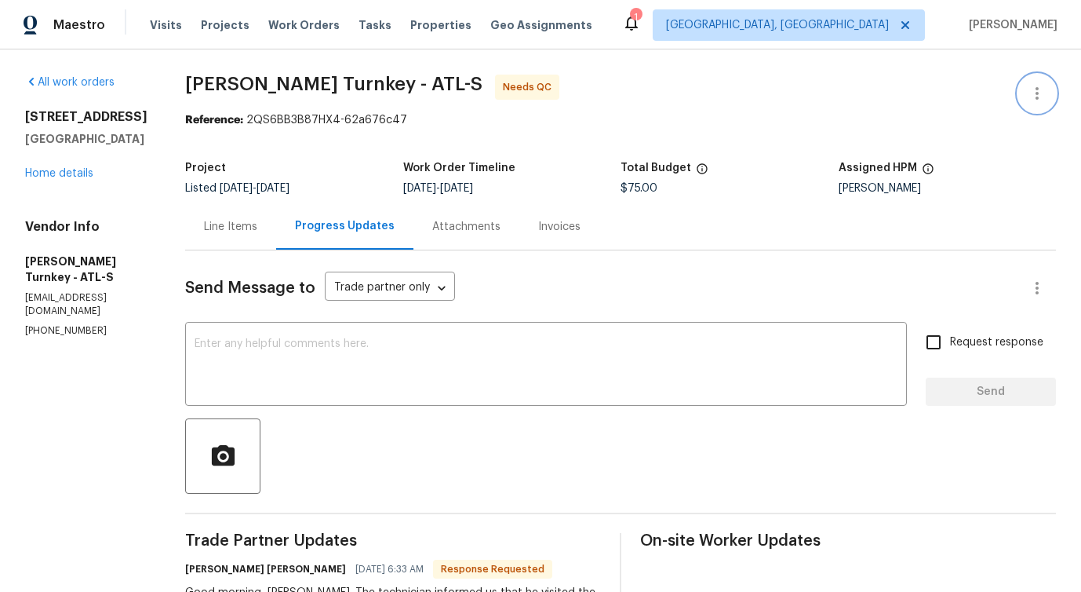
click at [1033, 93] on icon "button" at bounding box center [1037, 93] width 19 height 19
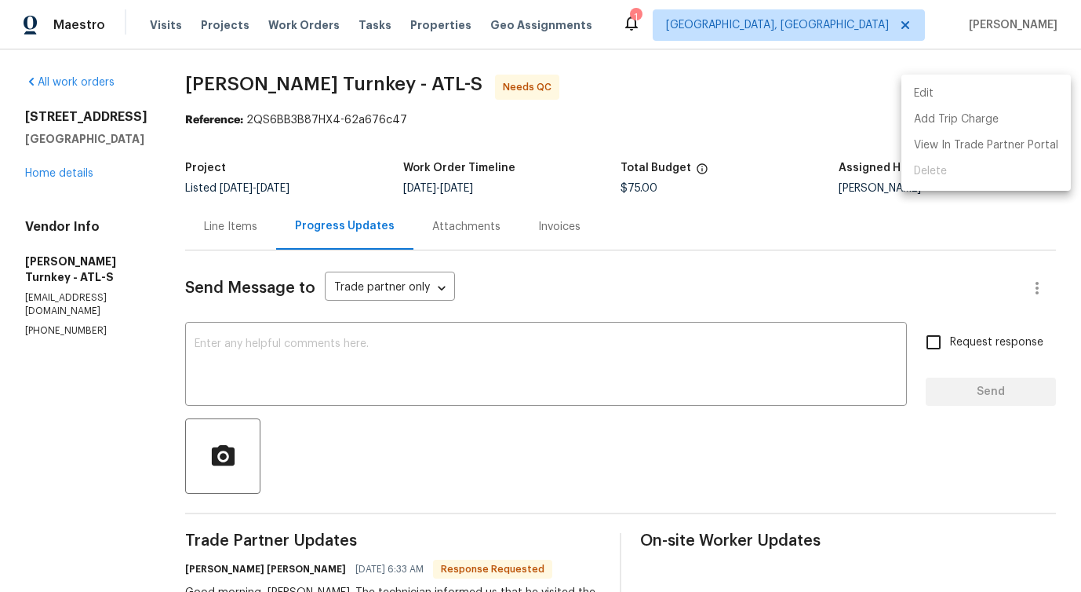
click at [955, 94] on li "Edit" at bounding box center [986, 94] width 169 height 26
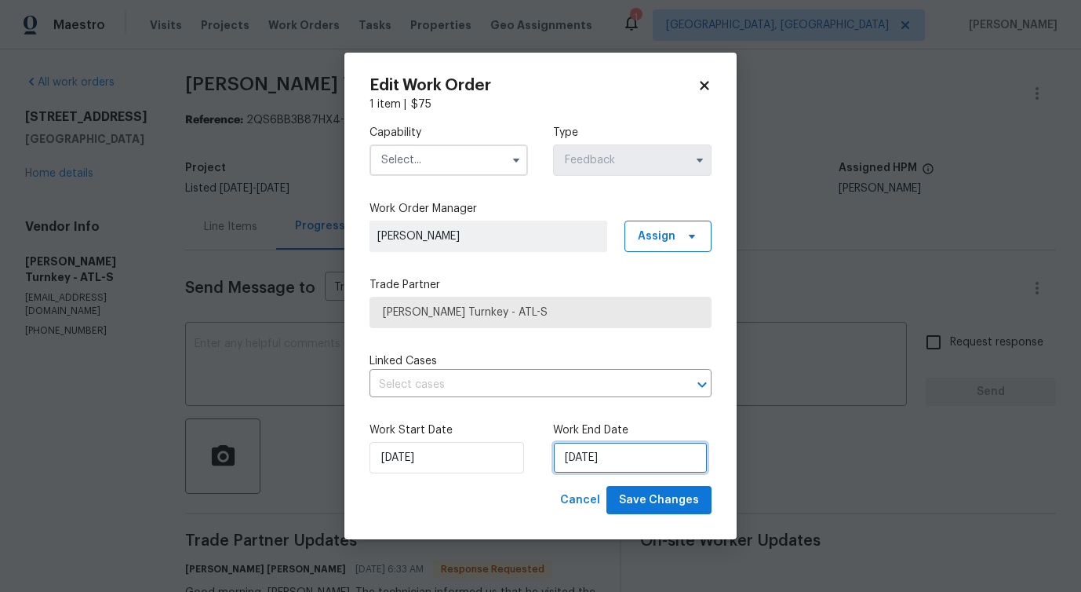
click at [609, 455] on input "9/10/2025" at bounding box center [630, 457] width 155 height 31
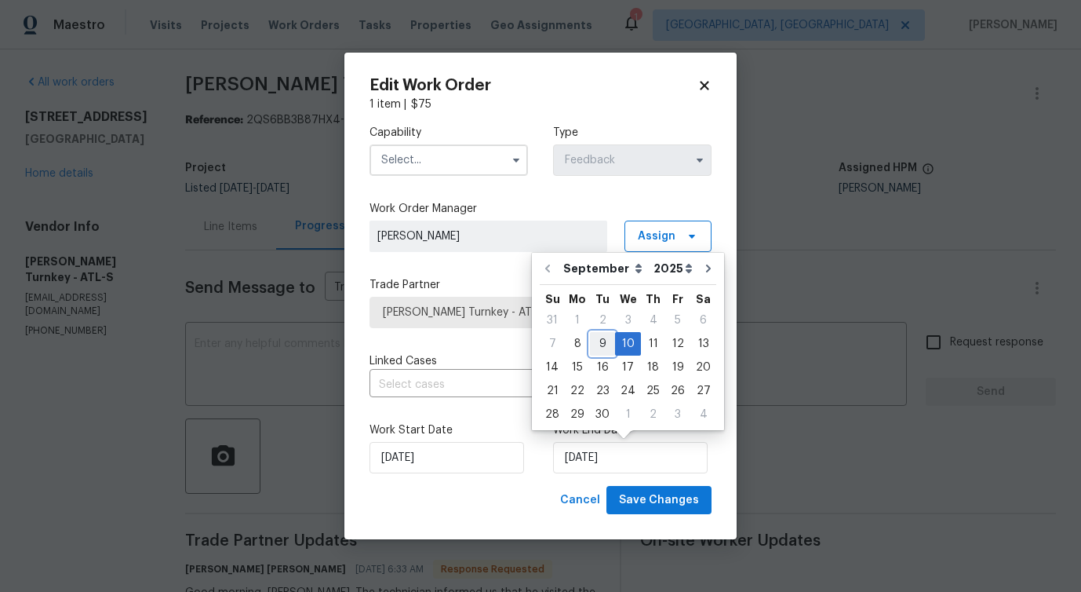
click at [599, 344] on div "9" at bounding box center [602, 344] width 25 height 22
type input "9/9/2025"
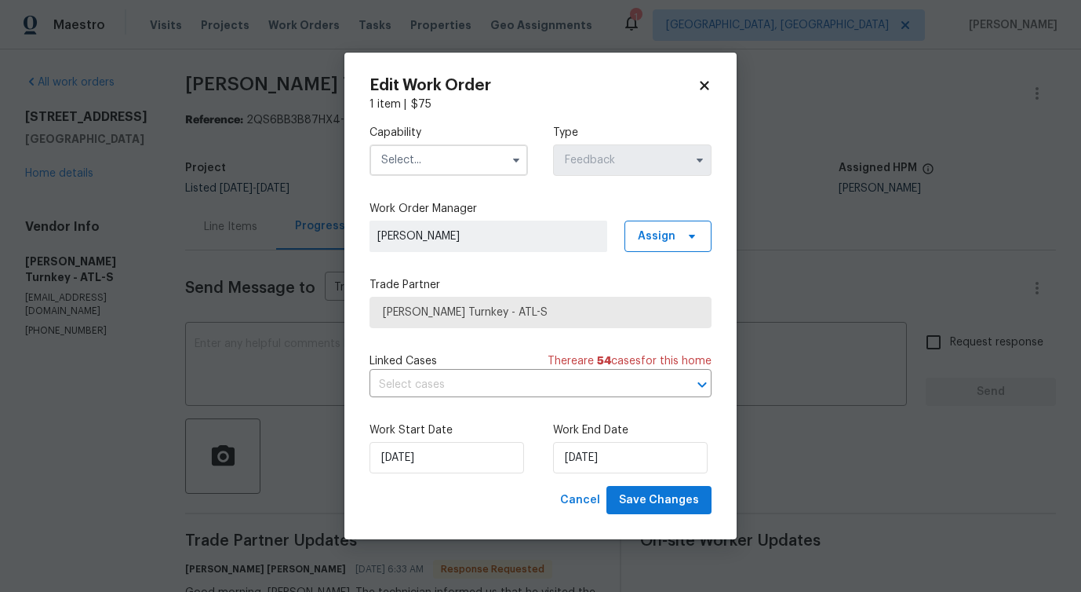
click at [466, 166] on input "text" at bounding box center [449, 159] width 158 height 31
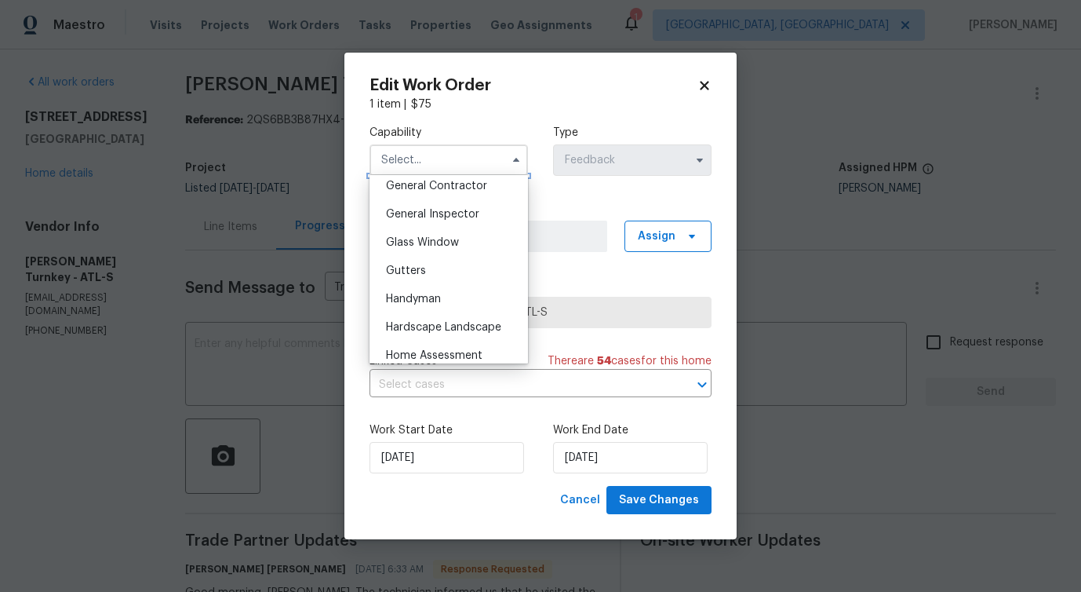
scroll to position [765, 0]
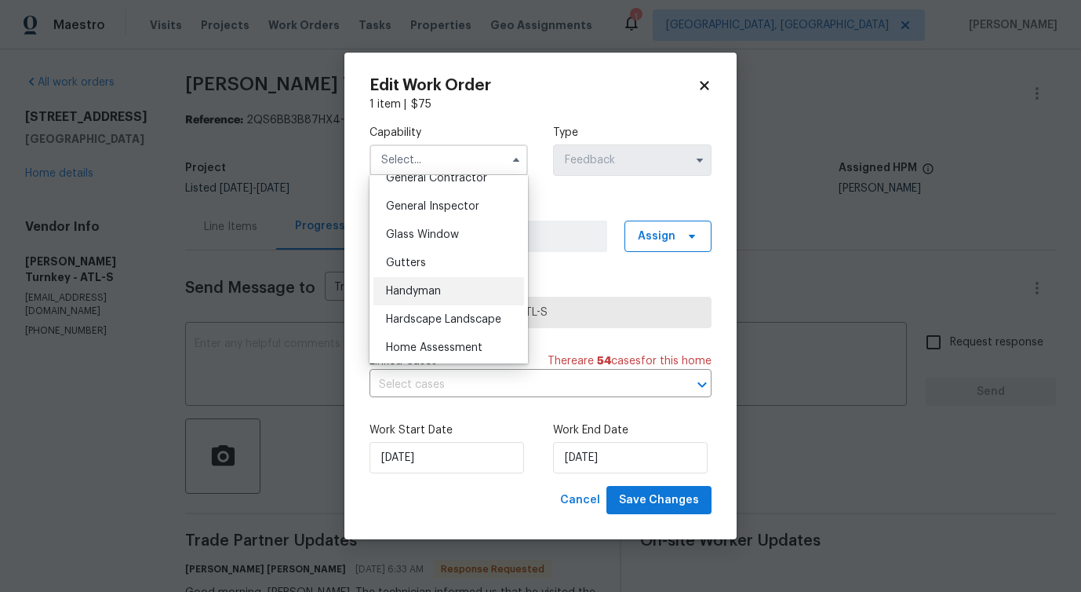
click at [468, 289] on div "Handyman" at bounding box center [448, 291] width 151 height 28
type input "Handyman"
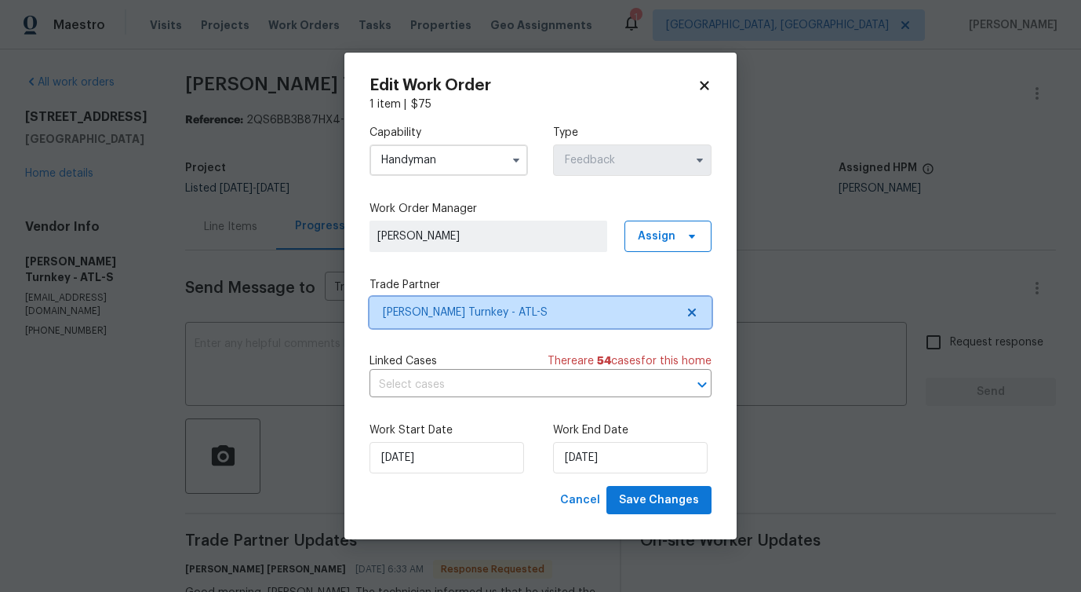
click at [495, 310] on span "Davis Turnkey - ATL-S" at bounding box center [529, 312] width 293 height 16
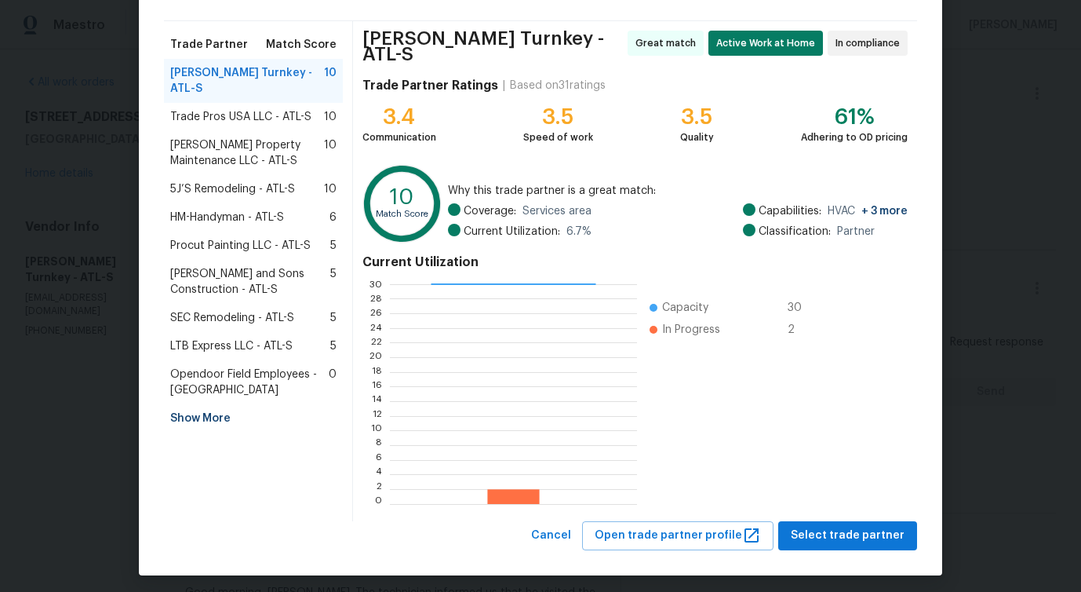
scroll to position [0, 0]
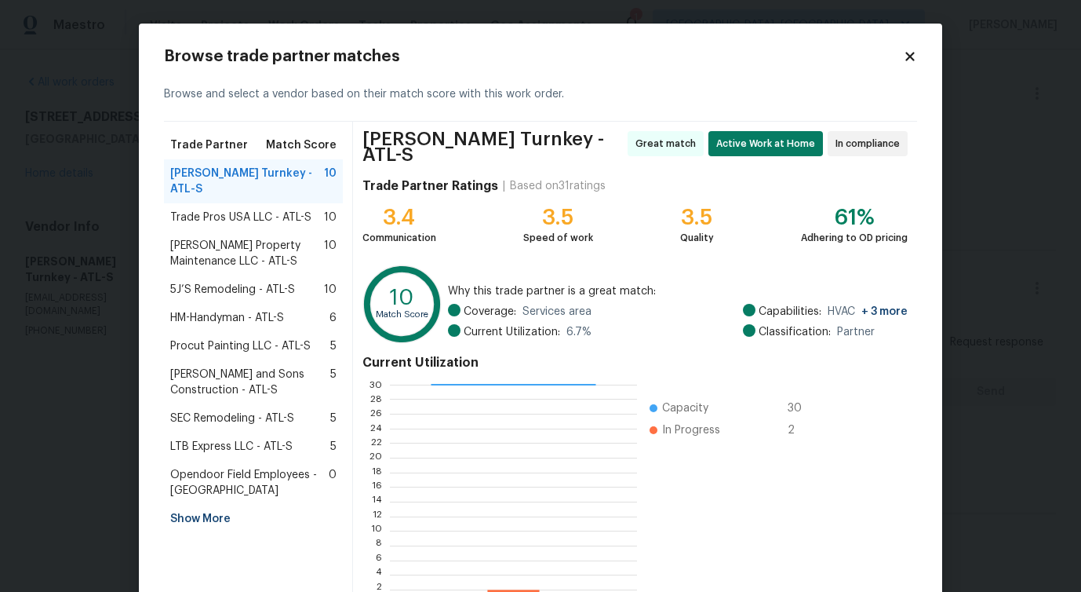
click at [904, 60] on icon at bounding box center [910, 56] width 14 height 14
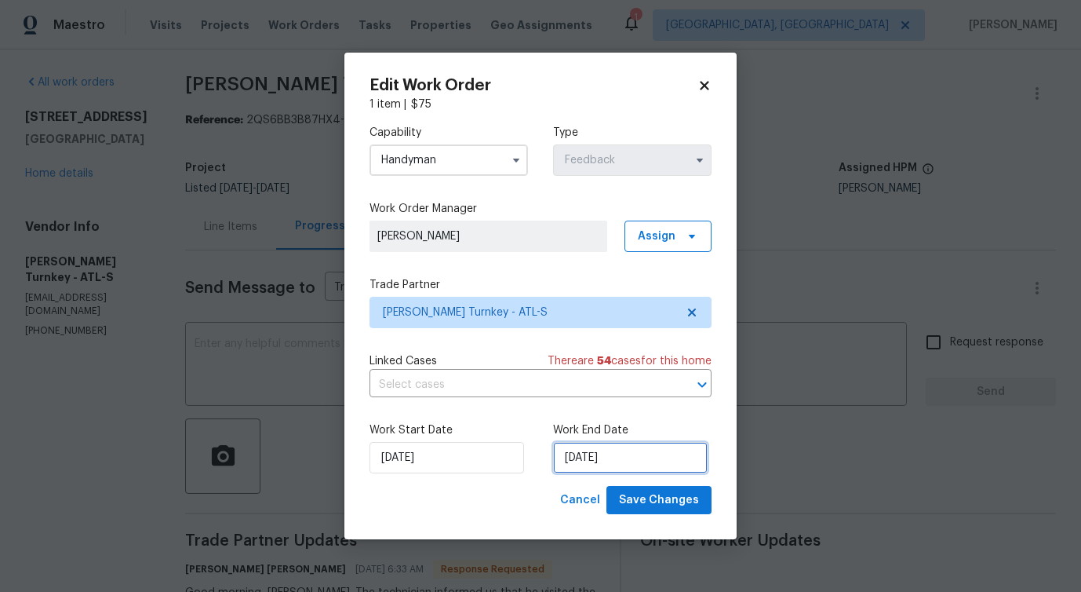
click at [615, 458] on input "9/9/2025" at bounding box center [630, 457] width 155 height 31
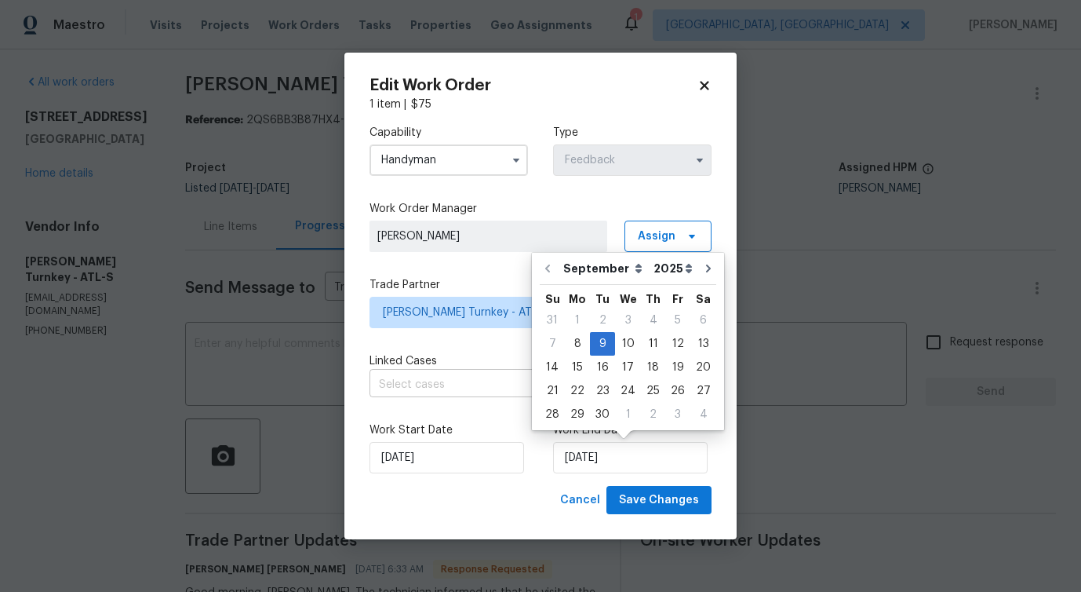
click at [453, 393] on input "text" at bounding box center [519, 385] width 298 height 24
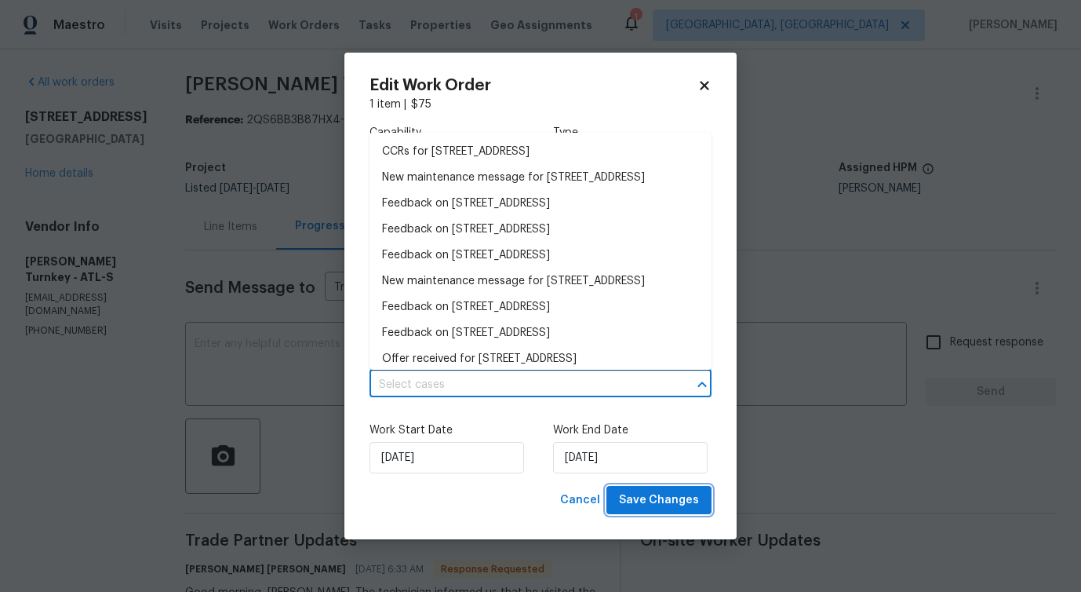
click at [654, 497] on span "Save Changes" at bounding box center [659, 500] width 80 height 20
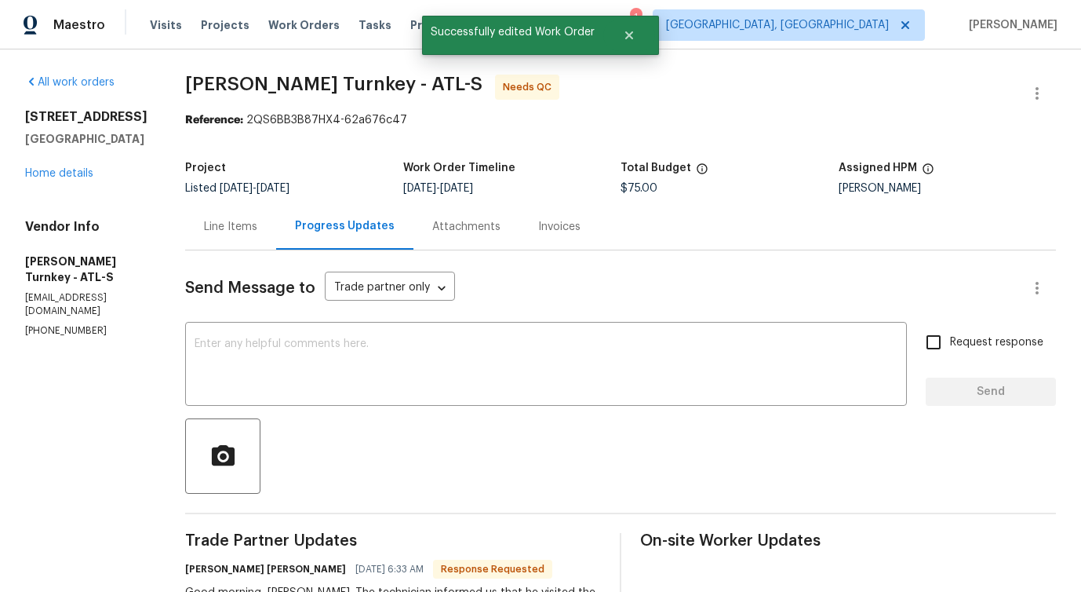
click at [224, 230] on div "Line Items" at bounding box center [230, 227] width 53 height 16
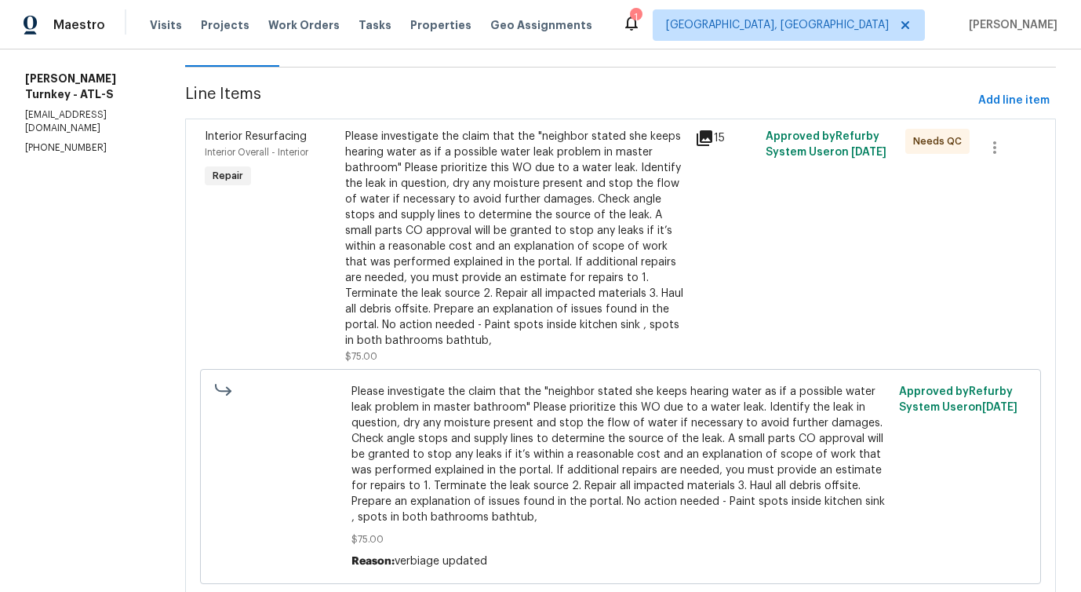
scroll to position [235, 0]
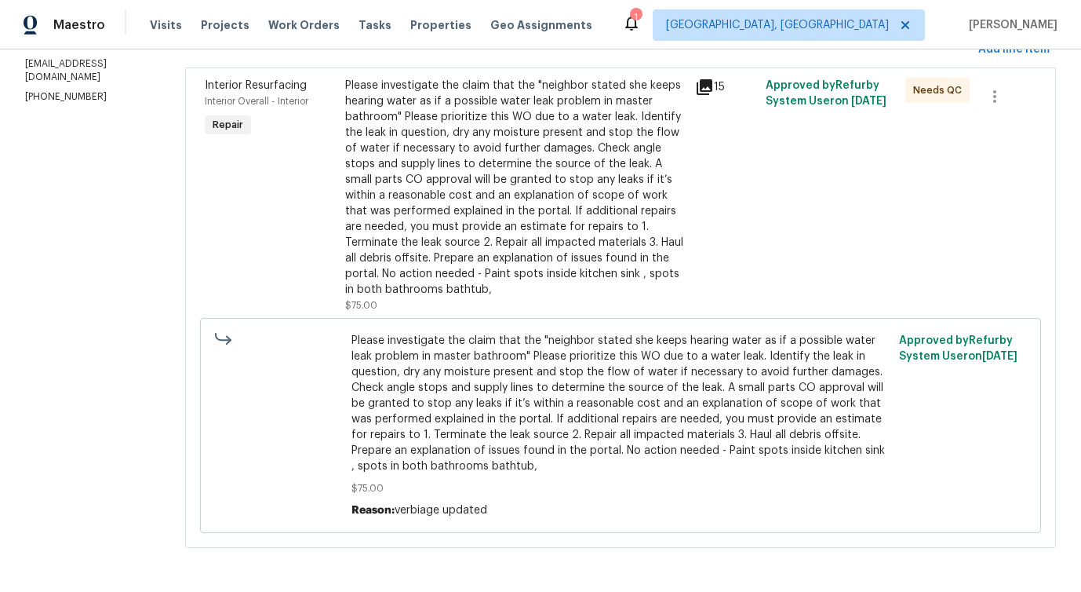
click at [536, 239] on div "Please investigate the claim that the "neighbor stated she keeps hearing water …" at bounding box center [515, 188] width 341 height 220
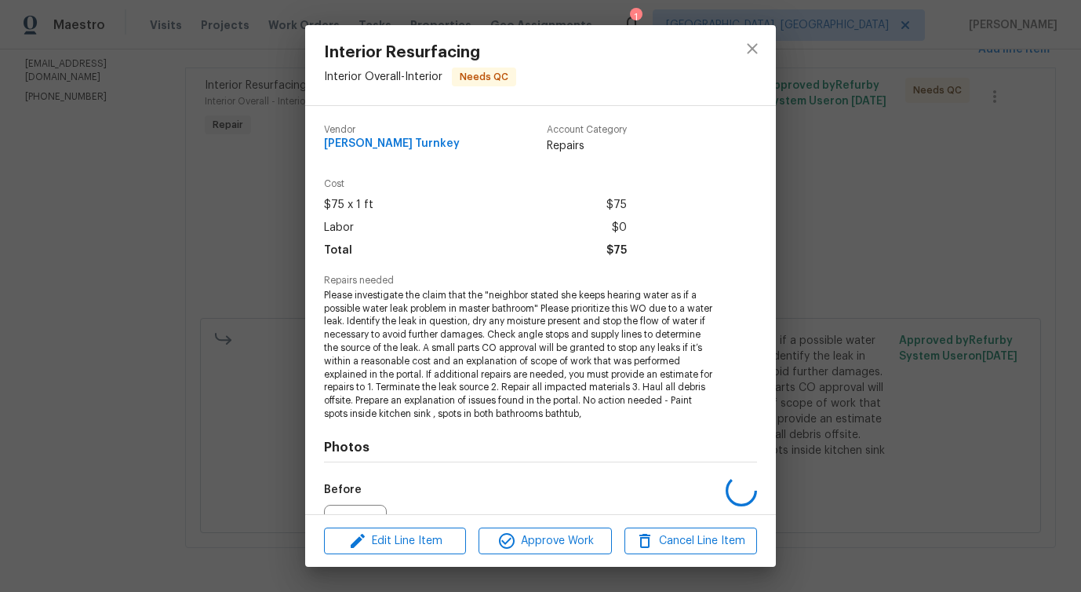
scroll to position [171, 0]
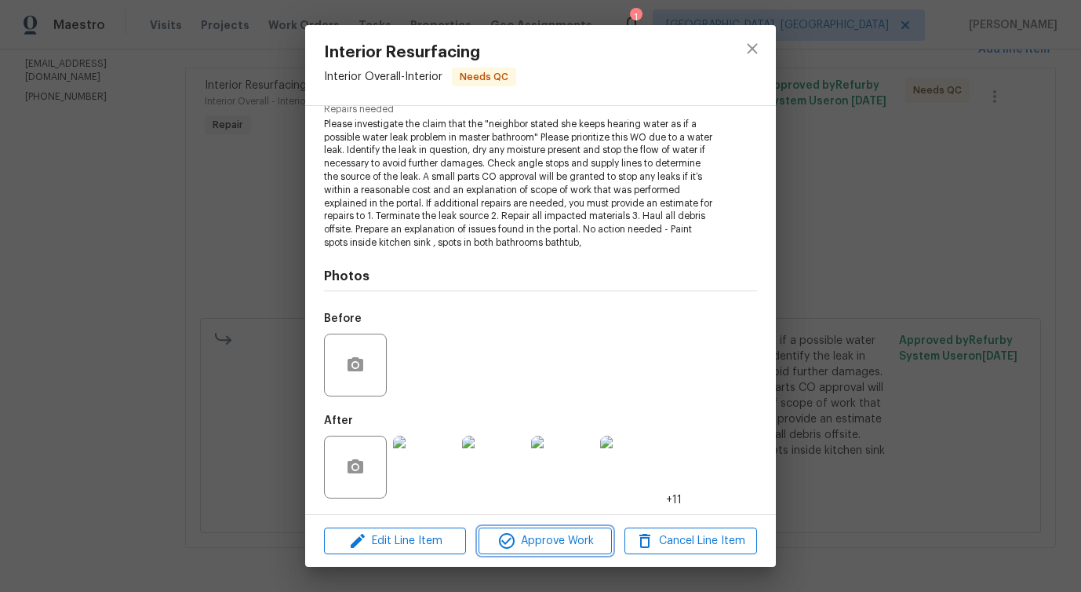
click at [559, 544] on span "Approve Work" at bounding box center [544, 541] width 123 height 20
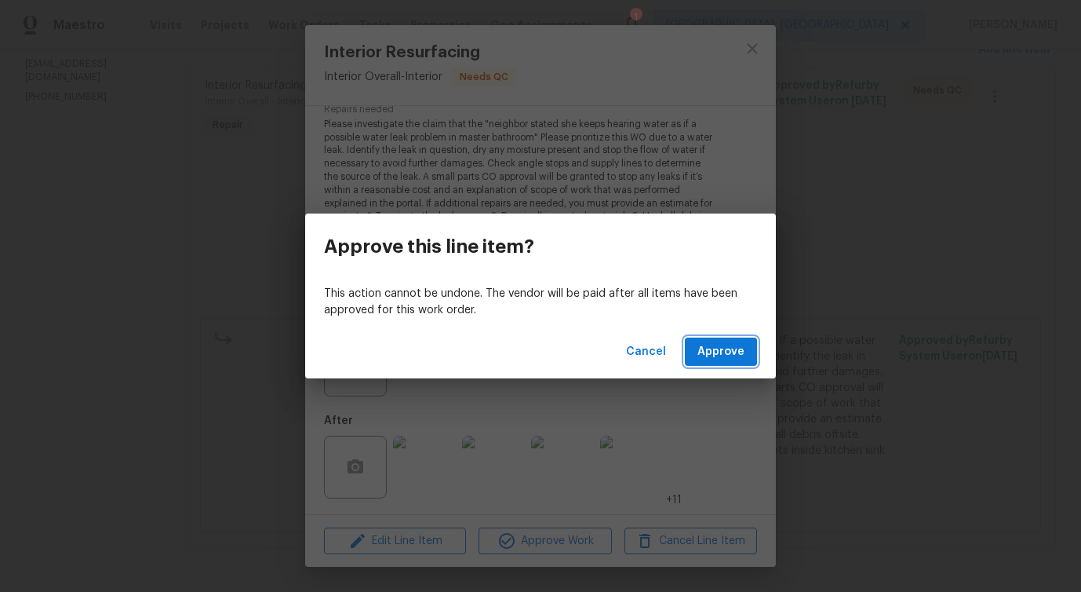
click at [721, 348] on span "Approve" at bounding box center [721, 352] width 47 height 20
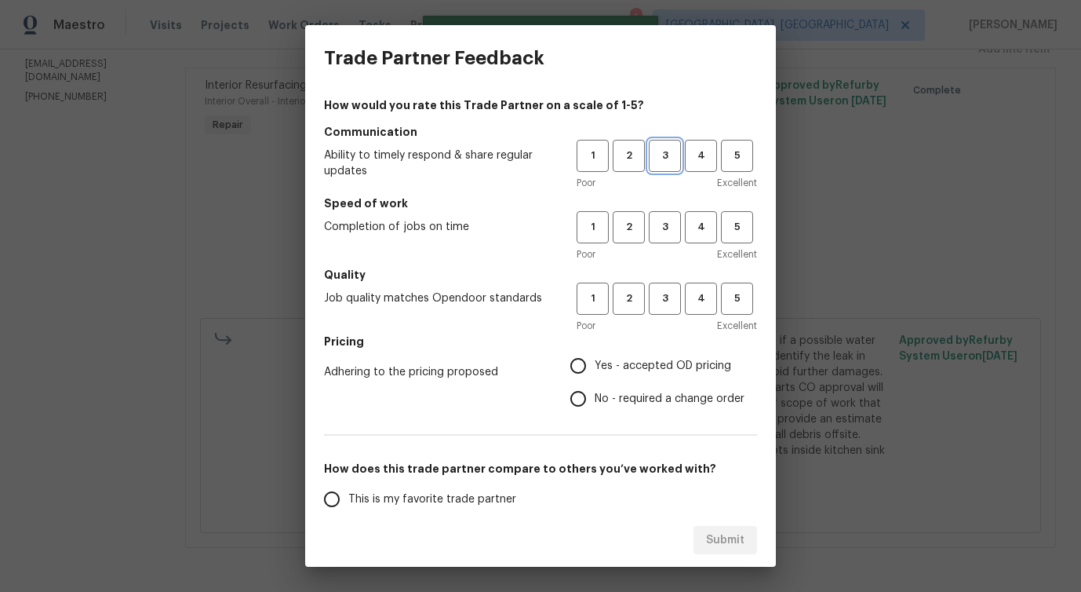
click at [654, 159] on span "3" at bounding box center [664, 156] width 29 height 18
click at [666, 239] on button "3" at bounding box center [665, 227] width 32 height 32
click at [673, 317] on div "1 2 3 4 5 Poor Excellent" at bounding box center [667, 307] width 180 height 51
click at [672, 300] on span "3" at bounding box center [664, 299] width 29 height 18
click at [632, 393] on span "No - required a change order" at bounding box center [670, 399] width 150 height 16
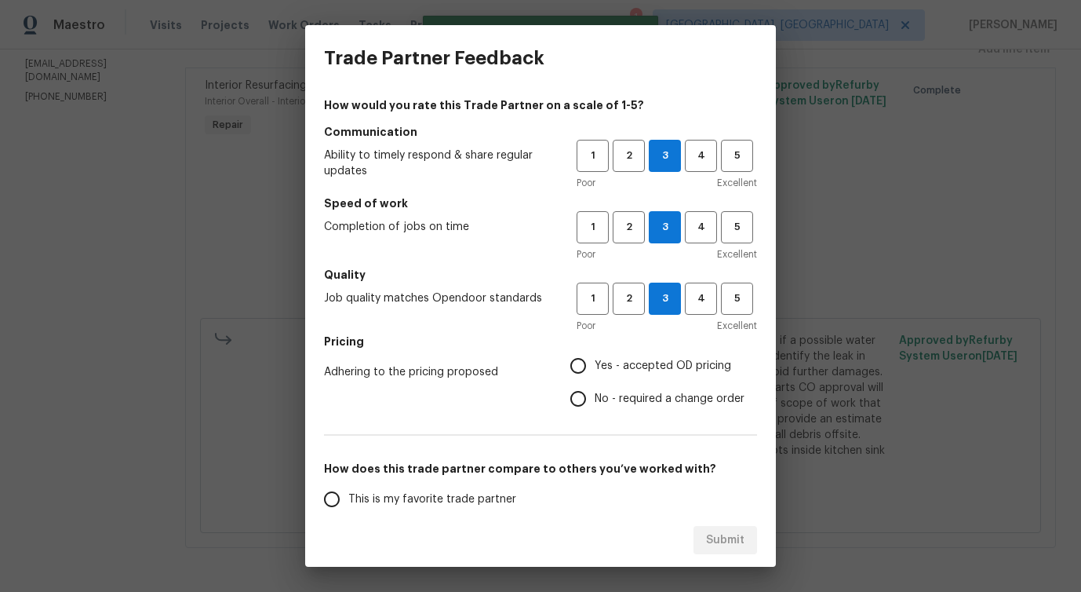
click at [595, 393] on input "No - required a change order" at bounding box center [578, 398] width 33 height 33
radio input "true"
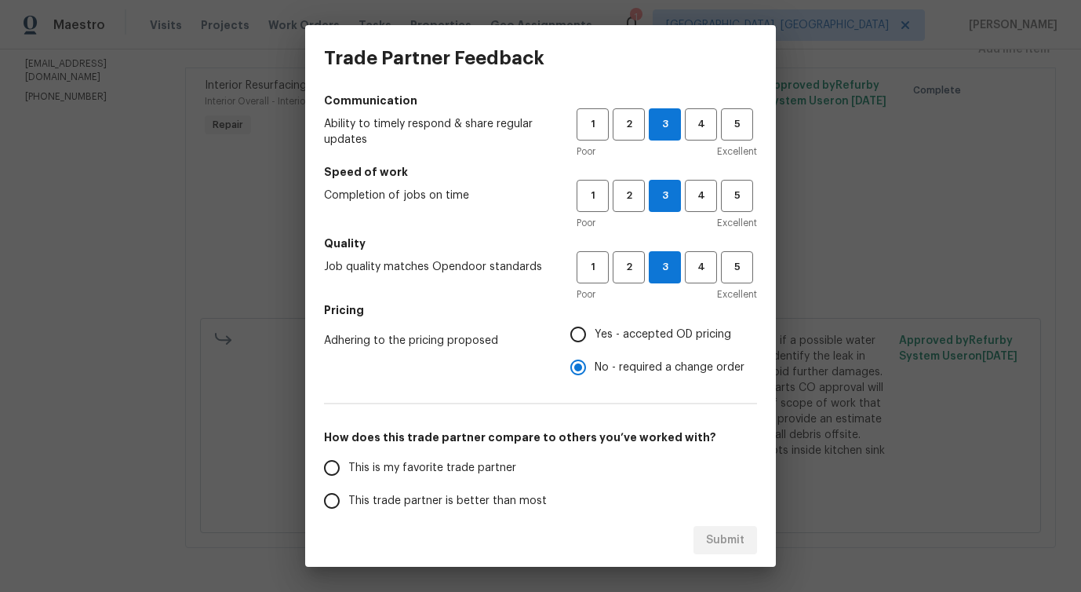
click at [693, 337] on span "Yes - accepted OD pricing" at bounding box center [663, 334] width 137 height 16
click at [595, 337] on input "Yes - accepted OD pricing" at bounding box center [578, 334] width 33 height 33
radio input "true"
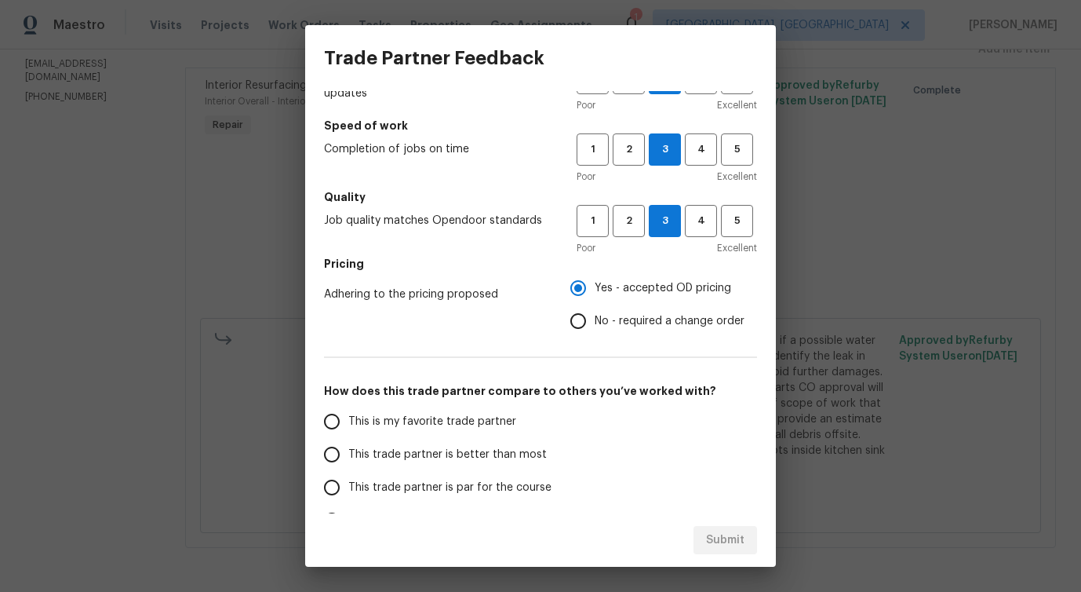
scroll to position [124, 0]
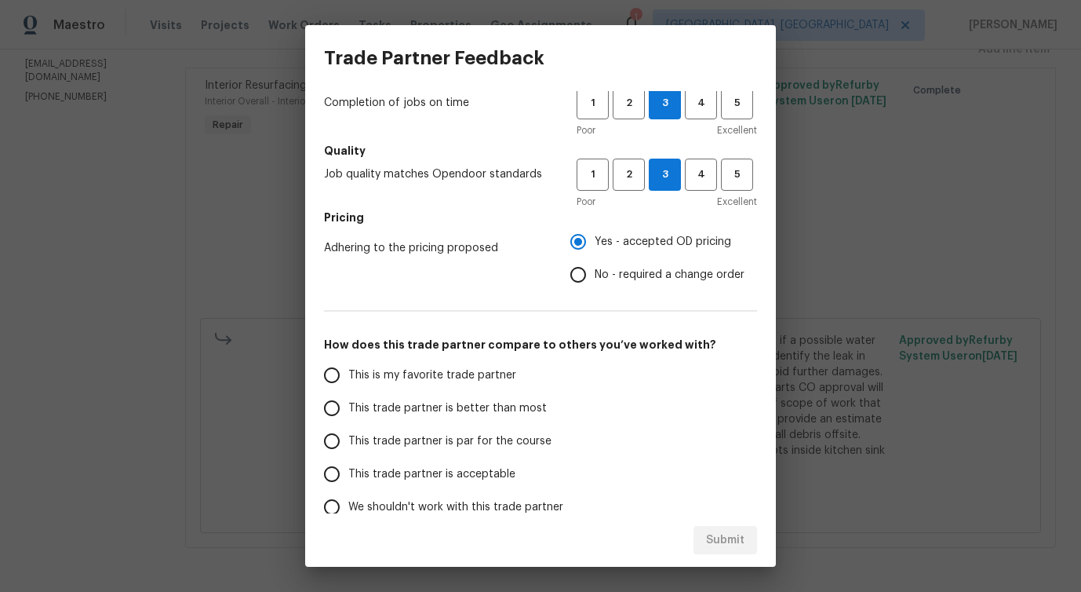
click at [502, 410] on span "This trade partner is better than most" at bounding box center [447, 408] width 199 height 16
click at [348, 410] on input "This trade partner is better than most" at bounding box center [331, 408] width 33 height 33
click at [722, 541] on span "Submit" at bounding box center [725, 540] width 38 height 20
radio input "true"
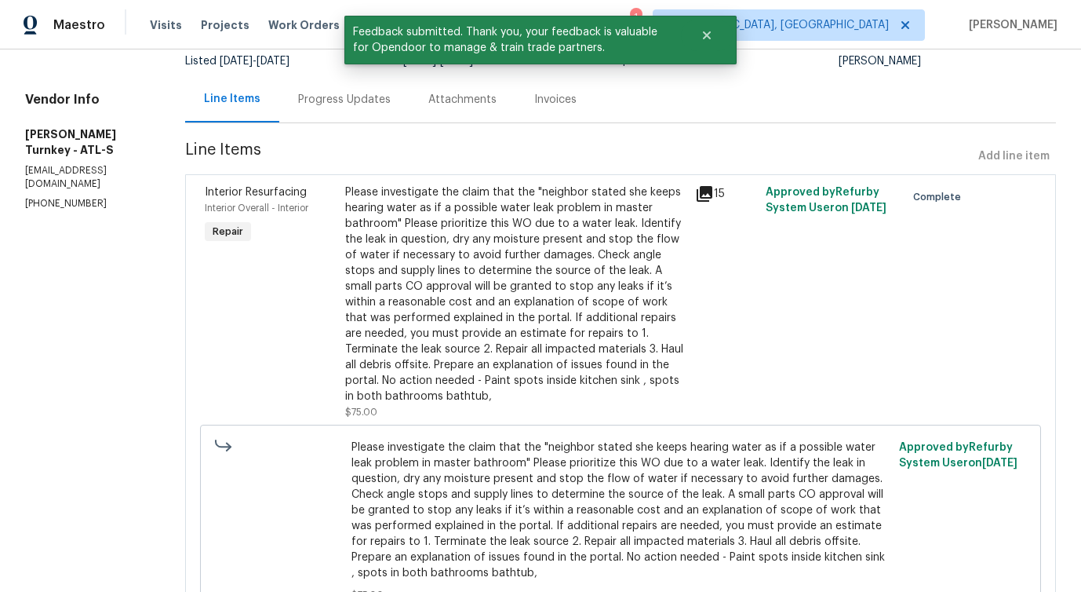
scroll to position [0, 0]
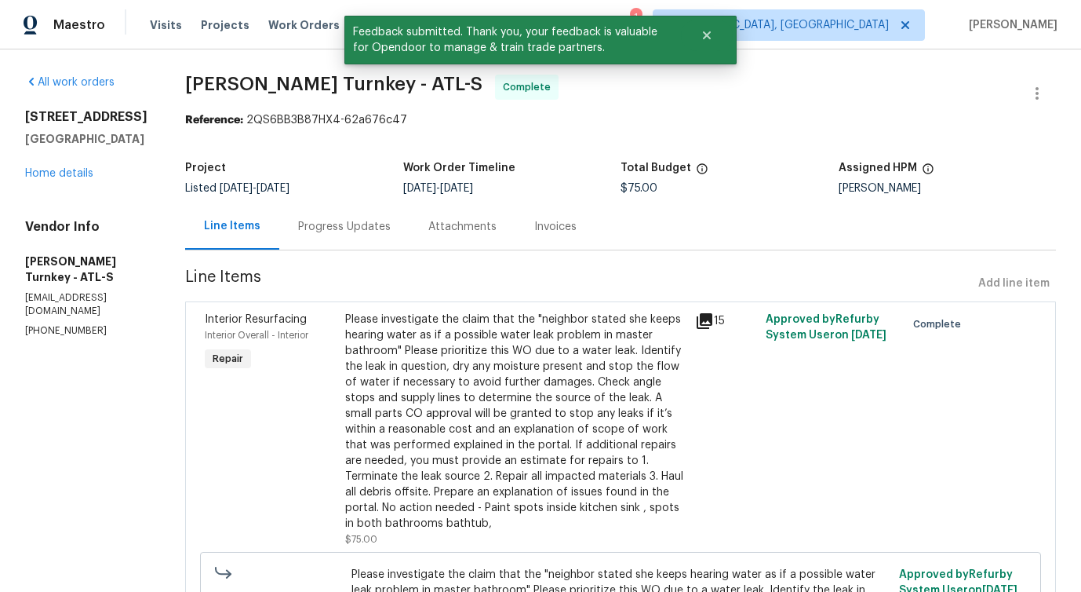
click at [338, 228] on div "Progress Updates" at bounding box center [344, 227] width 93 height 16
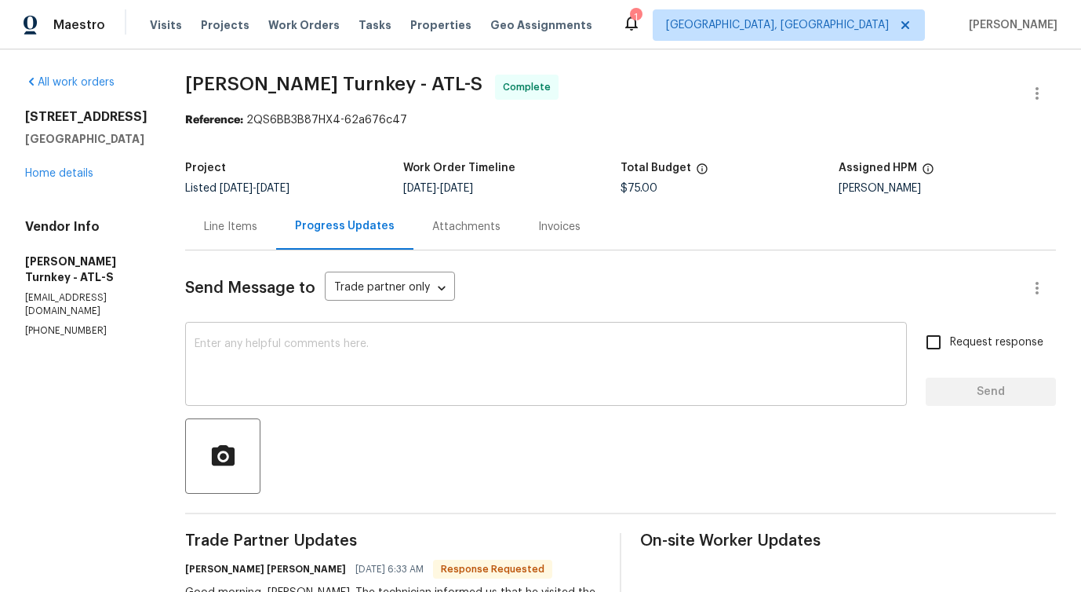
click at [350, 352] on textarea at bounding box center [546, 365] width 703 height 55
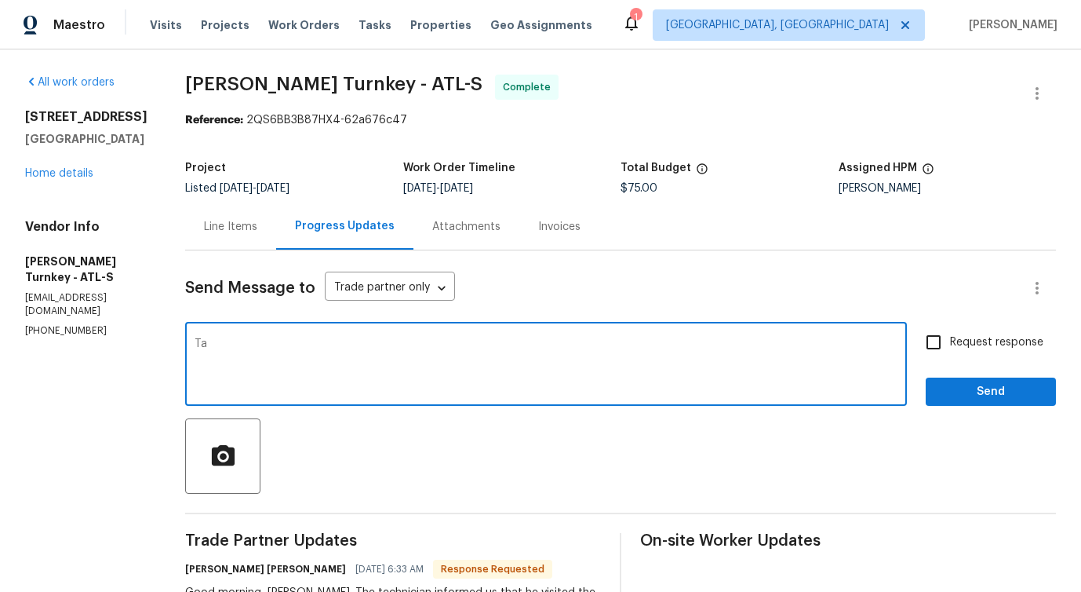
type textarea "T"
type textarea "Thanks for the detailed information. The work order has been approved. Thanks f…"
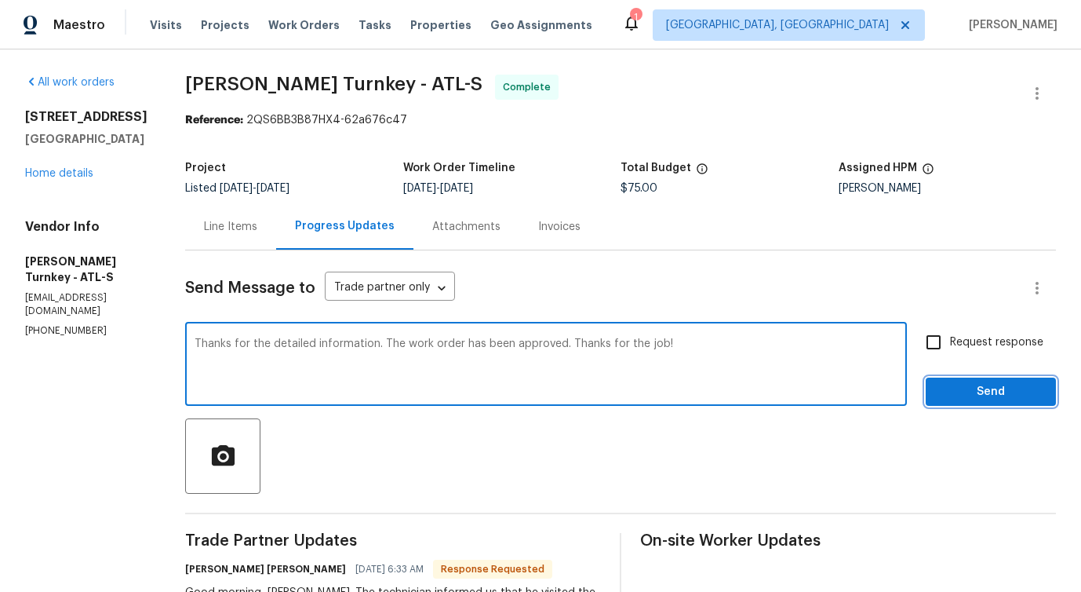
click at [983, 399] on span "Send" at bounding box center [990, 392] width 105 height 20
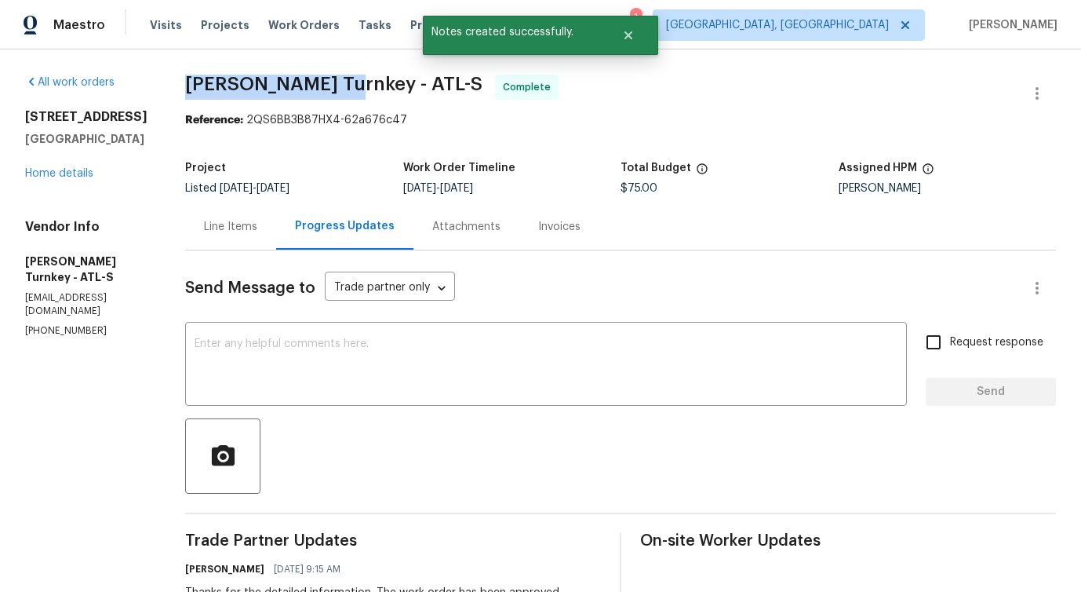
drag, startPoint x: 157, startPoint y: 82, endPoint x: 307, endPoint y: 93, distance: 150.3
click at [307, 93] on div "All work orders 6520 Roswell Rd Unit 68 Atlanta, GA 30328 Home details Vendor I…" at bounding box center [540, 516] width 1081 height 935
copy span "Davis Turnkey -"
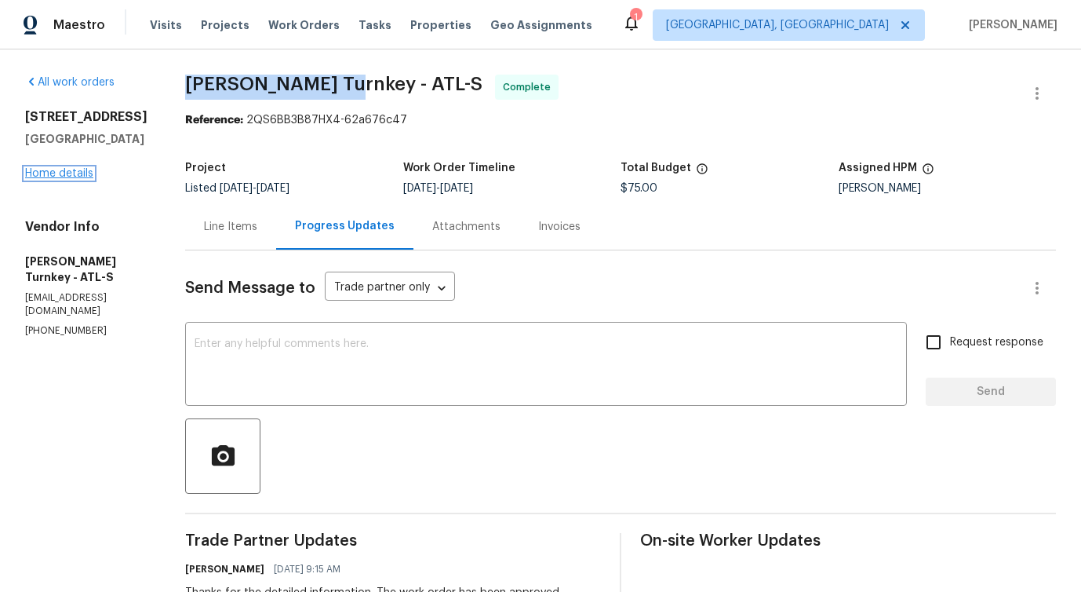
click at [60, 179] on link "Home details" at bounding box center [59, 173] width 68 height 11
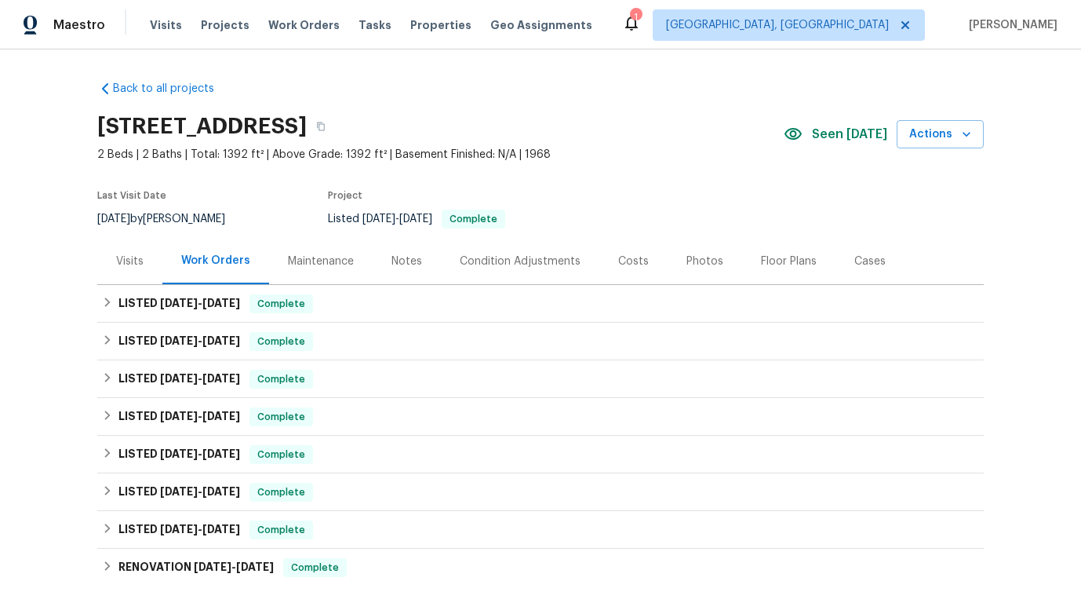
scroll to position [235, 0]
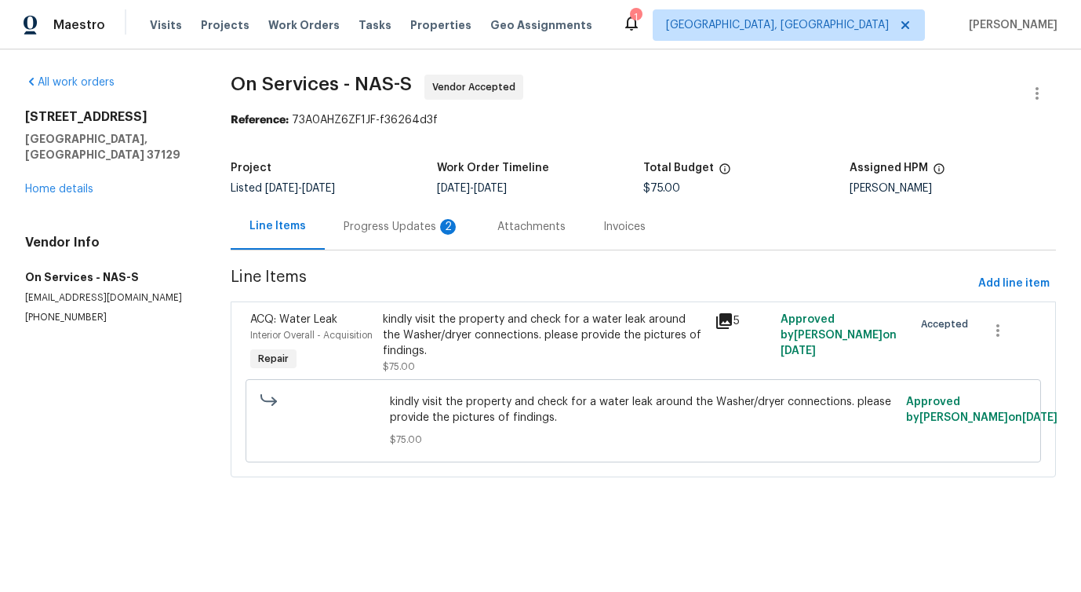
click at [436, 240] on div "Progress Updates 2" at bounding box center [402, 226] width 154 height 46
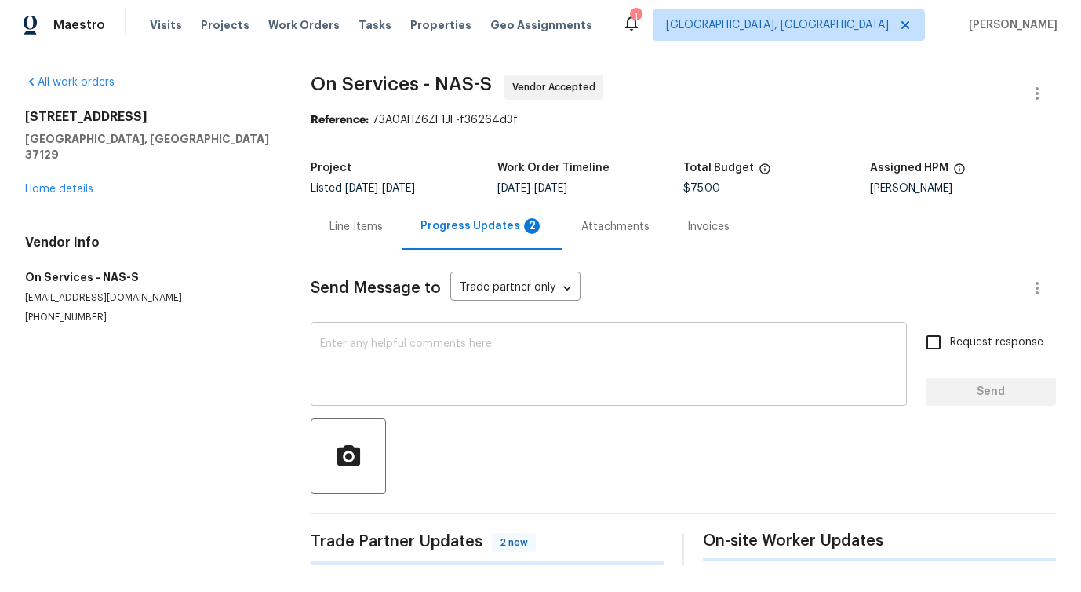
click at [461, 348] on textarea at bounding box center [608, 365] width 577 height 55
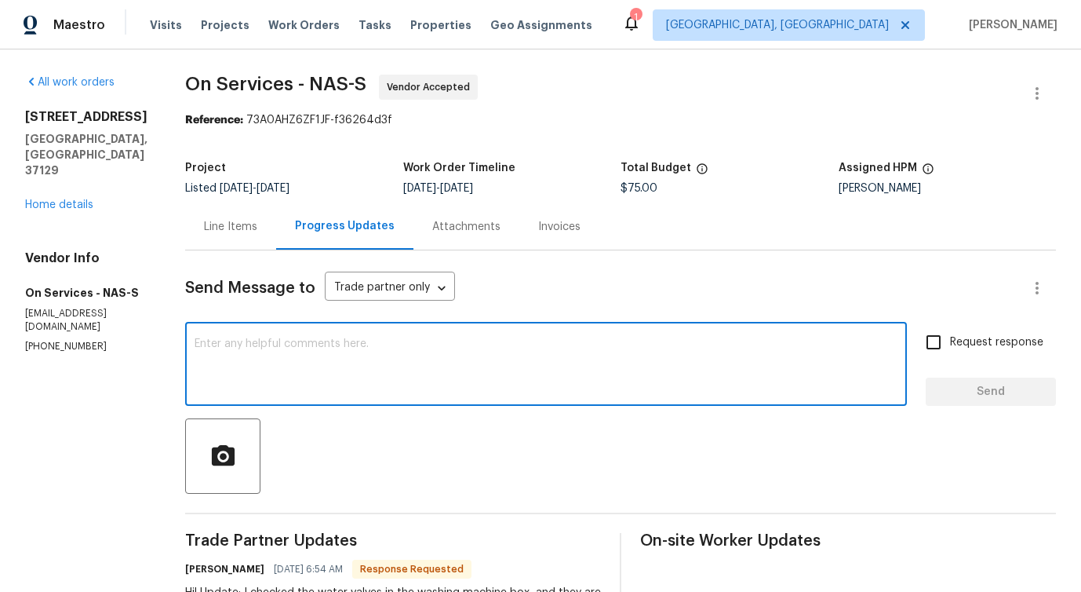
click at [251, 237] on div "Line Items" at bounding box center [230, 226] width 91 height 46
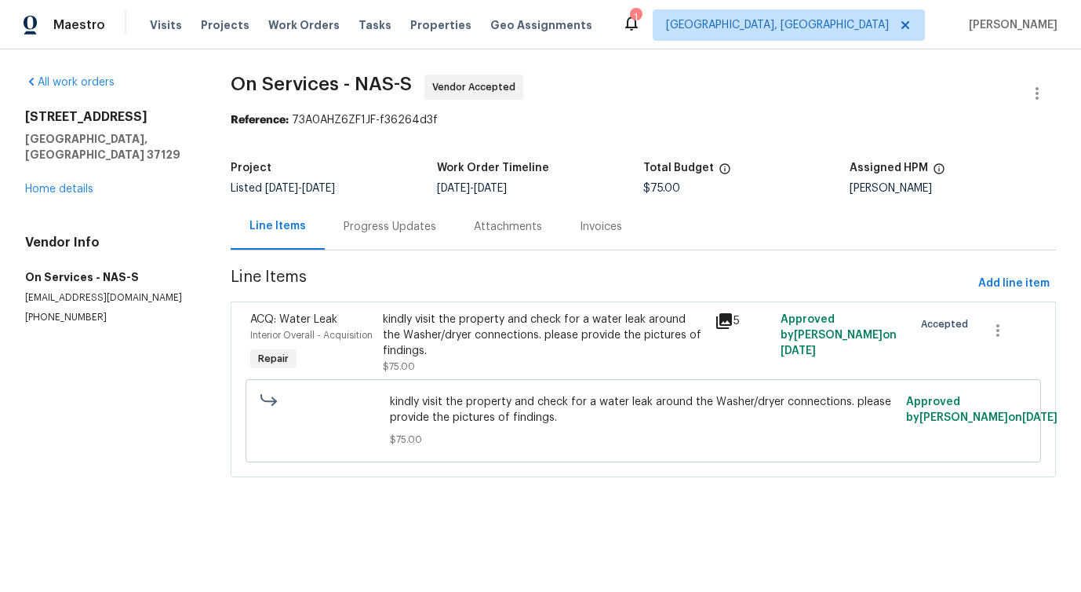
click at [517, 350] on div "kindly visit the property and check for a water leak around the Washer/dryer co…" at bounding box center [544, 334] width 322 height 47
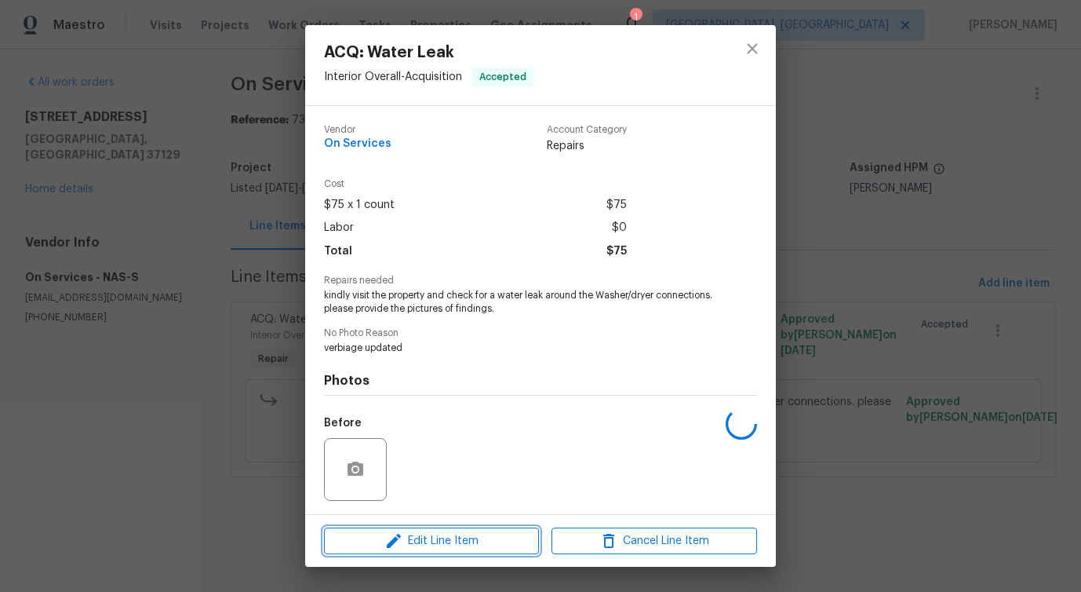
click at [419, 547] on span "Edit Line Item" at bounding box center [432, 541] width 206 height 20
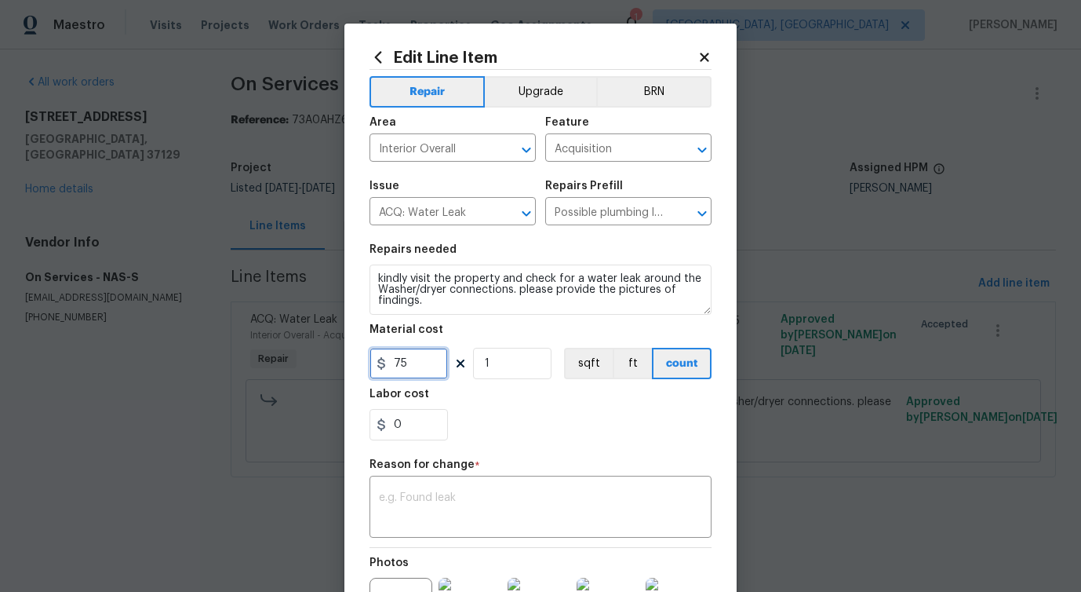
click at [391, 367] on input "75" at bounding box center [409, 363] width 78 height 31
type input "275"
click at [439, 487] on div "x ​" at bounding box center [541, 508] width 342 height 58
click at [457, 486] on div "x ​" at bounding box center [541, 508] width 342 height 58
paste textarea "(PS) Updated per vendor's final cost."
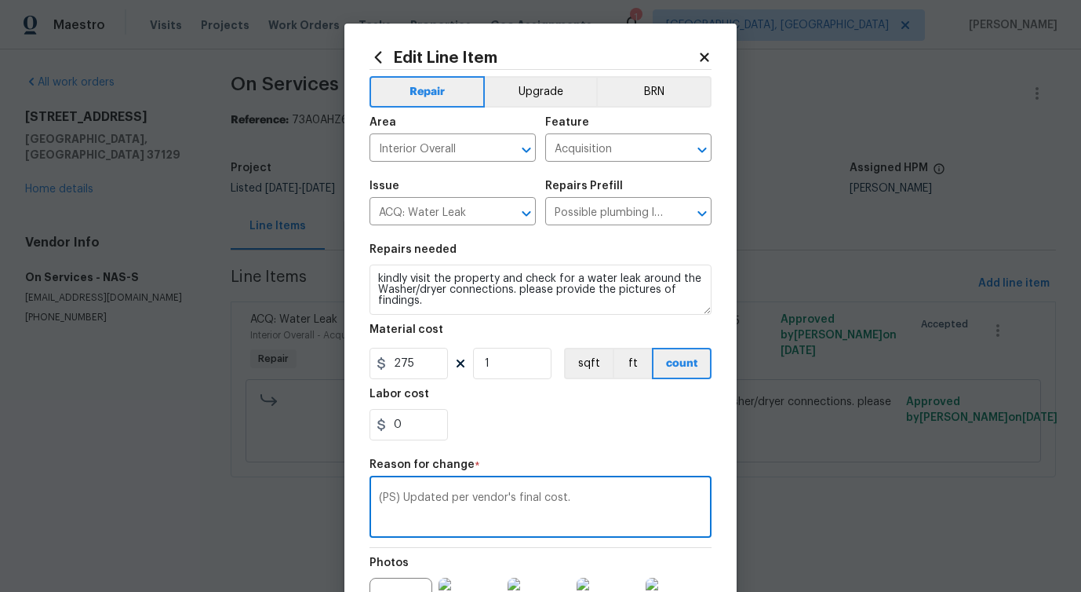
scroll to position [198, 0]
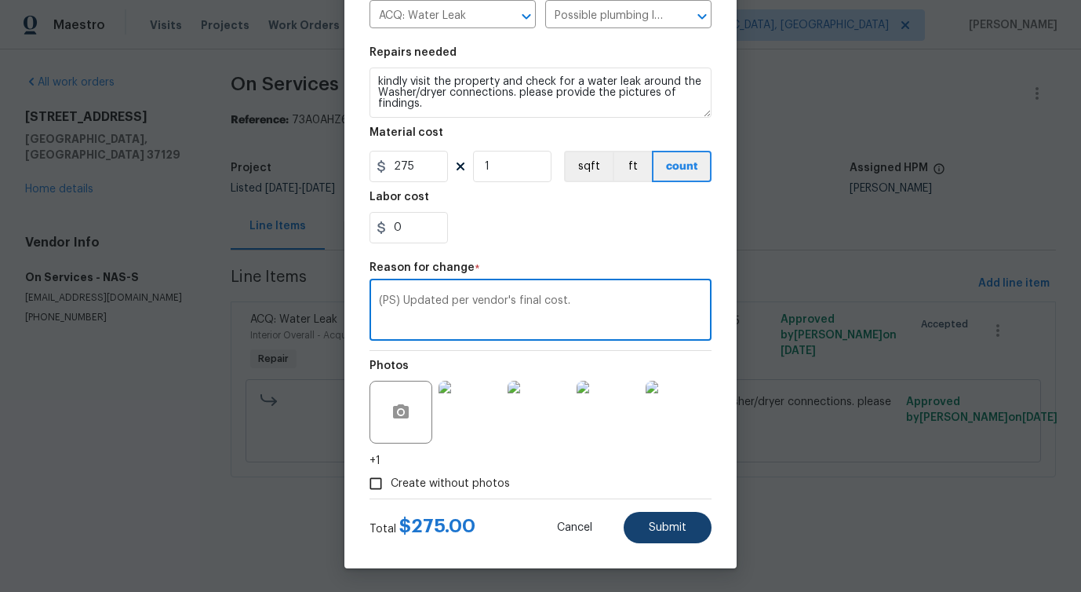
type textarea "(PS) Updated per vendor's final cost."
click at [671, 533] on span "Submit" at bounding box center [668, 528] width 38 height 12
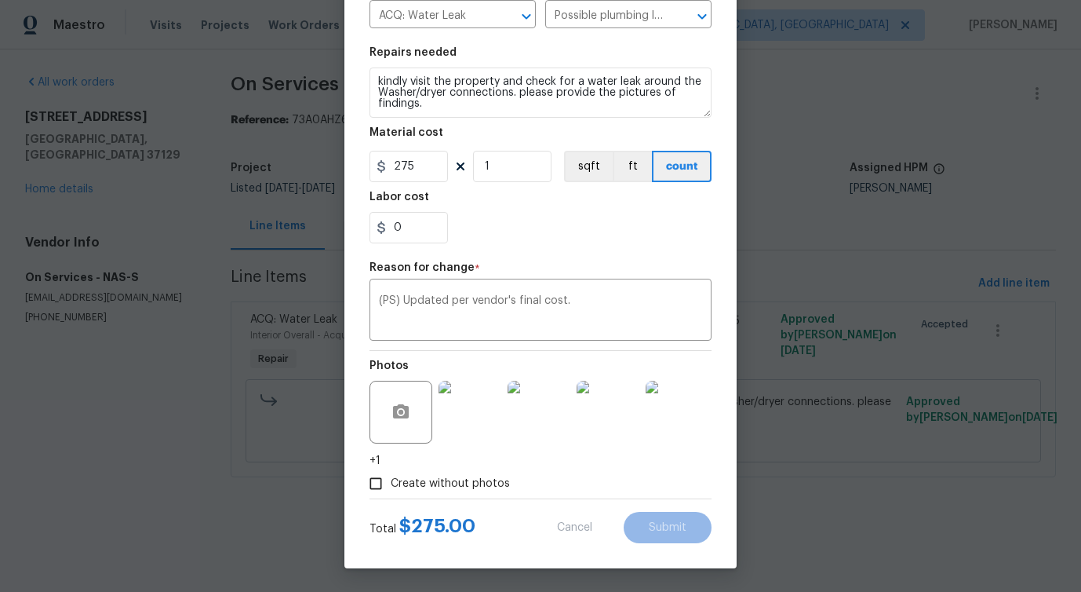
type input "75"
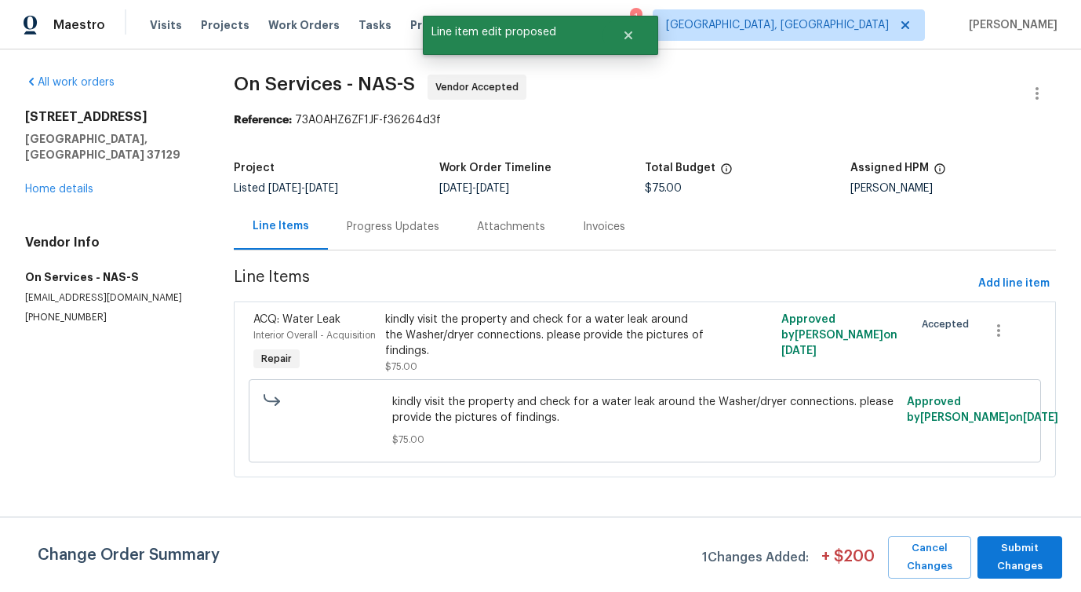
scroll to position [0, 0]
click at [1018, 546] on span "Submit Changes" at bounding box center [1019, 557] width 69 height 36
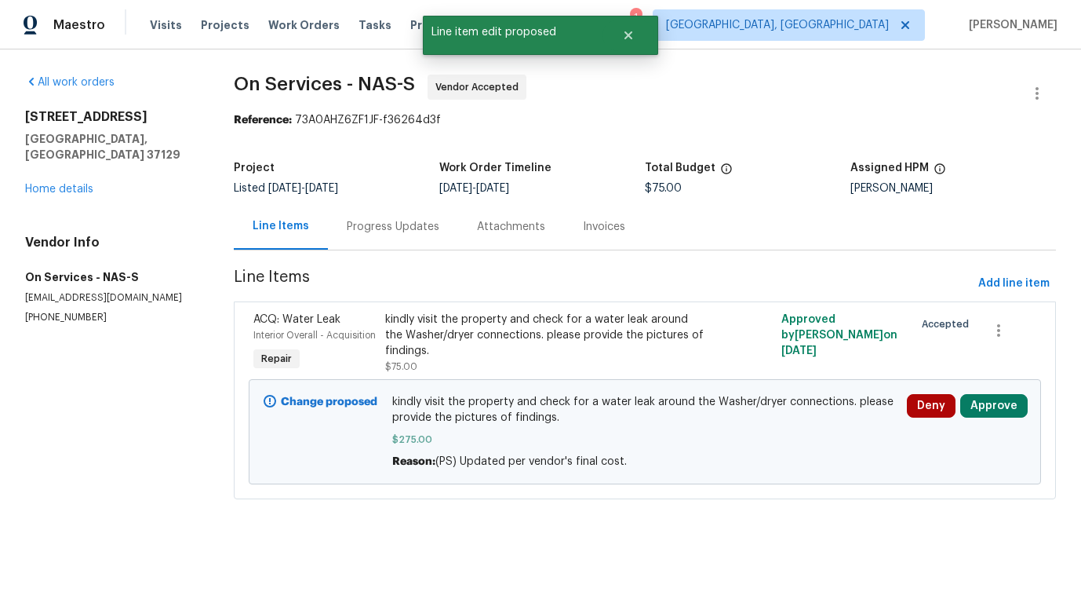
click at [540, 346] on div "kindly visit the property and check for a water leak around the Washer/dryer co…" at bounding box center [545, 334] width 321 height 47
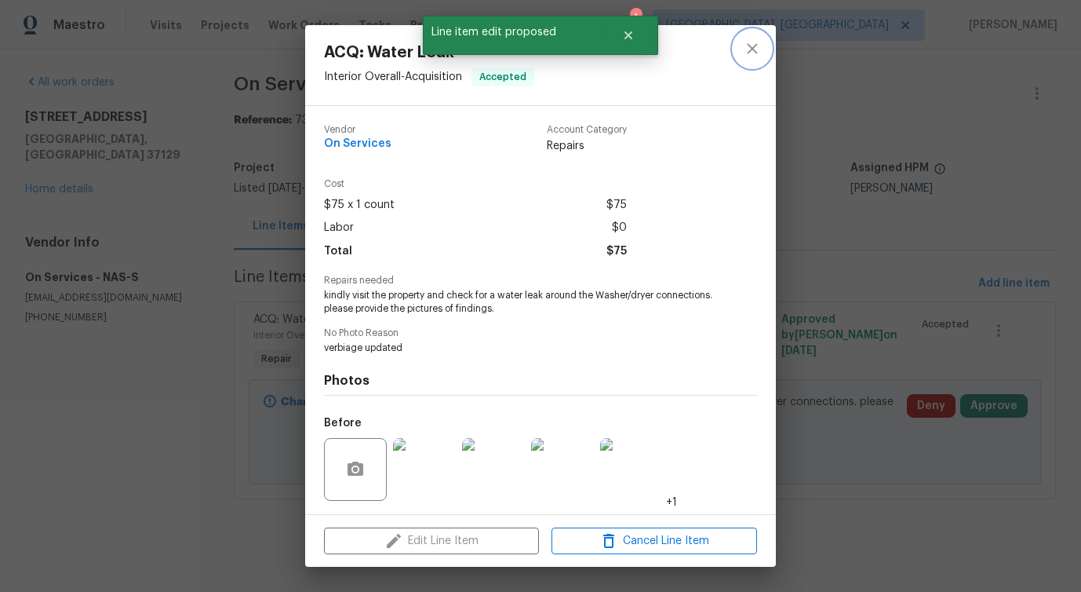
click at [747, 52] on icon "close" at bounding box center [752, 48] width 19 height 19
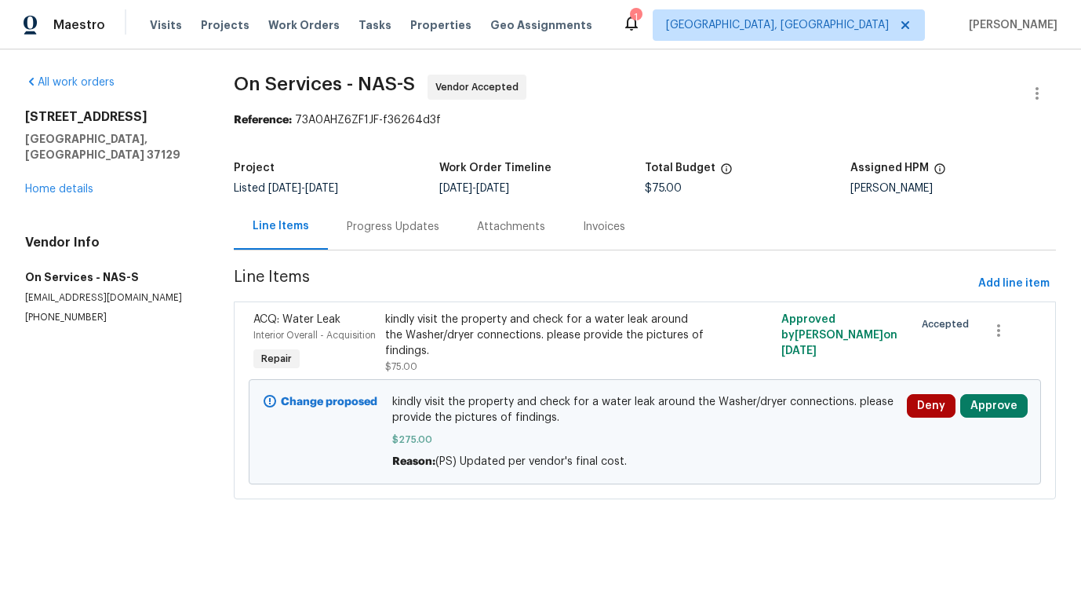
click at [448, 371] on div "kindly visit the property and check for a water leak around the Washer/dryer co…" at bounding box center [545, 342] width 321 height 63
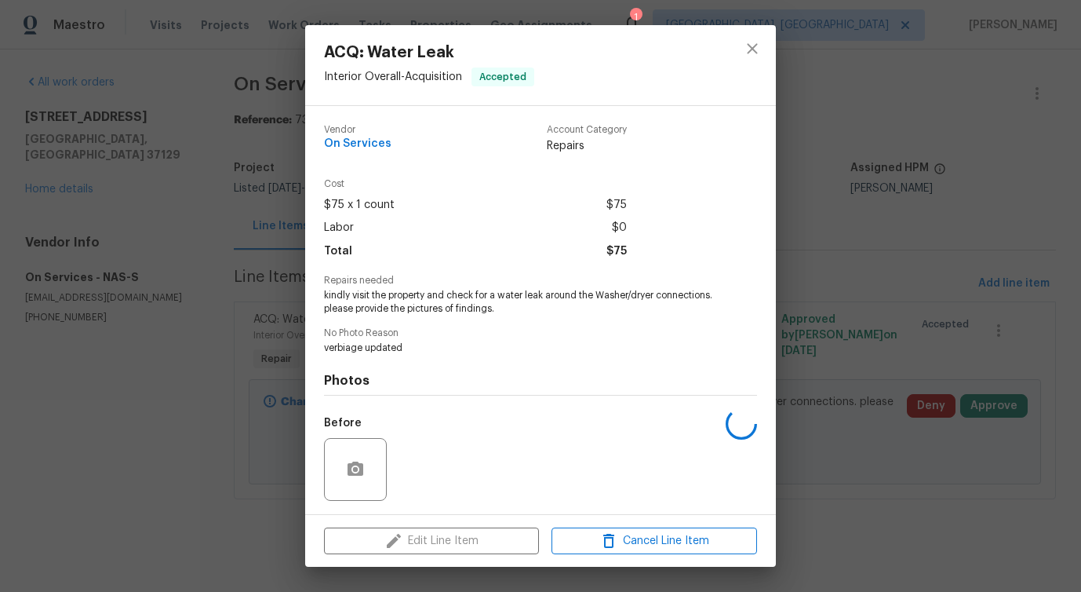
scroll to position [104, 0]
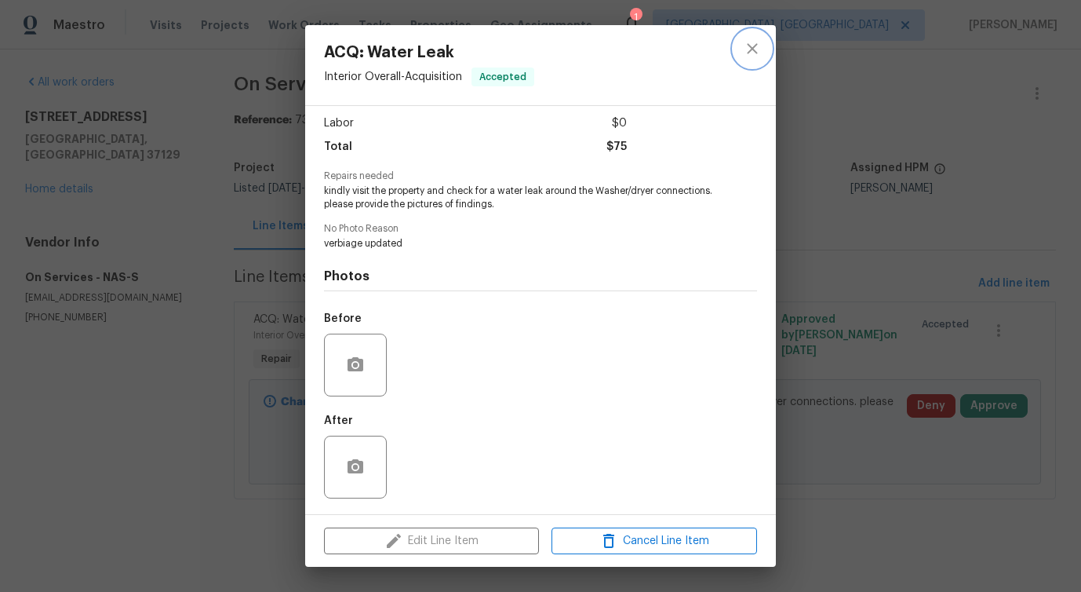
click at [752, 50] on icon "close" at bounding box center [752, 48] width 19 height 19
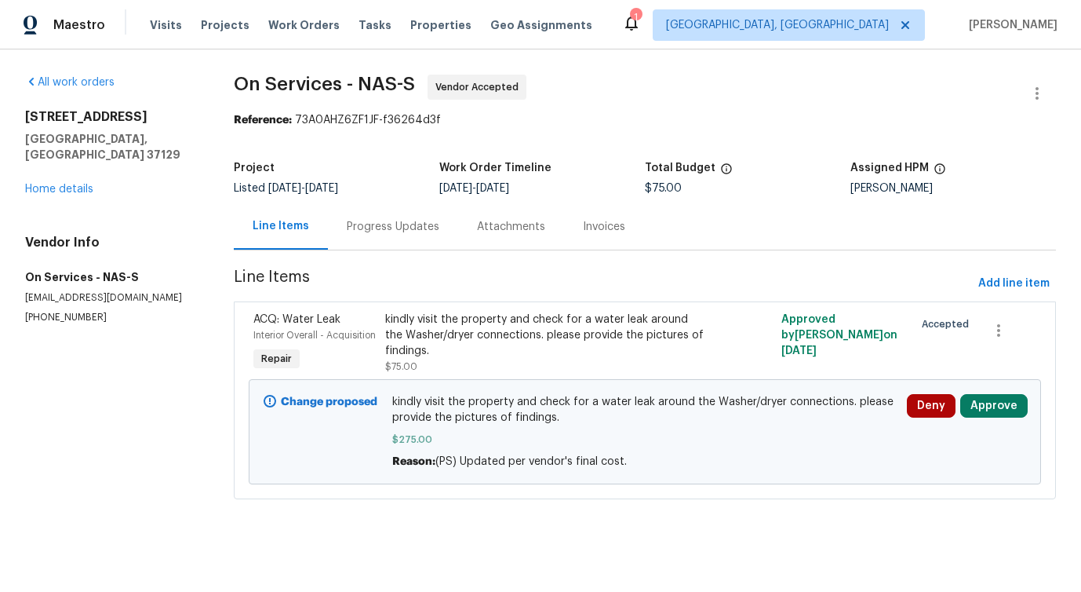
click at [495, 360] on div "kindly visit the property and check for a water leak around the Washer/dryer co…" at bounding box center [545, 342] width 321 height 63
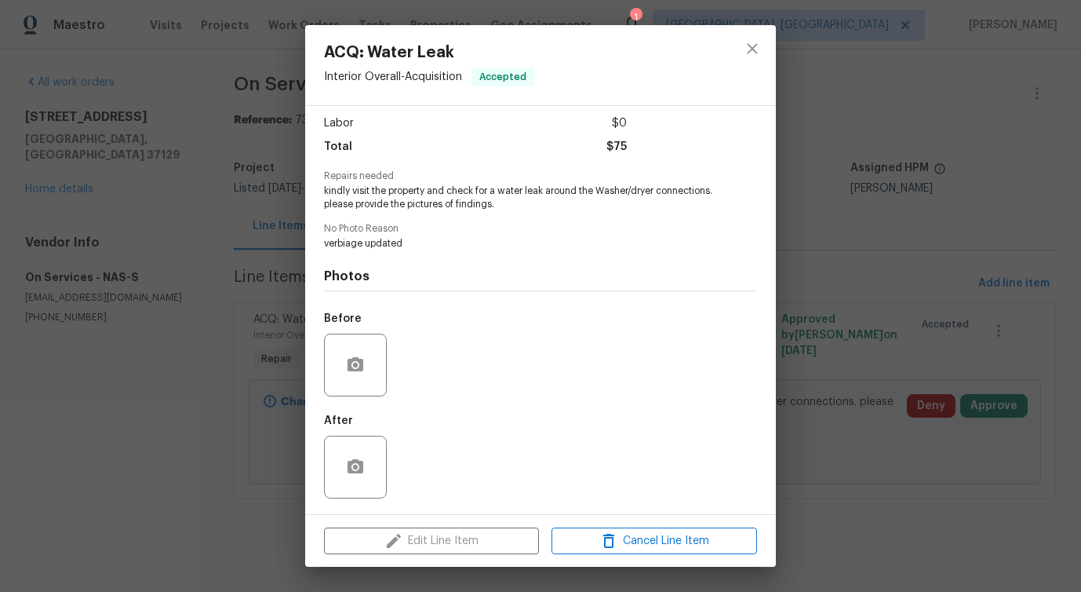
click at [457, 545] on div "Edit Line Item Cancel Line Item" at bounding box center [540, 541] width 471 height 53
click at [749, 49] on icon "close" at bounding box center [752, 48] width 19 height 19
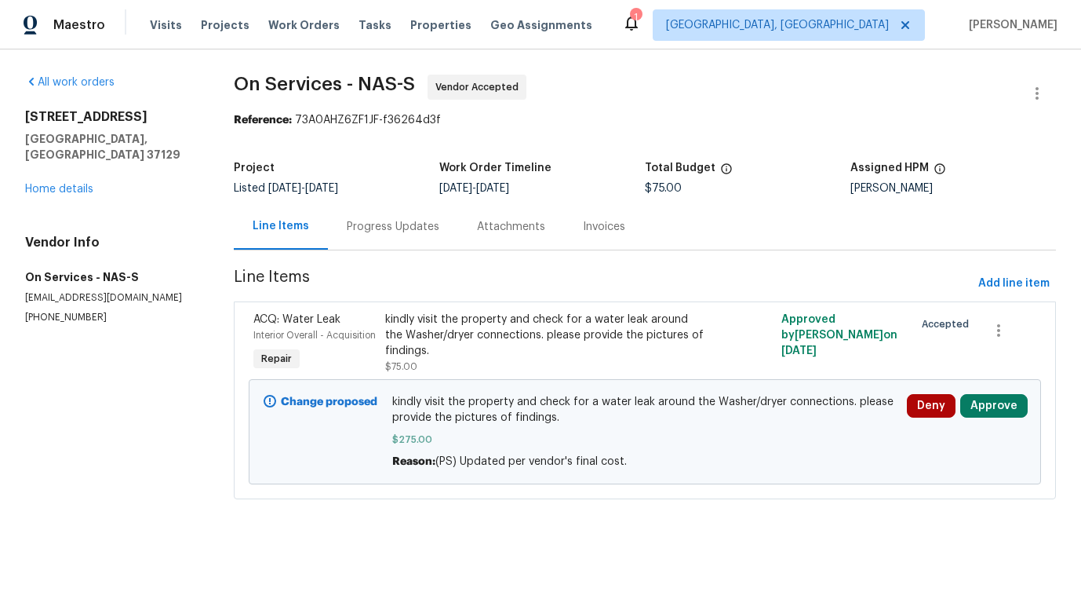
click at [518, 425] on span "kindly visit the property and check for a water leak around the Washer/dryer co…" at bounding box center [644, 409] width 505 height 31
click at [399, 447] on span "$275.00" at bounding box center [644, 440] width 505 height 16
drag, startPoint x: 394, startPoint y: 457, endPoint x: 446, endPoint y: 457, distance: 52.6
click at [447, 447] on span "$275.00" at bounding box center [644, 440] width 505 height 16
copy span "$275.00"
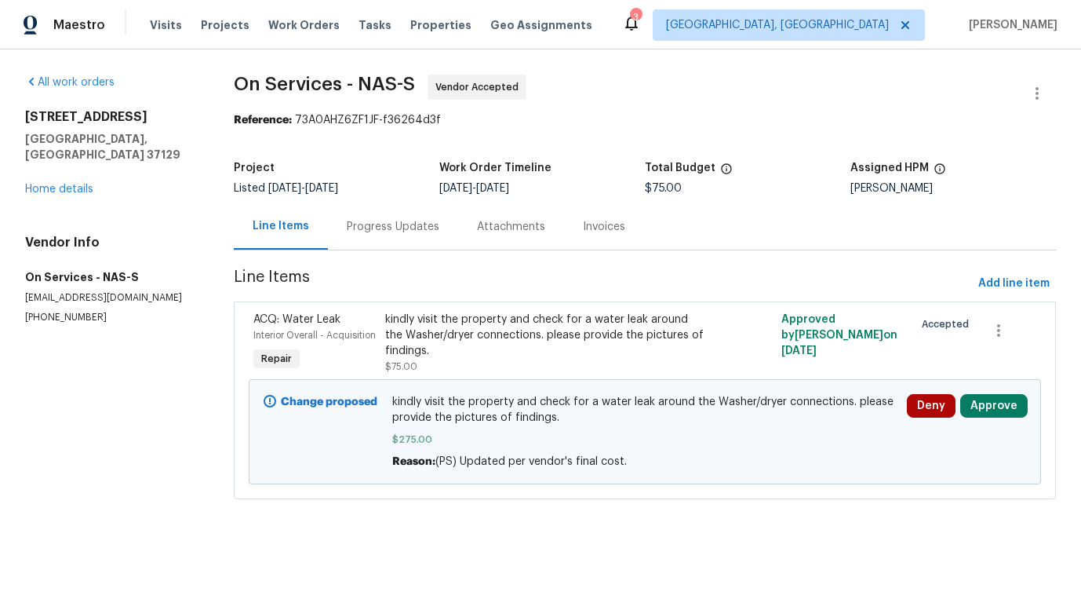
click at [53, 166] on div "[STREET_ADDRESS][PERSON_NAME] Home details" at bounding box center [110, 153] width 171 height 88
click at [53, 184] on link "Home details" at bounding box center [59, 189] width 68 height 11
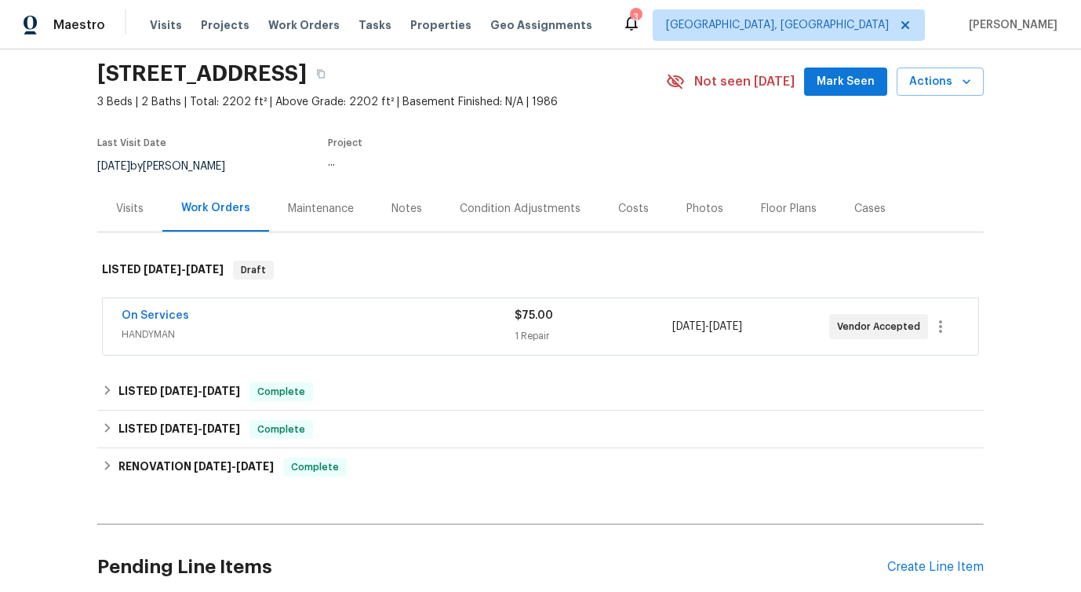
scroll to position [75, 0]
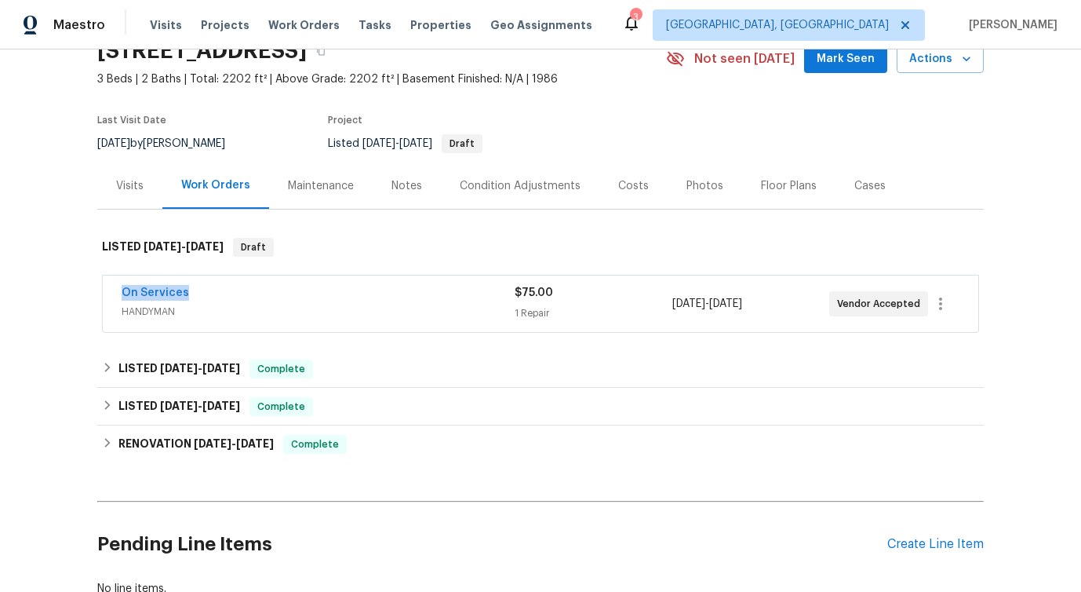
drag, startPoint x: 111, startPoint y: 292, endPoint x: 247, endPoint y: 289, distance: 136.6
click at [248, 289] on div "On Services HANDYMAN $75.00 1 Repair [DATE] - [DATE] Vendor Accepted" at bounding box center [541, 303] width 876 height 56
copy link "On Services"
click at [151, 286] on span "On Services" at bounding box center [155, 293] width 67 height 16
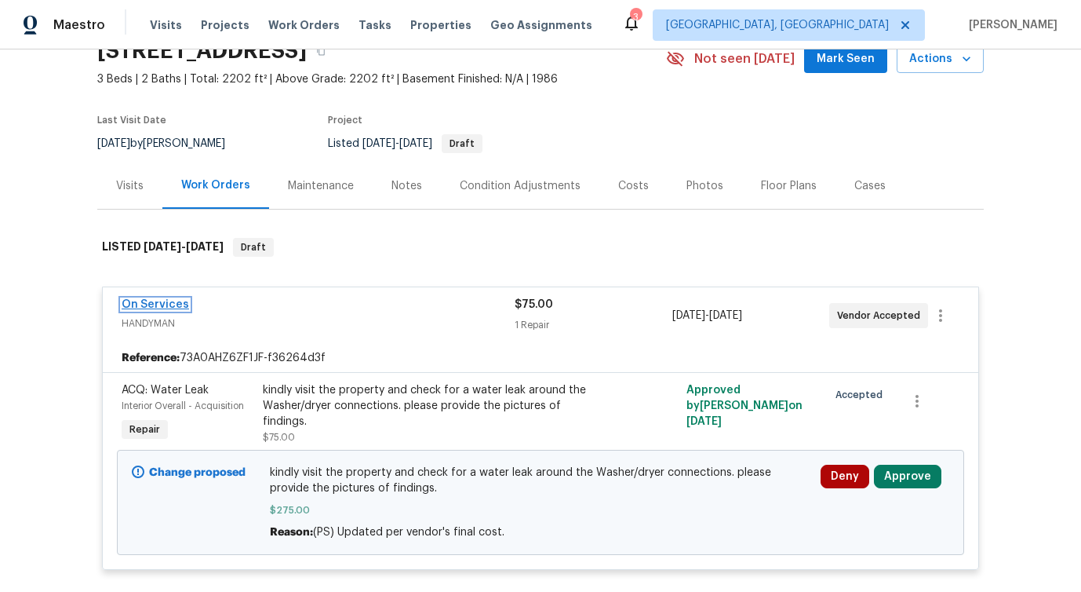
click at [162, 300] on link "On Services" at bounding box center [155, 304] width 67 height 11
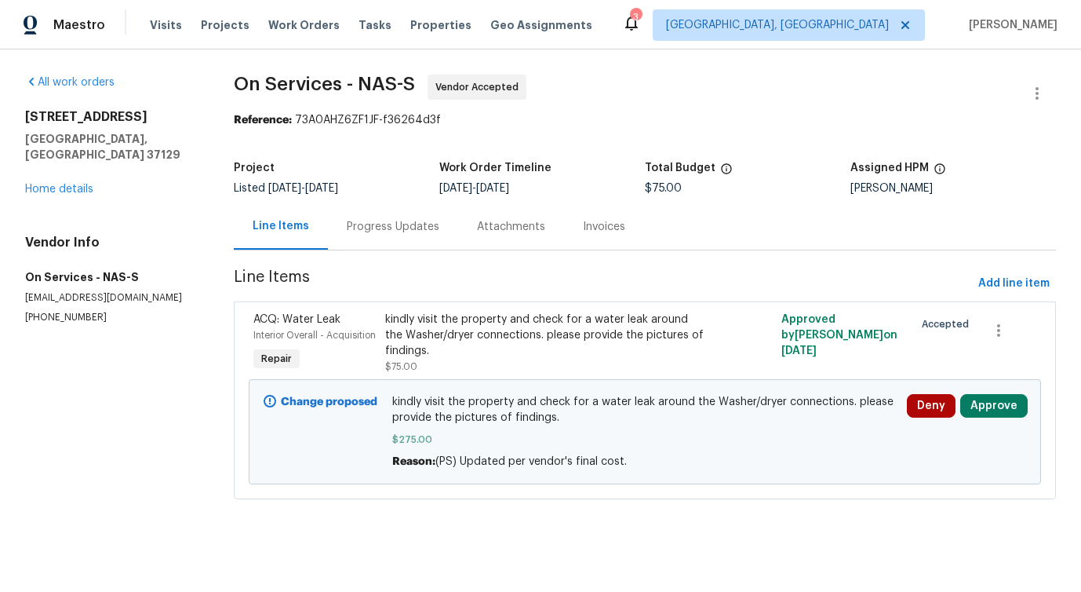
click at [373, 241] on div "Progress Updates" at bounding box center [393, 226] width 130 height 46
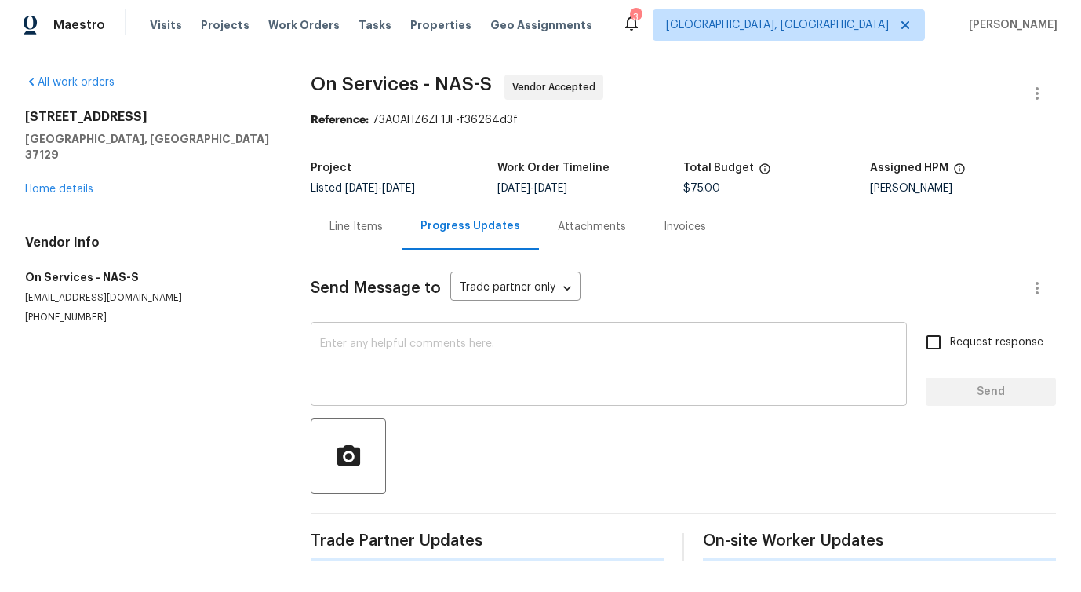
click at [435, 387] on textarea at bounding box center [608, 365] width 577 height 55
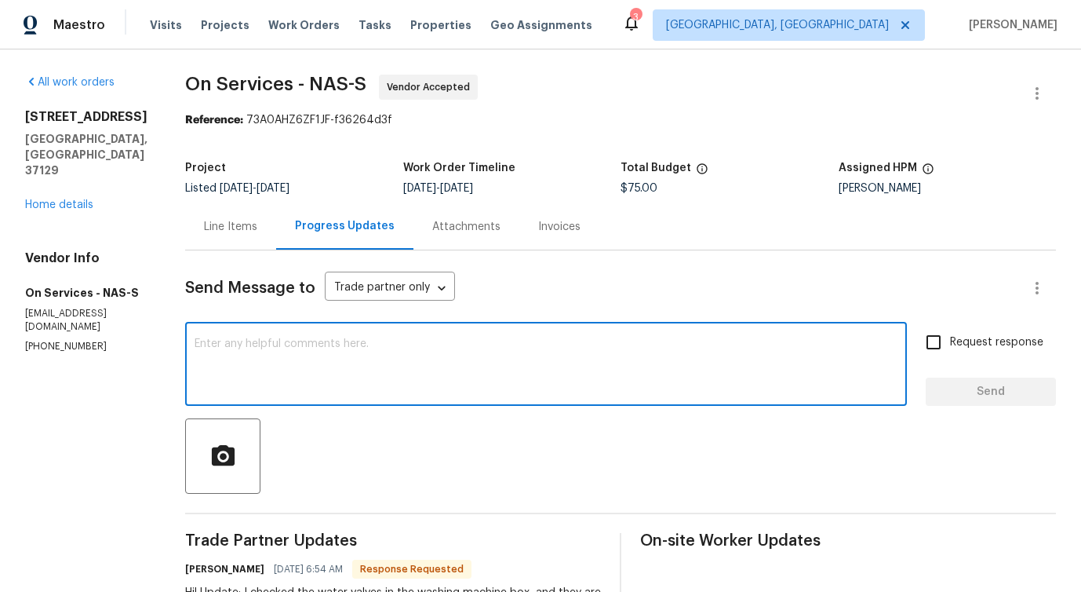
scroll to position [285, 0]
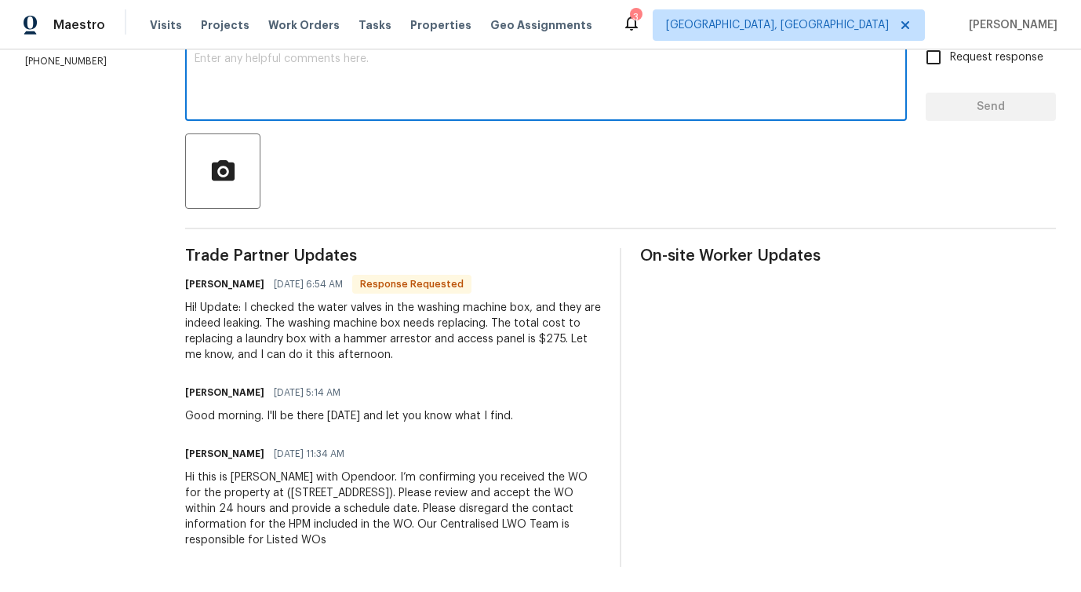
click at [380, 410] on div "Good morning. I'll be there [DATE] and let you know what I find." at bounding box center [349, 416] width 328 height 16
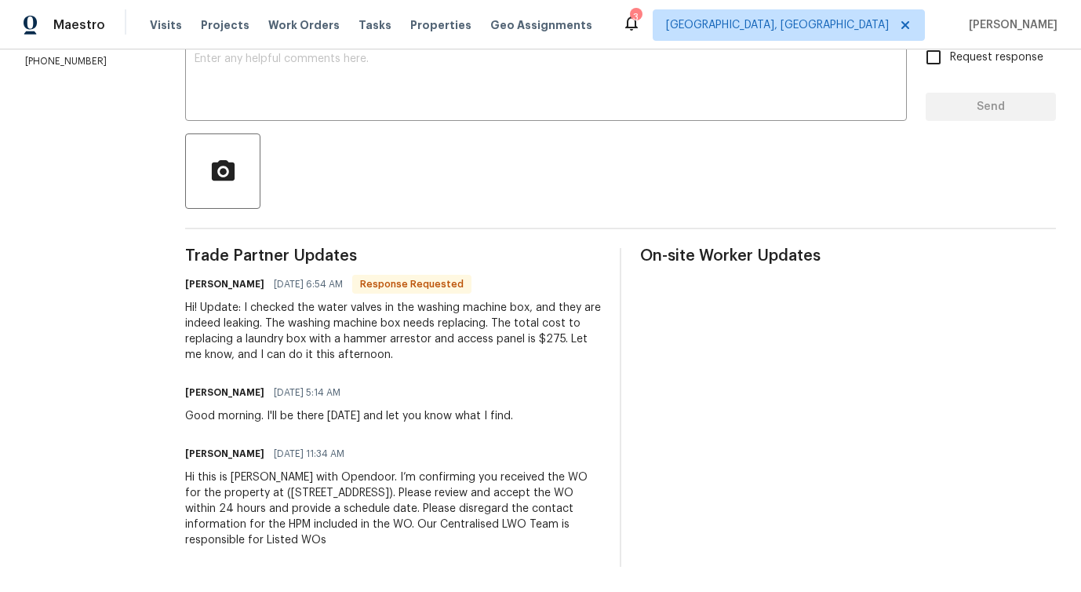
click at [380, 410] on div "Good morning. I'll be there [DATE] and let you know what I find." at bounding box center [349, 416] width 328 height 16
drag, startPoint x: 369, startPoint y: 415, endPoint x: 492, endPoint y: 417, distance: 123.2
click at [492, 417] on div "Good morning. I'll be there [DATE] and let you know what I find." at bounding box center [349, 416] width 328 height 16
click at [448, 405] on div "[PERSON_NAME] [DATE] 5:14 AM Good morning. I'll be there [DATE] and let you kno…" at bounding box center [349, 402] width 328 height 42
drag, startPoint x: 368, startPoint y: 416, endPoint x: 490, endPoint y: 417, distance: 121.6
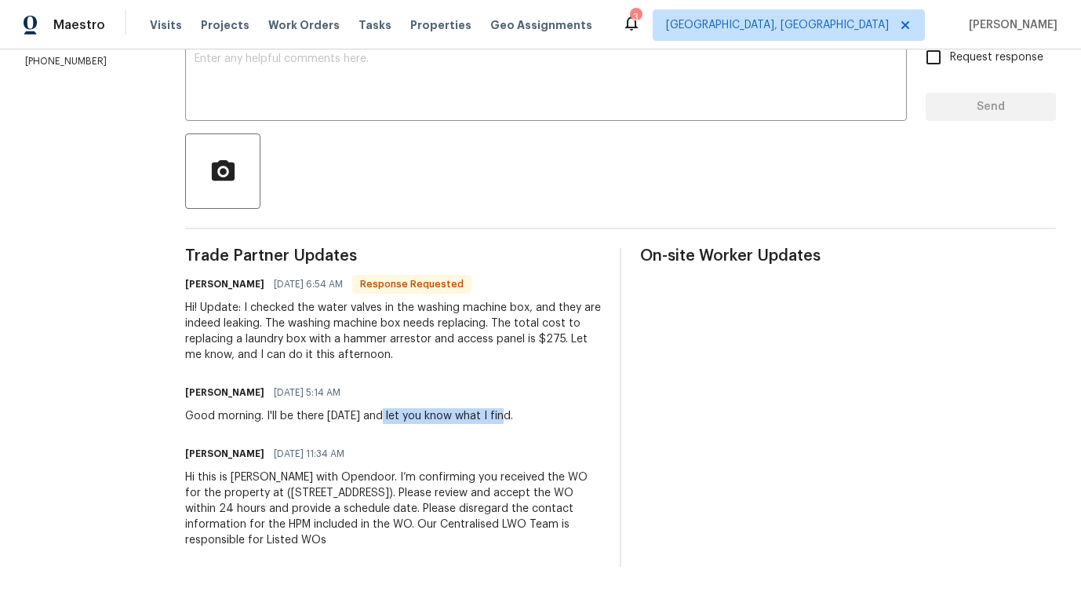
click at [490, 417] on div "Good morning. I'll be there [DATE] and let you know what I find." at bounding box center [349, 416] width 328 height 16
click at [463, 339] on div "Hi! Update: I checked the water valves in the washing machine box, and they are…" at bounding box center [393, 331] width 416 height 63
click at [486, 344] on div "Hi! Update: I checked the water valves in the washing machine box, and they are…" at bounding box center [393, 331] width 416 height 63
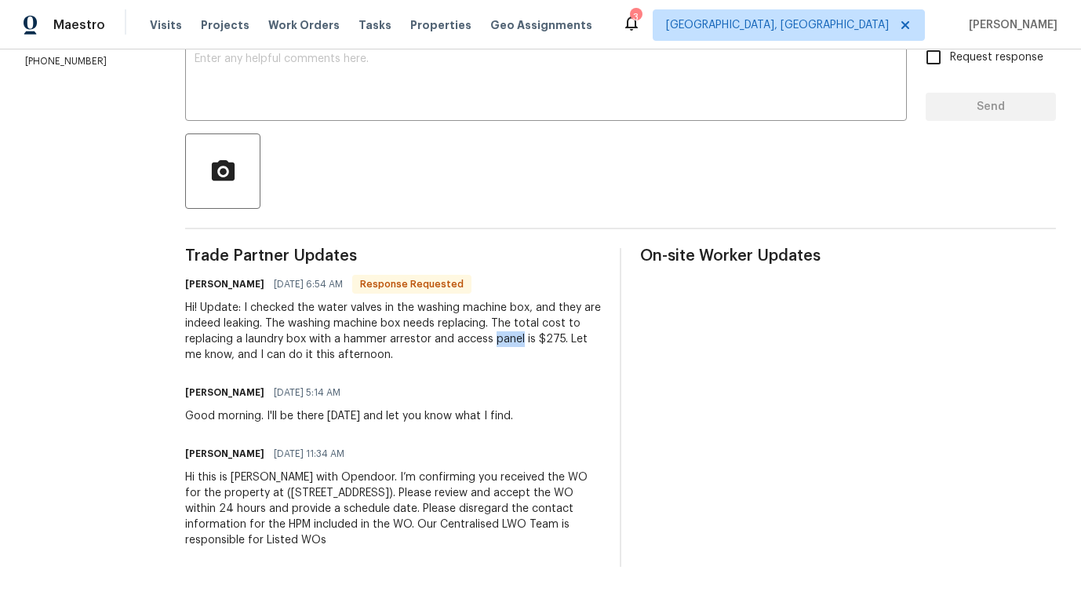
click at [512, 340] on div "Hi! Update: I checked the water valves in the washing machine box, and they are…" at bounding box center [393, 331] width 416 height 63
click at [530, 341] on div "Hi! Update: I checked the water valves in the washing machine box, and they are…" at bounding box center [393, 331] width 416 height 63
click at [559, 342] on div "Hi! Update: I checked the water valves in the washing machine box, and they are…" at bounding box center [393, 331] width 416 height 63
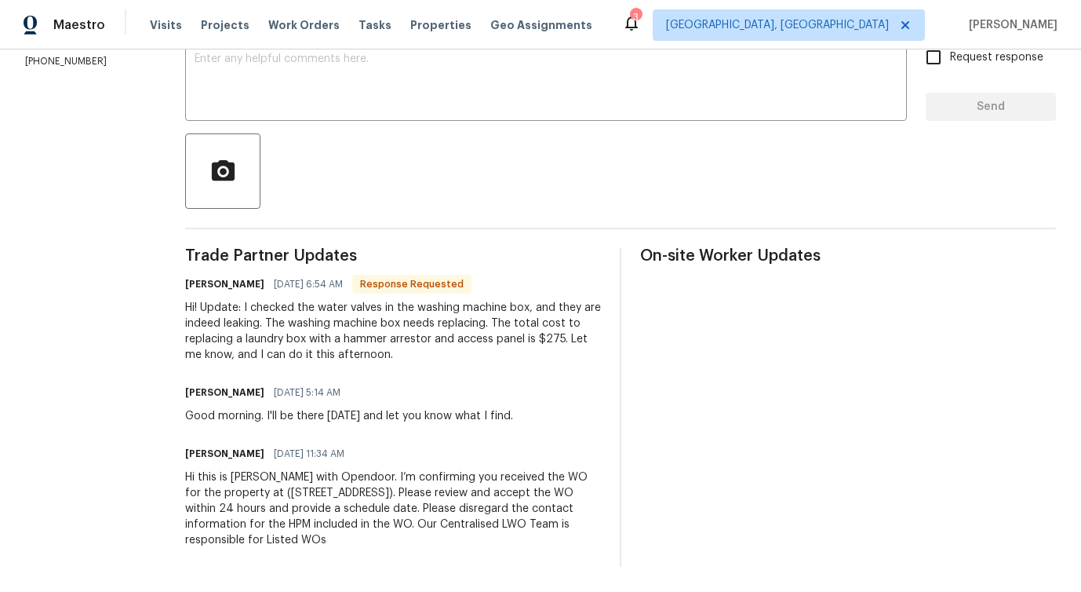
click at [559, 342] on div "Hi! Update: I checked the water valves in the washing machine box, and they are…" at bounding box center [393, 331] width 416 height 63
click at [577, 342] on div "Hi! Update: I checked the water valves in the washing machine box, and they are…" at bounding box center [393, 331] width 416 height 63
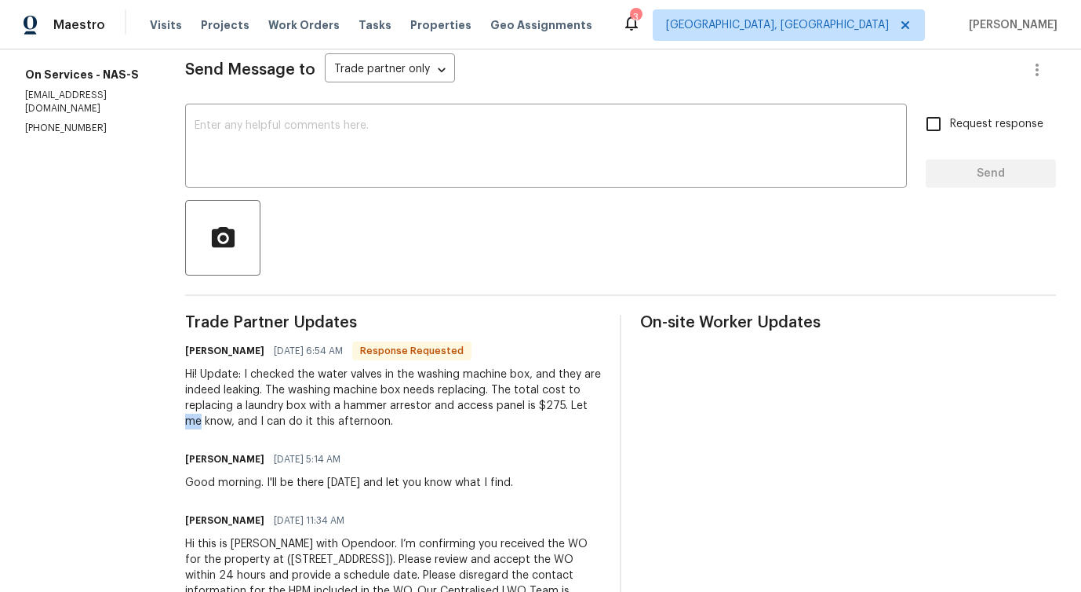
scroll to position [207, 0]
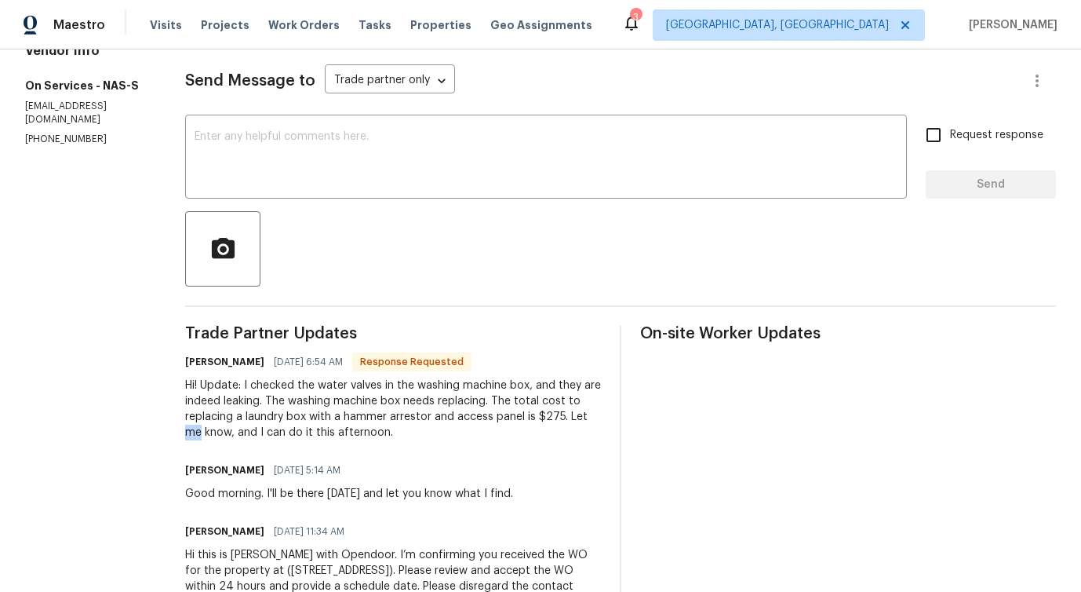
click at [557, 384] on div "Hi! Update: I checked the water valves in the washing machine box, and they are…" at bounding box center [393, 408] width 416 height 63
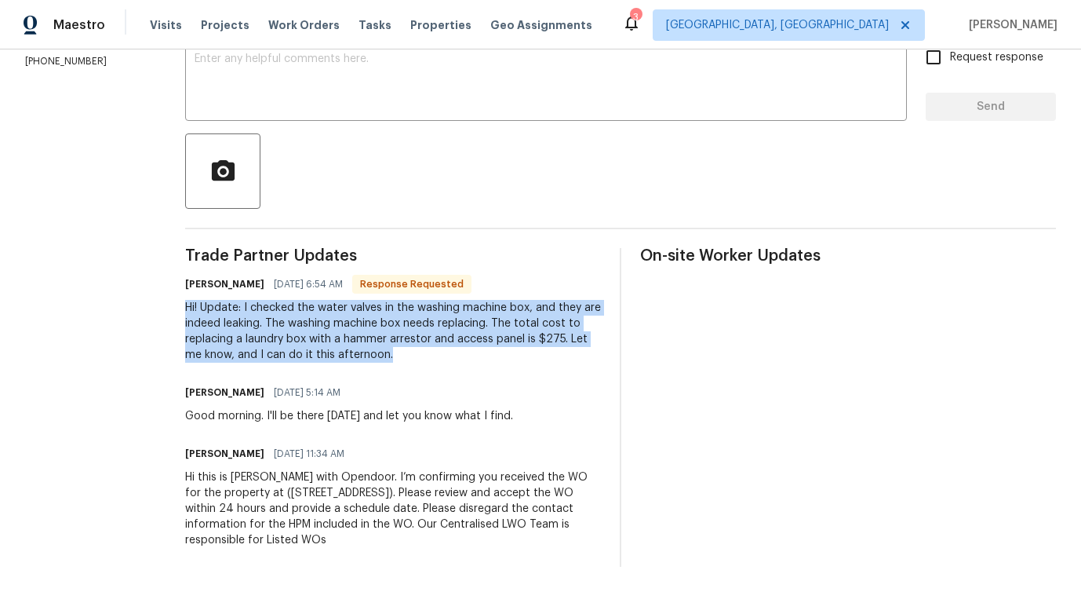
drag, startPoint x: 173, startPoint y: 308, endPoint x: 370, endPoint y: 355, distance: 202.3
click at [370, 355] on div "All work orders [STREET_ADDRESS][PERSON_NAME] Home details Vendor Info On Servi…" at bounding box center [540, 178] width 1081 height 827
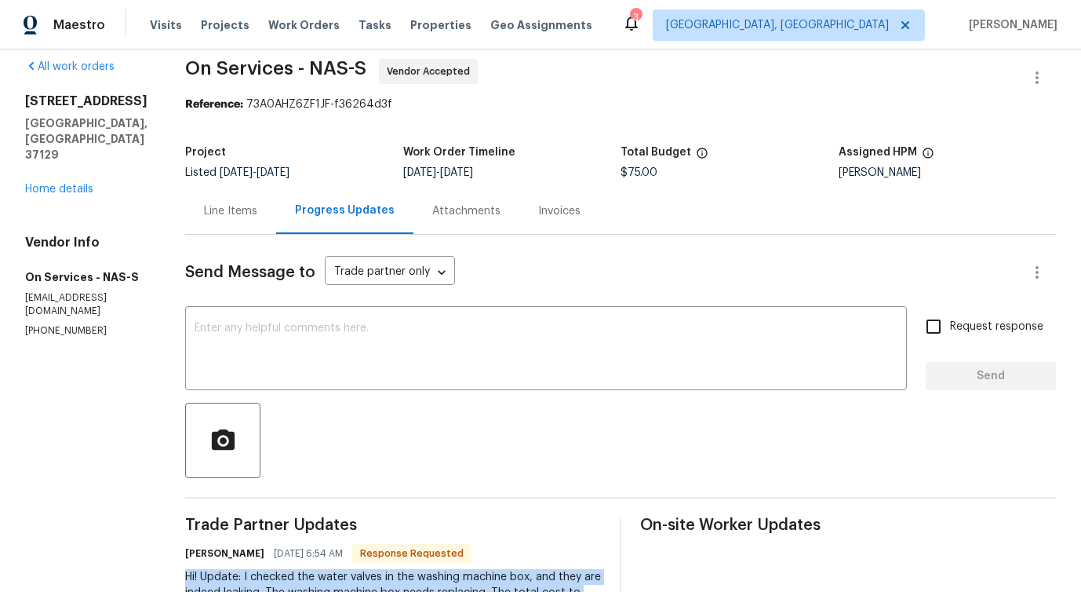
scroll to position [0, 0]
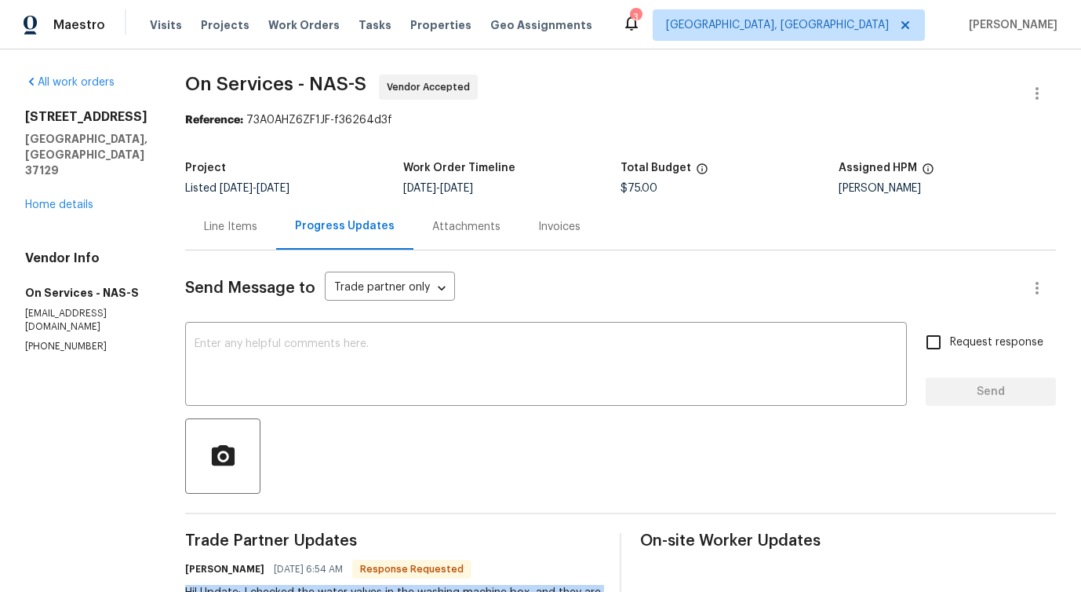
click at [370, 355] on textarea at bounding box center [546, 365] width 703 height 55
drag, startPoint x: 170, startPoint y: 86, endPoint x: 286, endPoint y: 86, distance: 115.3
click at [286, 86] on div "All work orders [STREET_ADDRESS][PERSON_NAME] Home details Vendor Info On Servi…" at bounding box center [540, 462] width 1081 height 827
click at [289, 357] on textarea at bounding box center [546, 365] width 703 height 55
drag, startPoint x: 173, startPoint y: 84, endPoint x: 280, endPoint y: 82, distance: 106.7
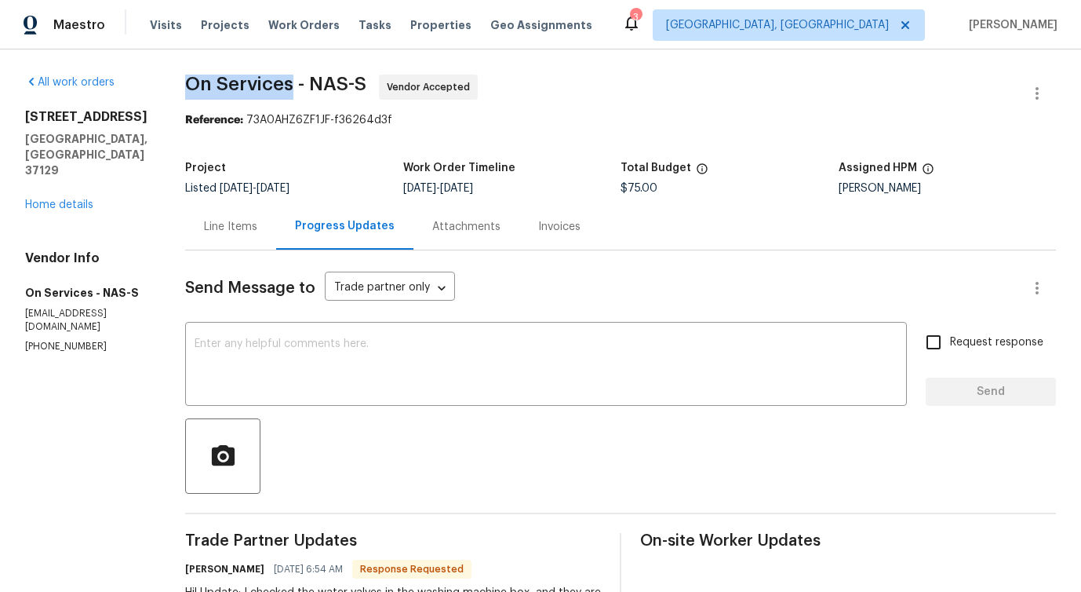
click at [280, 82] on div "All work orders [STREET_ADDRESS][PERSON_NAME] Home details Vendor Info On Servi…" at bounding box center [540, 462] width 1081 height 827
drag, startPoint x: 302, startPoint y: 82, endPoint x: 335, endPoint y: 84, distance: 33.0
click at [335, 84] on span "On Services - NAS-S" at bounding box center [275, 84] width 181 height 19
click at [353, 81] on span "On Services - NAS-S" at bounding box center [275, 84] width 181 height 19
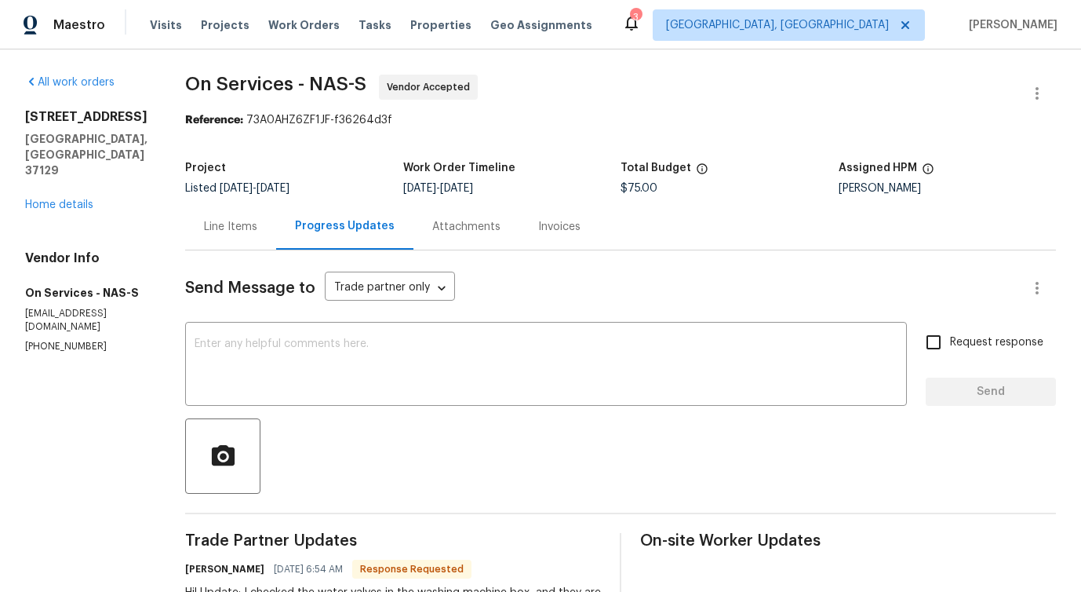
click at [347, 83] on span "On Services - NAS-S" at bounding box center [275, 84] width 181 height 19
click at [303, 86] on span "On Services - NAS-S" at bounding box center [275, 84] width 181 height 19
click at [228, 91] on span "On Services - NAS-S" at bounding box center [275, 84] width 181 height 19
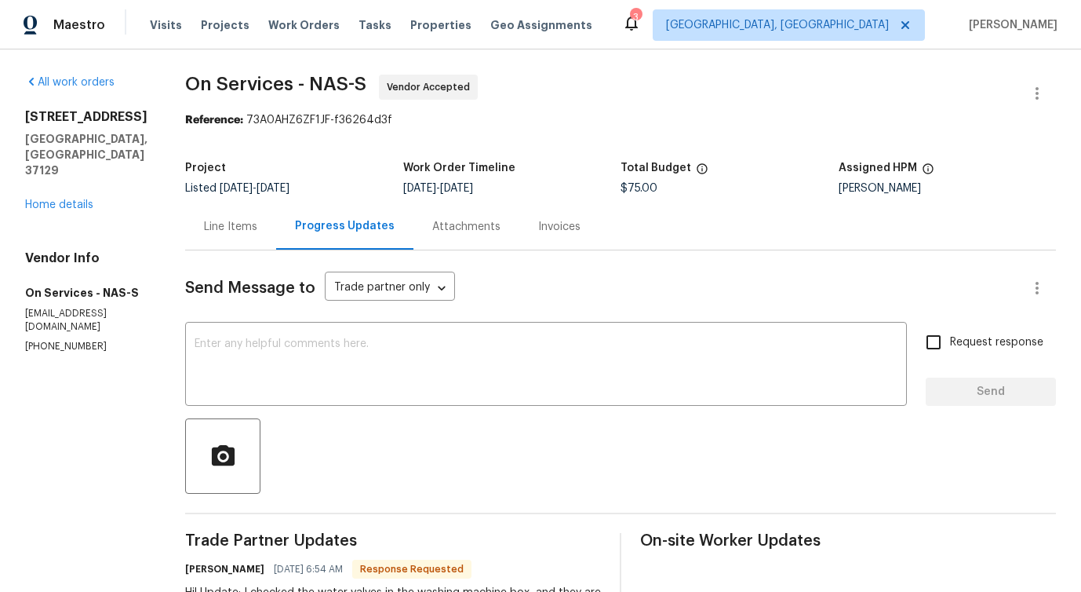
click at [228, 91] on span "On Services - NAS-S" at bounding box center [275, 84] width 181 height 19
click at [191, 87] on span "On Services - NAS-S" at bounding box center [275, 84] width 181 height 19
click at [379, 345] on textarea at bounding box center [546, 365] width 703 height 55
drag, startPoint x: 176, startPoint y: 85, endPoint x: 282, endPoint y: 86, distance: 105.9
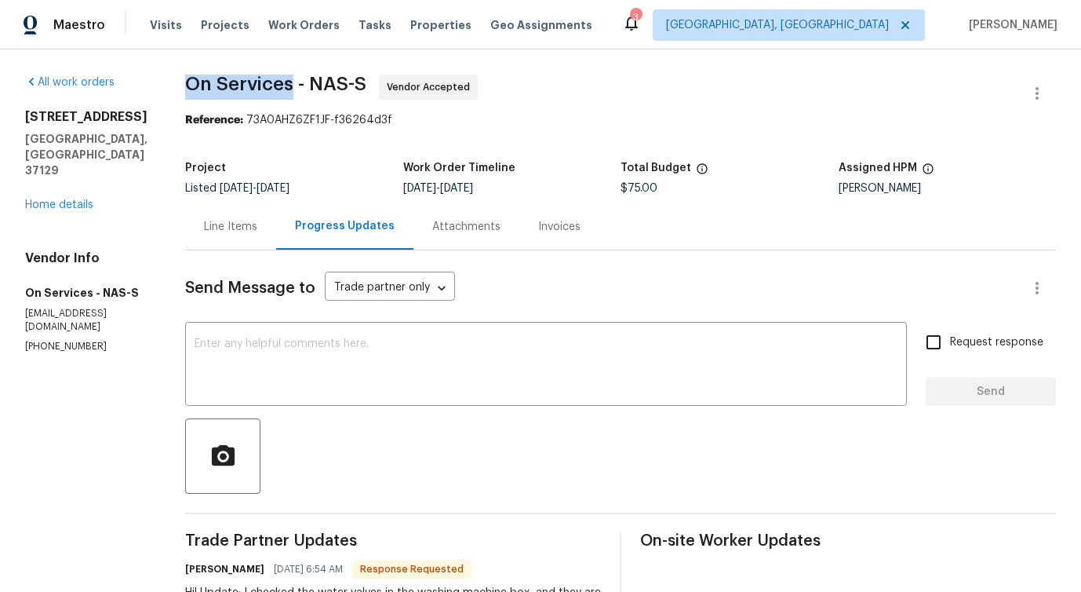
click at [282, 86] on span "On Services - NAS-S" at bounding box center [275, 84] width 181 height 19
drag, startPoint x: 300, startPoint y: 81, endPoint x: 337, endPoint y: 82, distance: 36.9
click at [337, 82] on span "On Services - NAS-S" at bounding box center [275, 84] width 181 height 19
click at [354, 82] on span "On Services - NAS-S" at bounding box center [275, 84] width 181 height 19
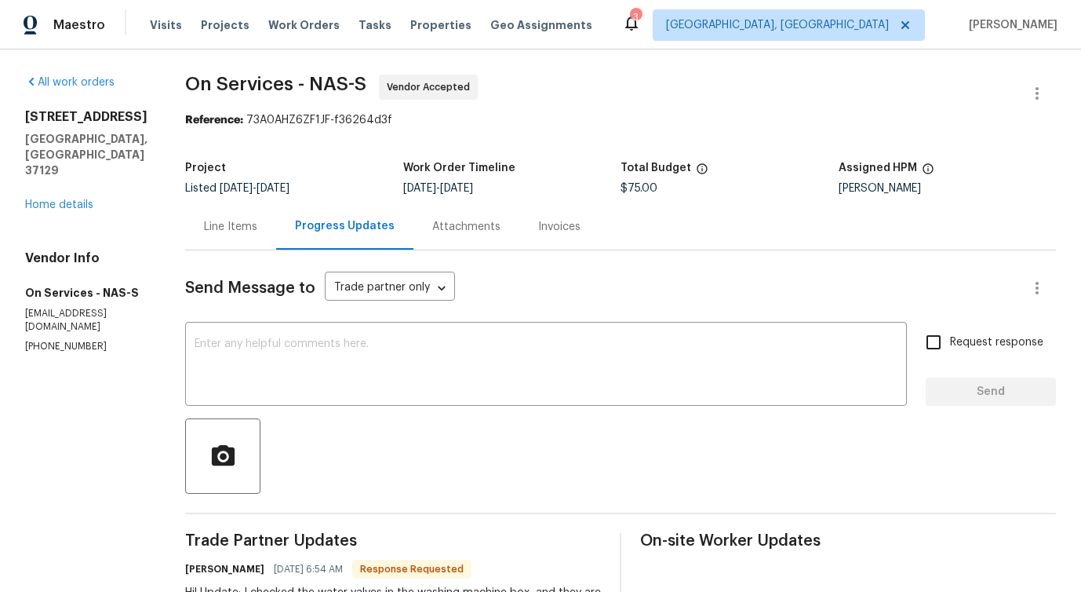
click at [323, 82] on span "On Services - NAS-S" at bounding box center [275, 84] width 181 height 19
click at [352, 82] on span "On Services - NAS-S" at bounding box center [275, 84] width 181 height 19
click at [203, 371] on textarea at bounding box center [546, 365] width 703 height 55
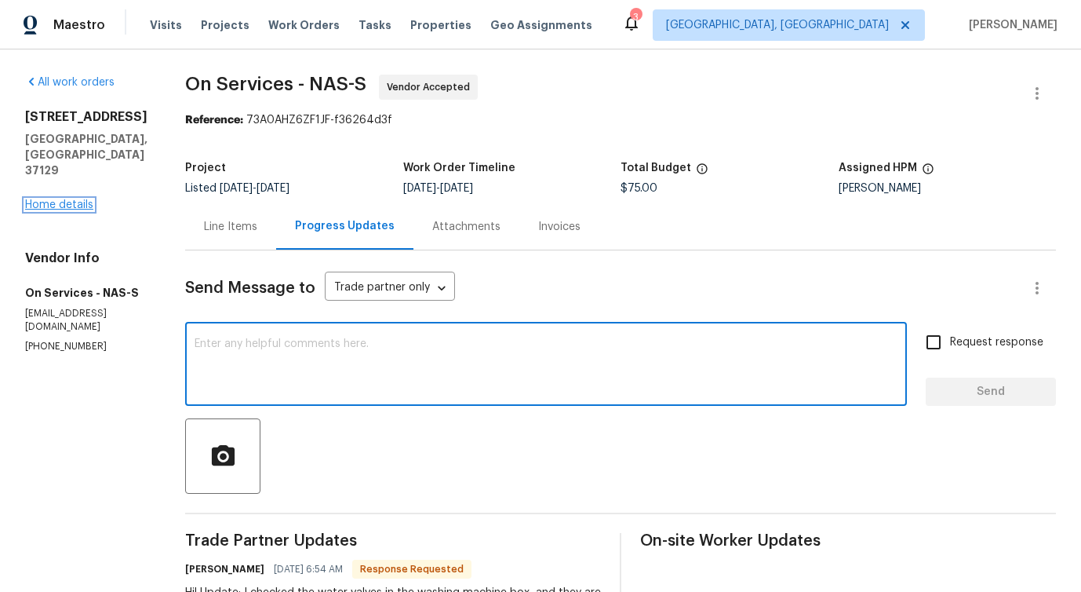
click at [79, 199] on link "Home details" at bounding box center [59, 204] width 68 height 11
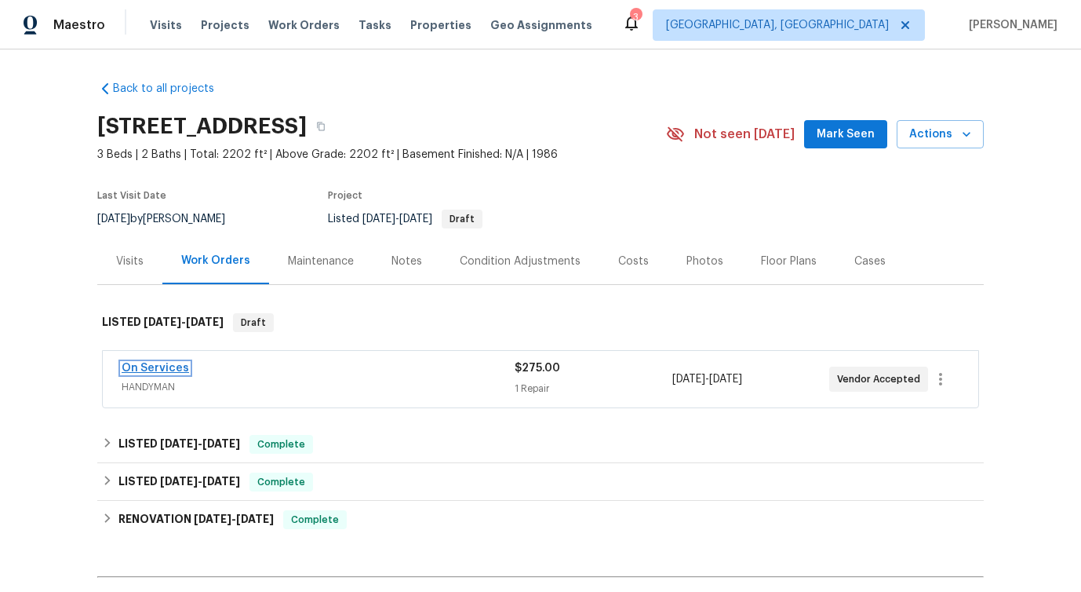
click at [156, 372] on link "On Services" at bounding box center [155, 367] width 67 height 11
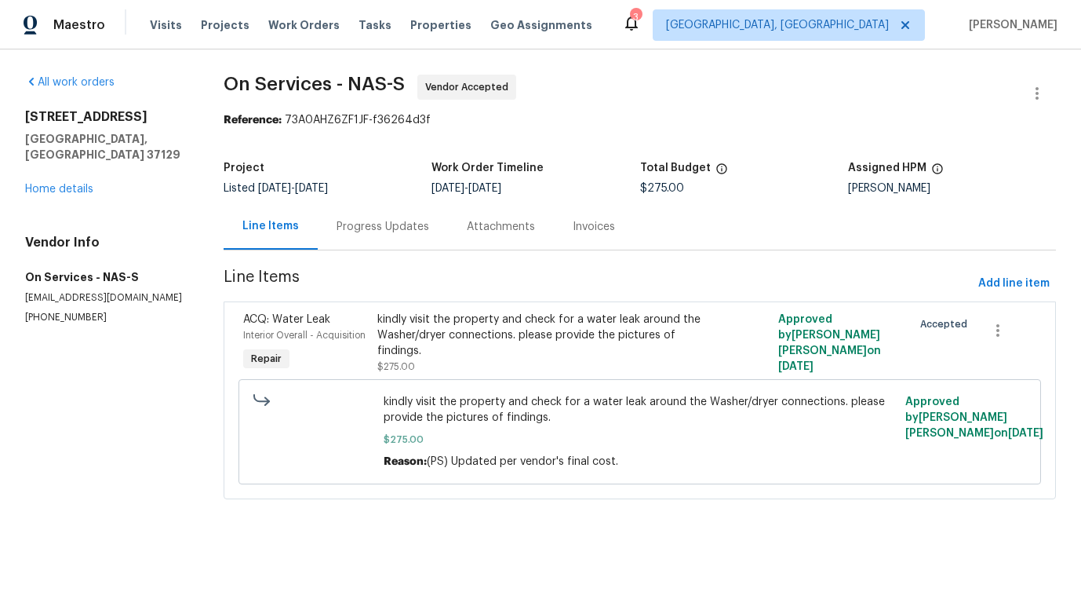
click at [373, 246] on div "Progress Updates" at bounding box center [383, 226] width 130 height 46
